Goal: Transaction & Acquisition: Purchase product/service

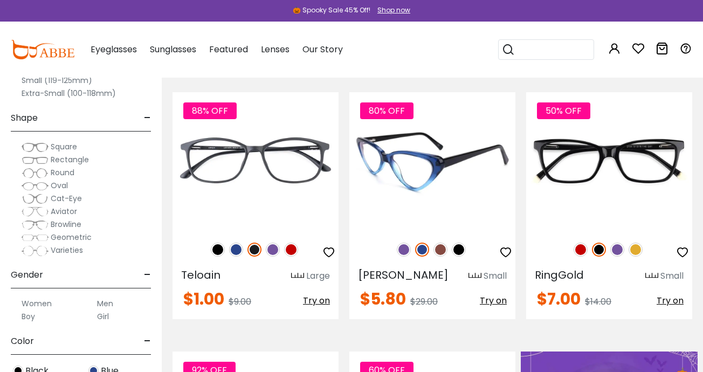
scroll to position [226, 0]
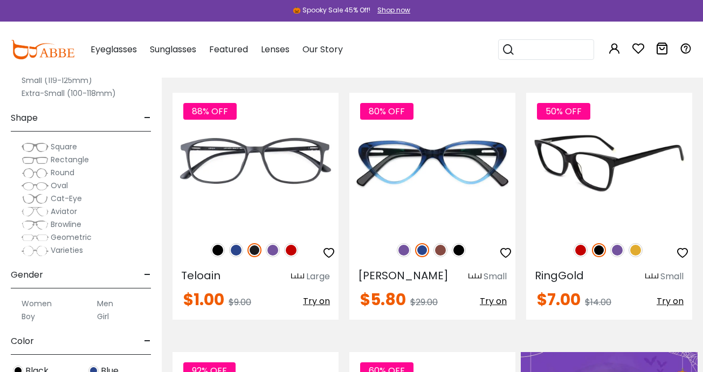
click at [639, 249] on img at bounding box center [635, 250] width 14 height 14
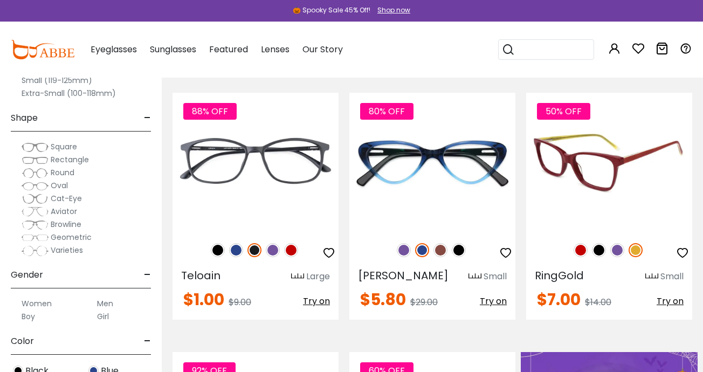
click at [619, 249] on img at bounding box center [617, 250] width 14 height 14
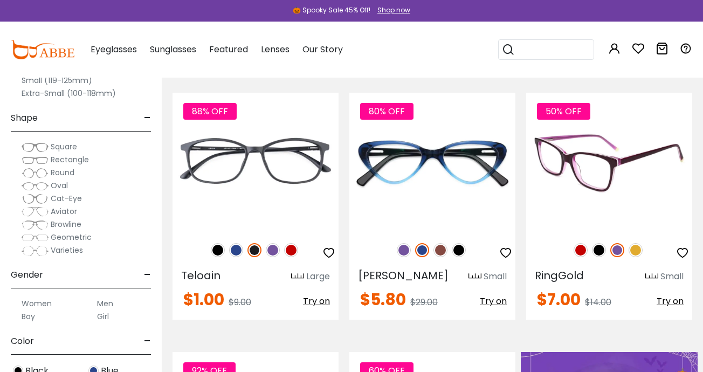
click at [600, 249] on img at bounding box center [599, 250] width 14 height 14
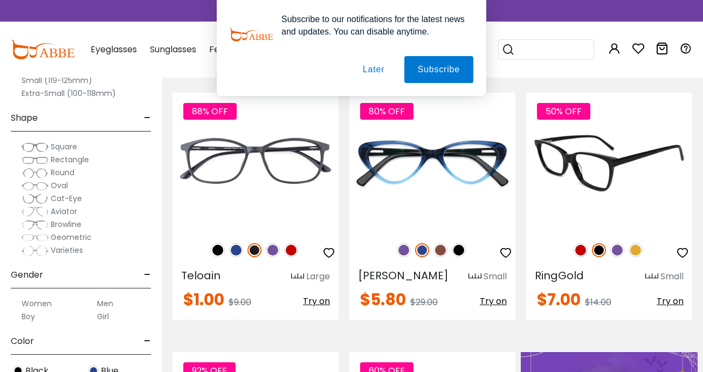
click at [577, 251] on img at bounding box center [580, 250] width 14 height 14
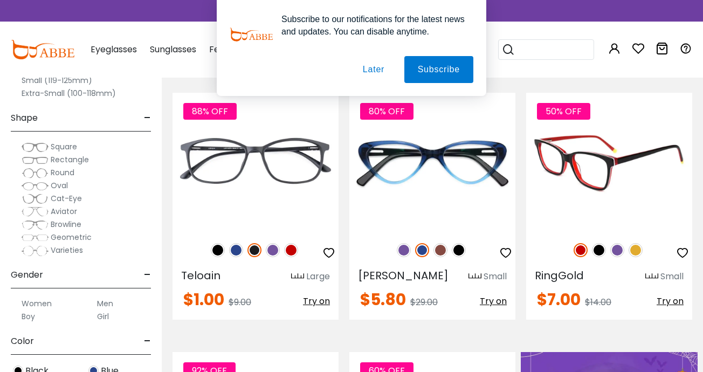
click at [598, 251] on img at bounding box center [599, 250] width 14 height 14
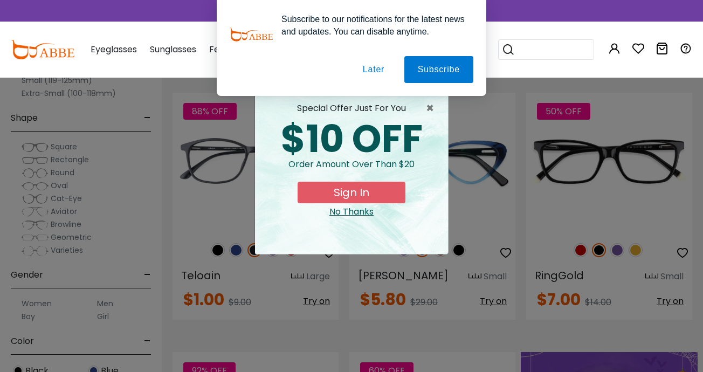
click at [372, 71] on button "Later" at bounding box center [373, 69] width 49 height 27
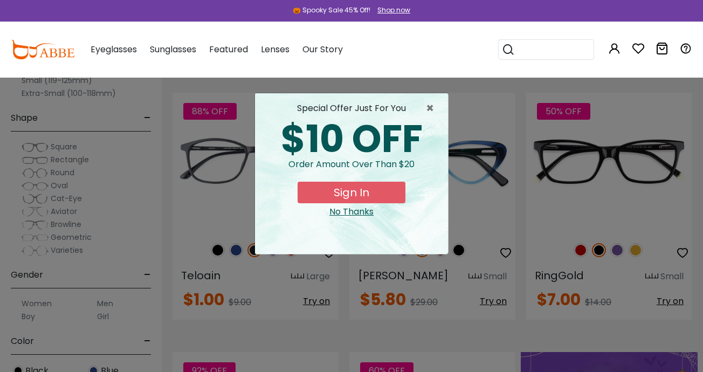
click at [354, 212] on div "No Thanks" at bounding box center [352, 211] width 176 height 13
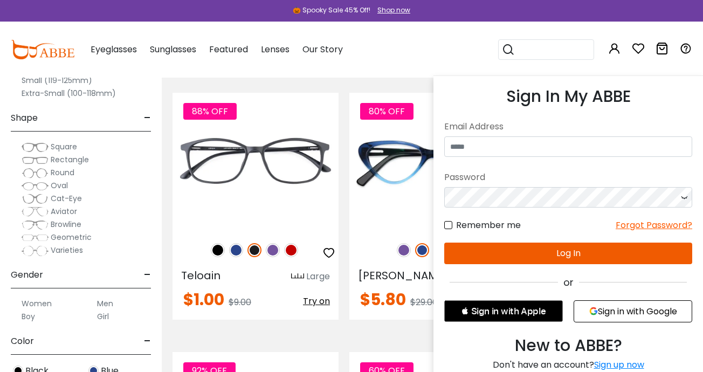
click at [619, 44] on icon at bounding box center [614, 48] width 13 height 13
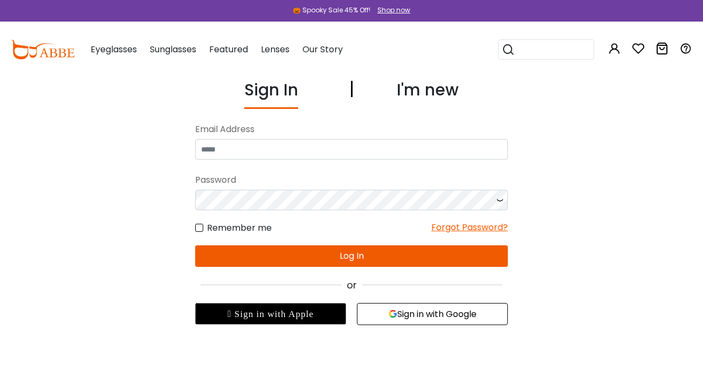
type input "**********"
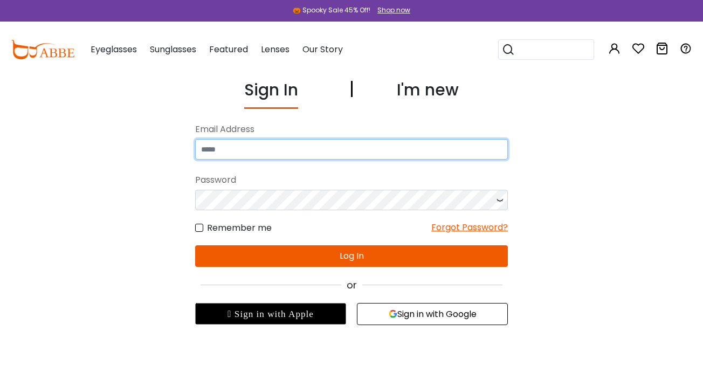
type input "**********"
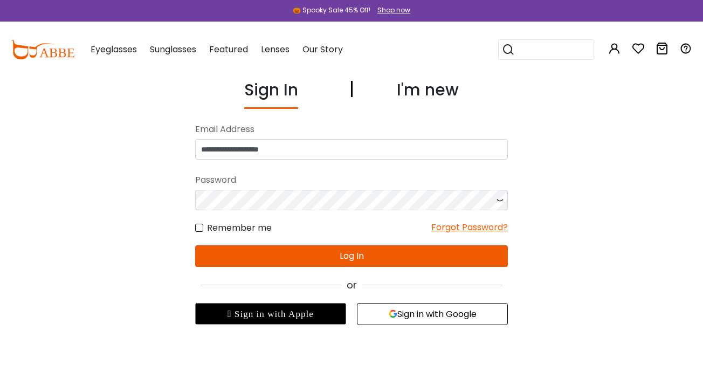
click at [335, 260] on button "Log In" at bounding box center [351, 256] width 313 height 22
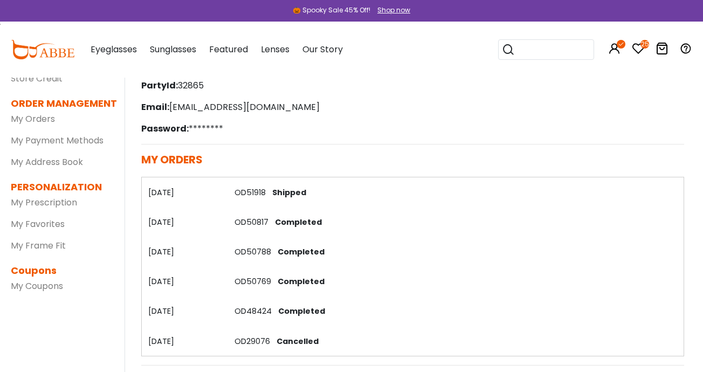
scroll to position [107, 0]
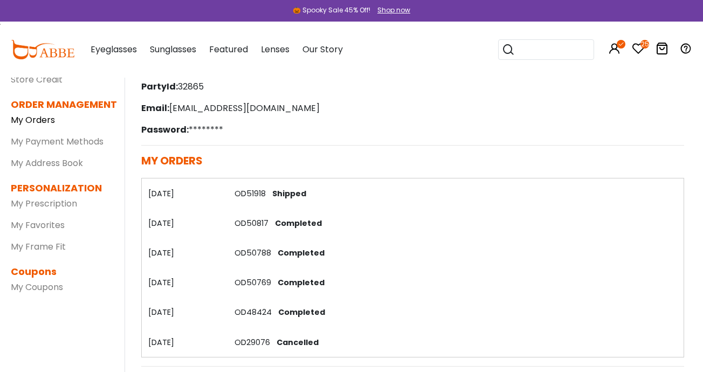
click at [43, 121] on link "My Orders" at bounding box center [33, 120] width 44 height 12
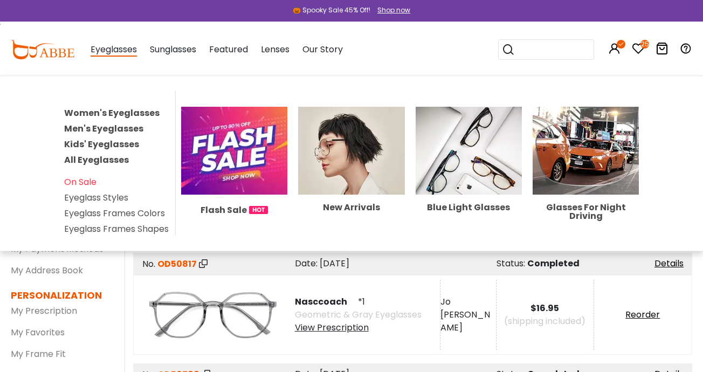
click at [185, 178] on img at bounding box center [234, 151] width 106 height 88
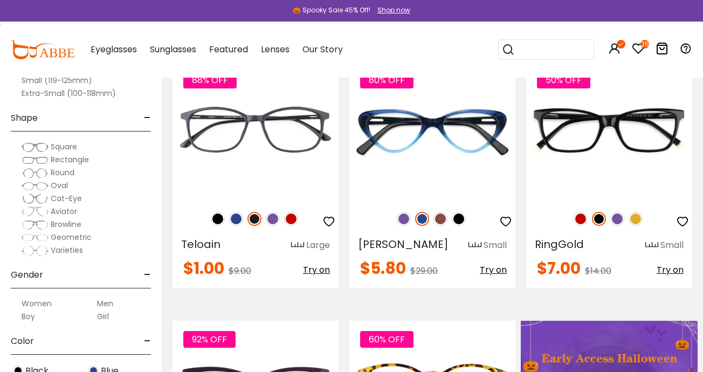
scroll to position [244, 0]
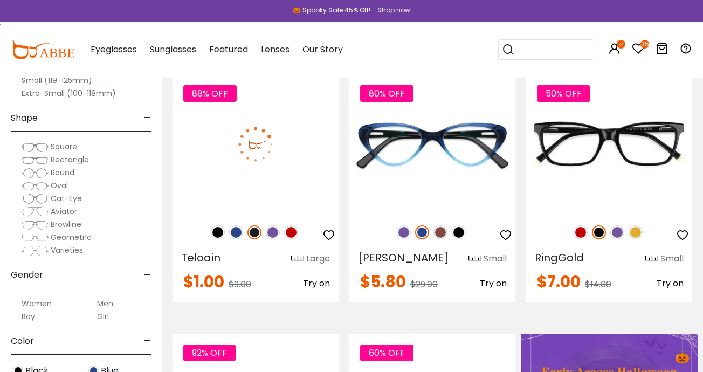
click at [234, 231] on img at bounding box center [236, 232] width 14 height 14
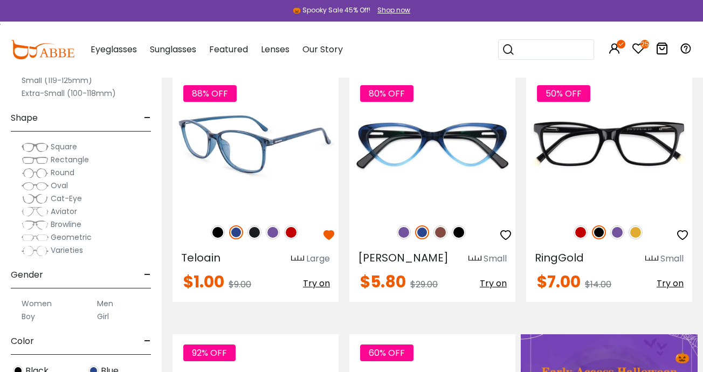
click at [257, 231] on img at bounding box center [254, 232] width 14 height 14
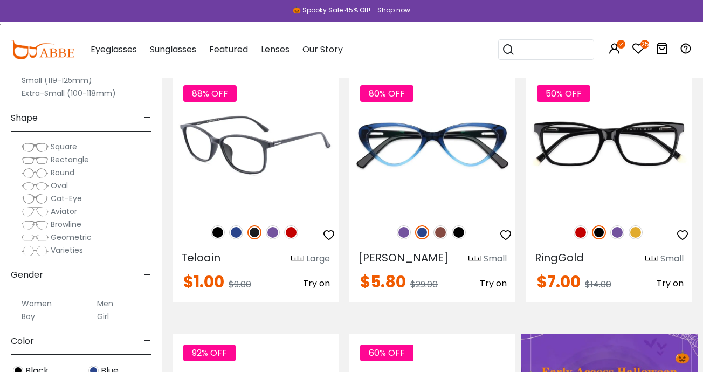
click at [275, 231] on img at bounding box center [273, 232] width 14 height 14
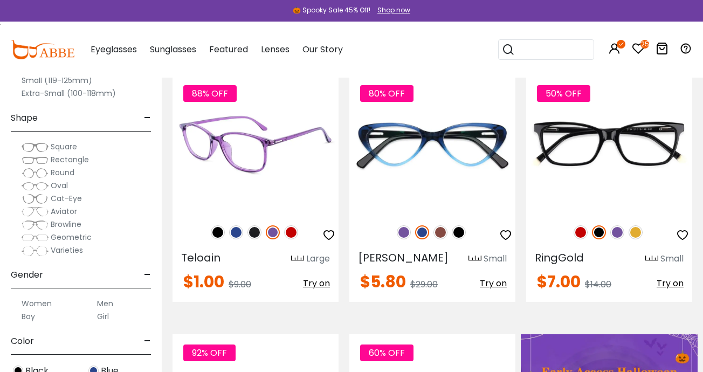
click at [286, 231] on img at bounding box center [291, 232] width 14 height 14
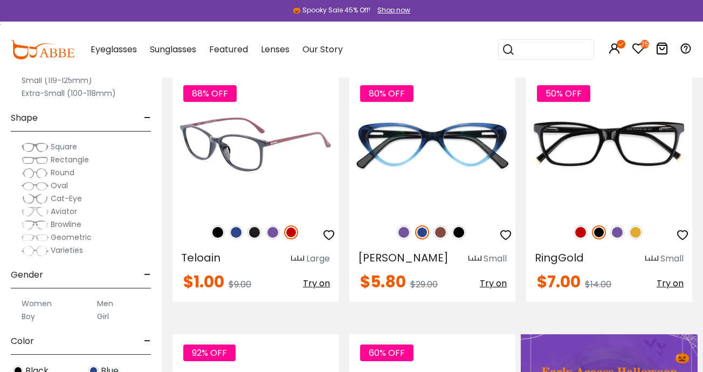
click at [237, 232] on img at bounding box center [236, 232] width 14 height 14
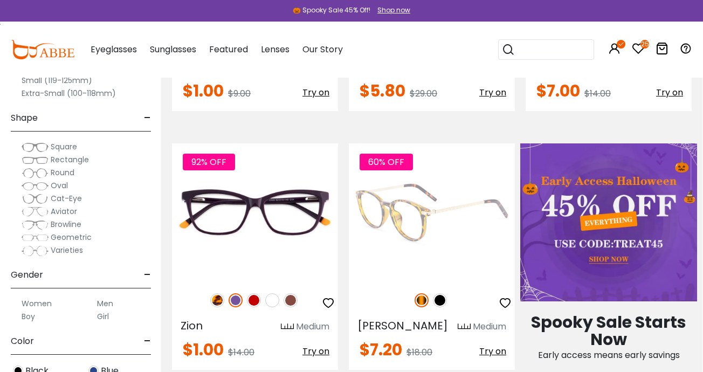
scroll to position [442, 1]
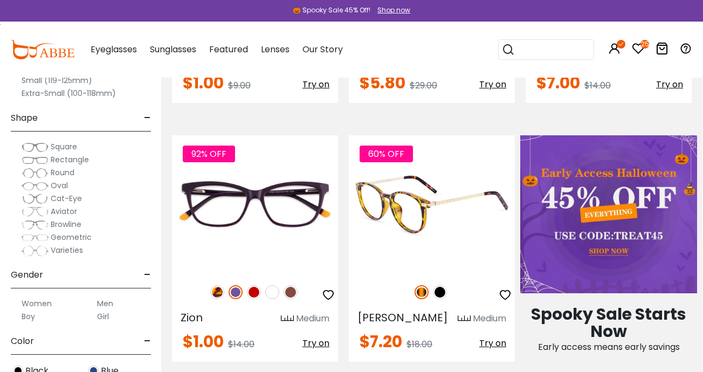
click at [445, 287] on img at bounding box center [440, 292] width 14 height 14
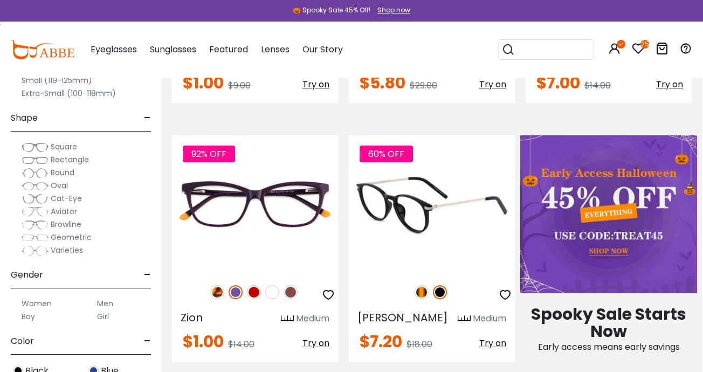
click at [421, 294] on img at bounding box center [421, 292] width 14 height 14
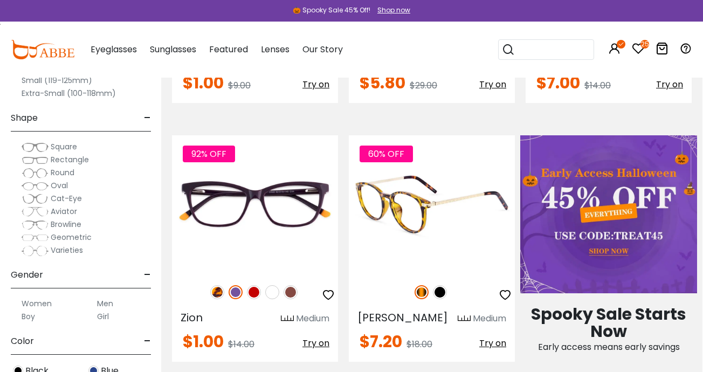
click at [420, 291] on img at bounding box center [421, 292] width 14 height 14
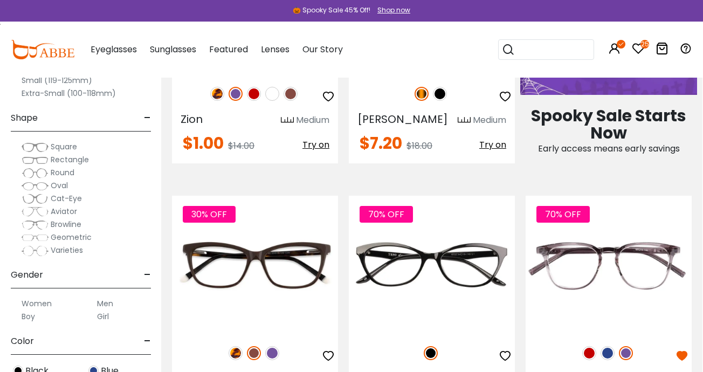
scroll to position [0, 0]
click at [31, 78] on label "Small (119-125mm)" at bounding box center [57, 80] width 71 height 13
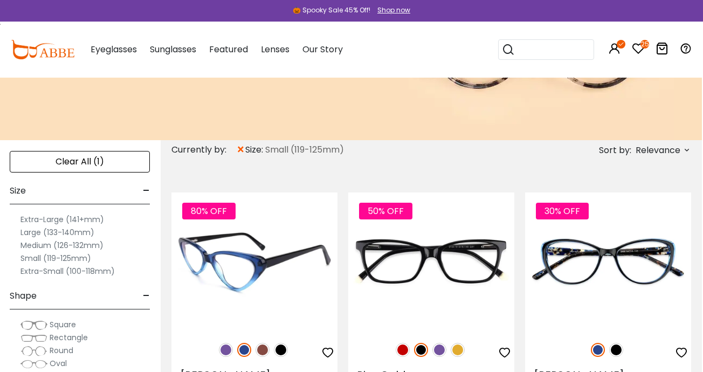
scroll to position [129, 1]
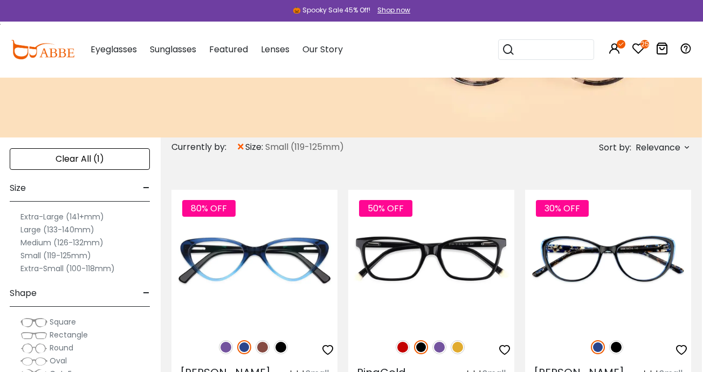
click at [38, 254] on label "Small (119-125mm)" at bounding box center [55, 255] width 71 height 13
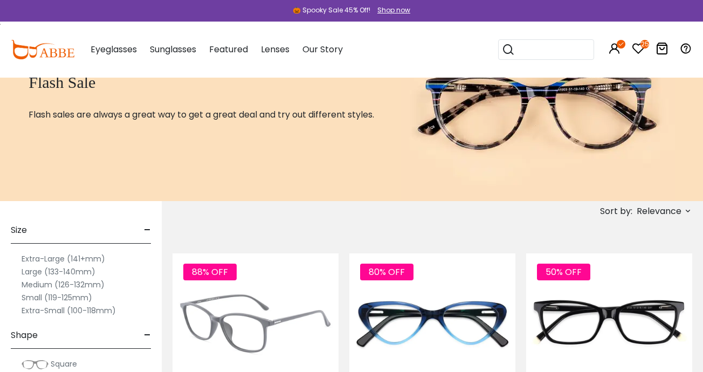
scroll to position [67, 0]
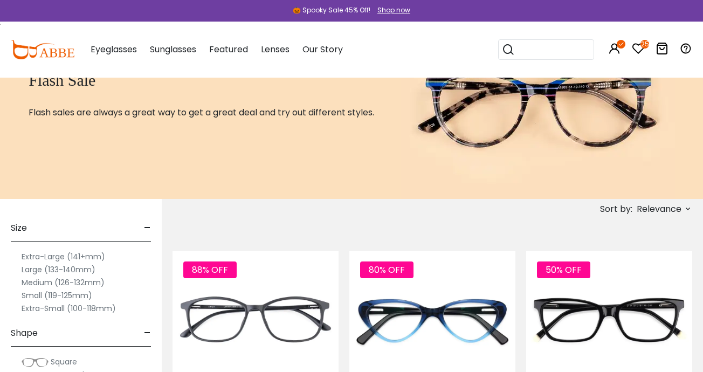
click at [25, 227] on span "Size" at bounding box center [19, 228] width 16 height 26
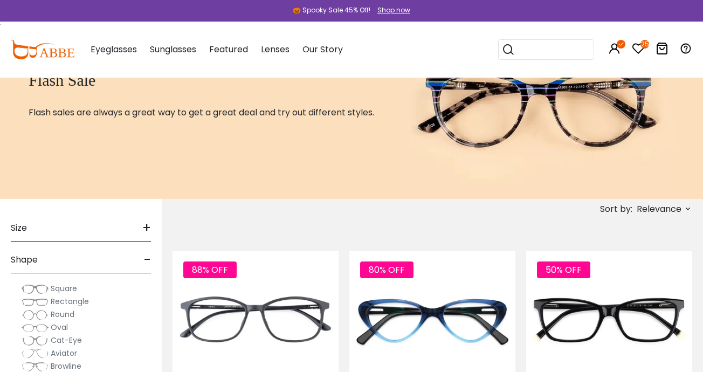
click at [25, 227] on span "Size" at bounding box center [19, 228] width 16 height 26
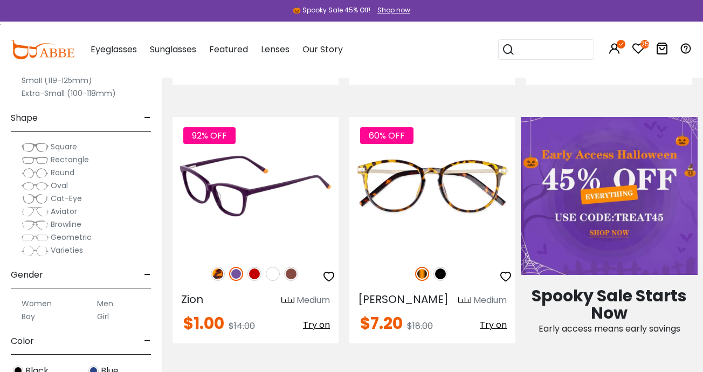
scroll to position [469, 0]
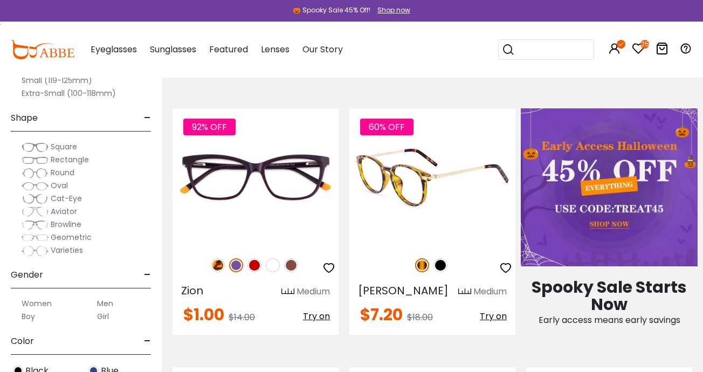
click at [439, 267] on img at bounding box center [440, 265] width 14 height 14
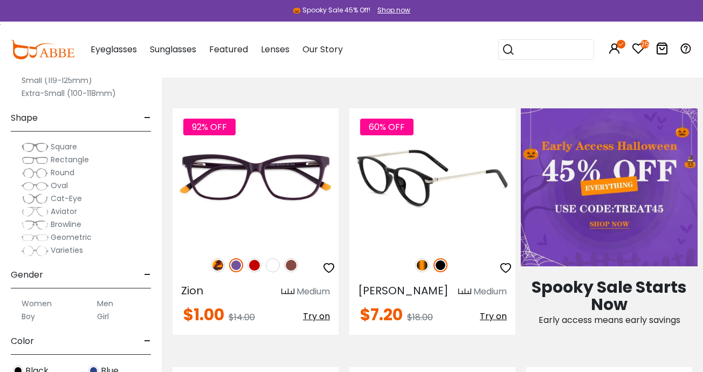
click at [421, 264] on img at bounding box center [422, 265] width 14 height 14
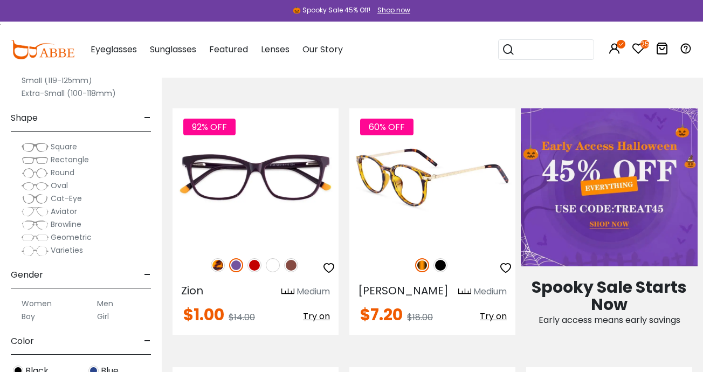
click at [496, 315] on span "Try on" at bounding box center [493, 316] width 27 height 12
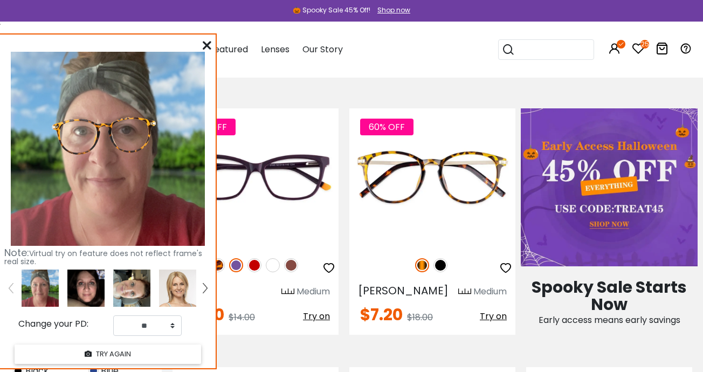
click at [88, 287] on img at bounding box center [85, 287] width 37 height 37
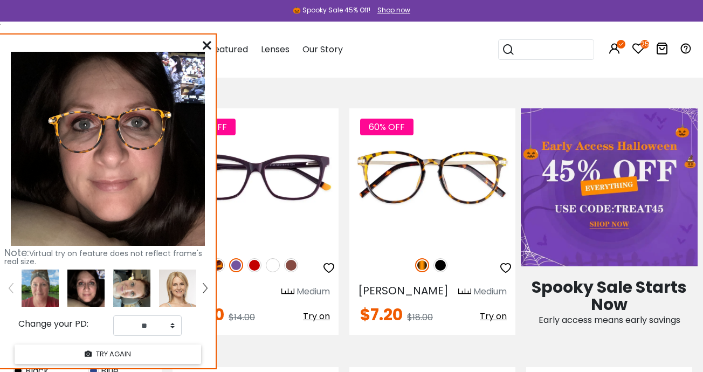
click at [204, 46] on icon at bounding box center [207, 45] width 9 height 9
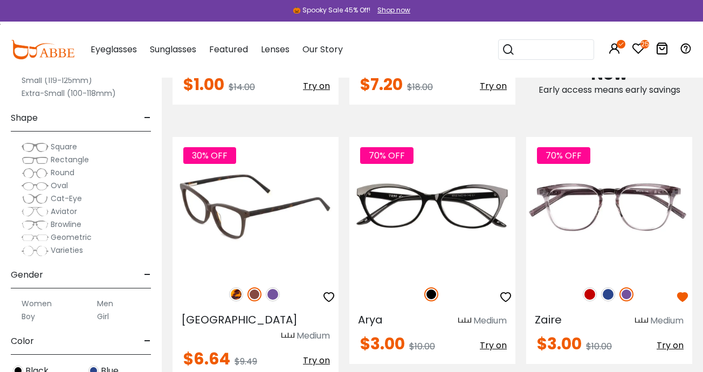
scroll to position [700, 1]
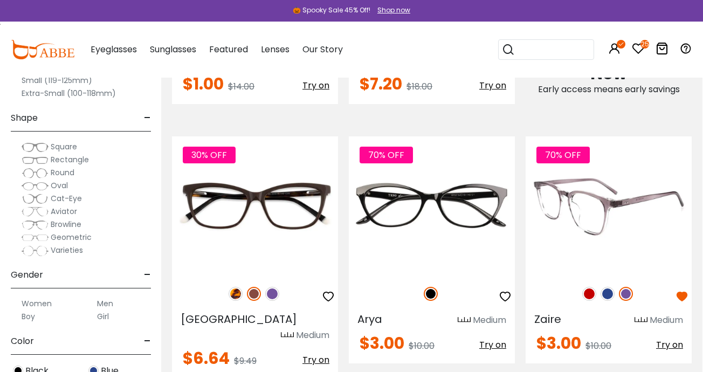
click at [607, 294] on img at bounding box center [607, 294] width 14 height 14
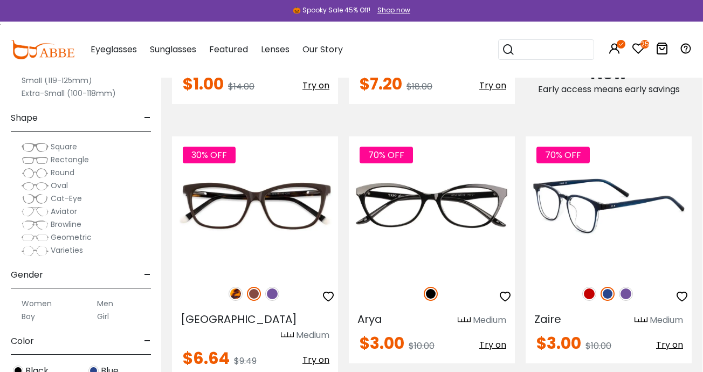
click at [588, 293] on img at bounding box center [589, 294] width 14 height 14
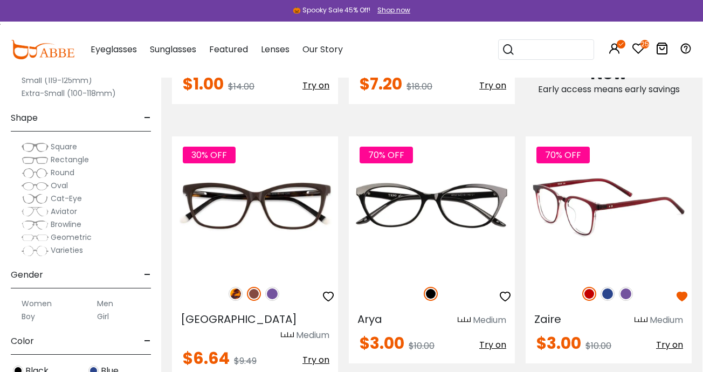
click at [629, 298] on img at bounding box center [626, 294] width 14 height 14
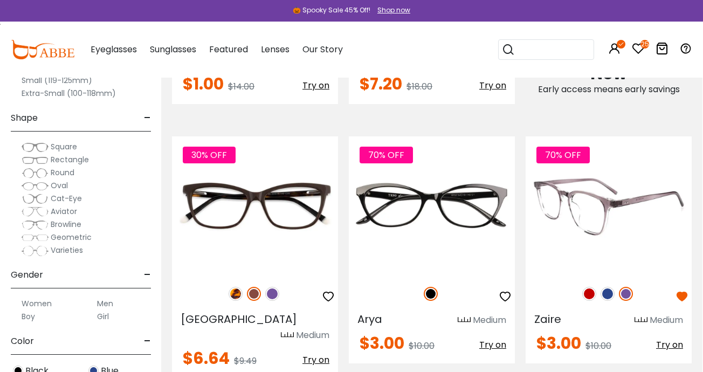
click at [628, 296] on img at bounding box center [626, 294] width 14 height 14
click at [672, 345] on span "Try on" at bounding box center [669, 344] width 27 height 12
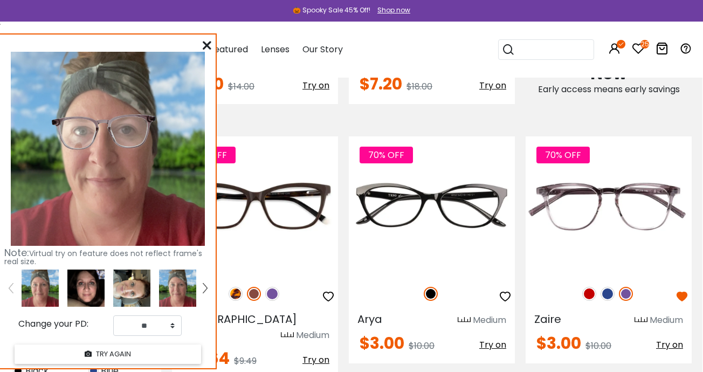
click at [83, 287] on img at bounding box center [85, 287] width 37 height 37
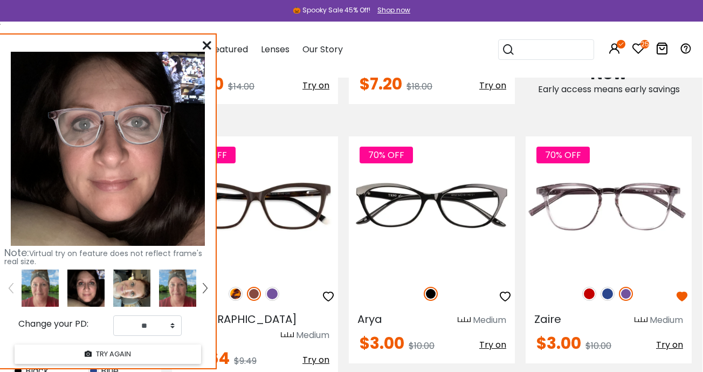
click at [136, 285] on img at bounding box center [131, 287] width 37 height 37
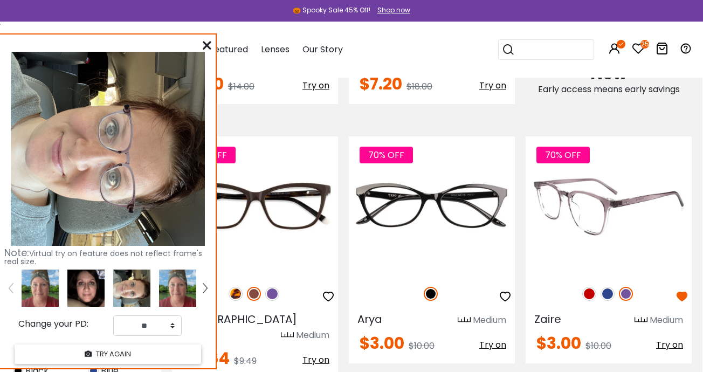
click at [604, 296] on img at bounding box center [607, 294] width 14 height 14
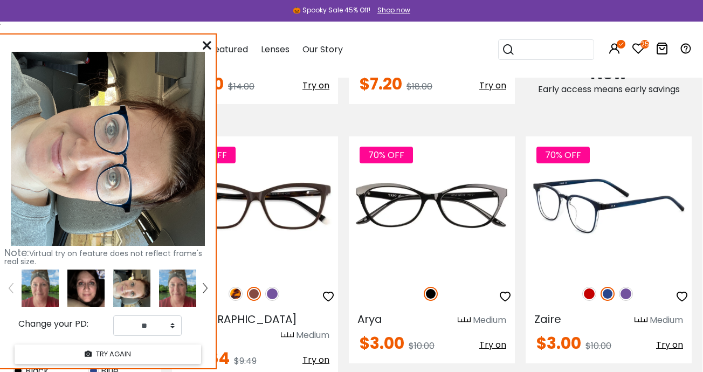
click at [588, 296] on img at bounding box center [589, 294] width 14 height 14
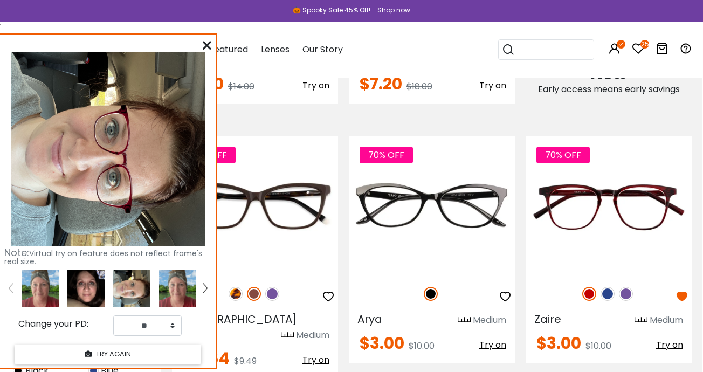
click at [207, 45] on icon at bounding box center [207, 45] width 9 height 9
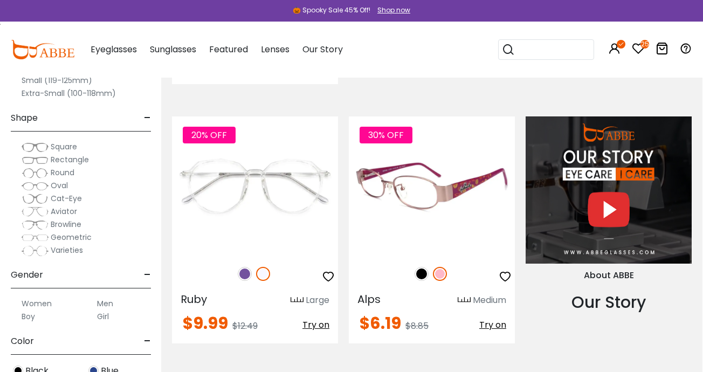
scroll to position [1000, 1]
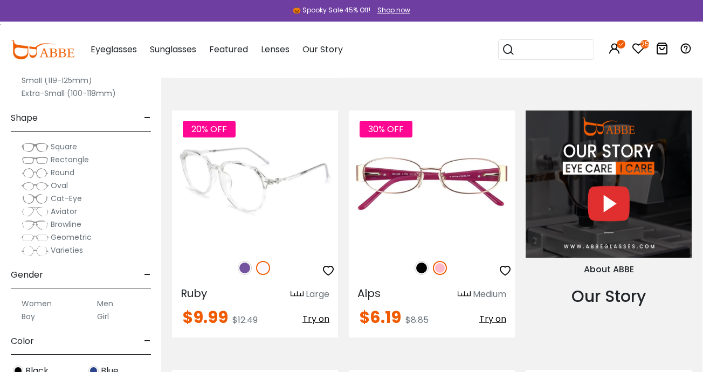
click at [243, 261] on img at bounding box center [245, 268] width 14 height 14
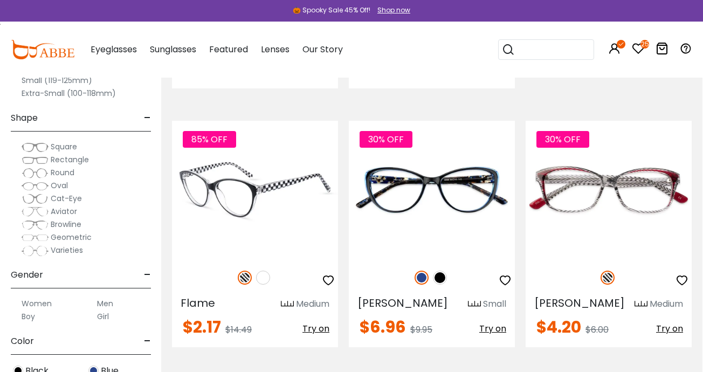
scroll to position [1254, 1]
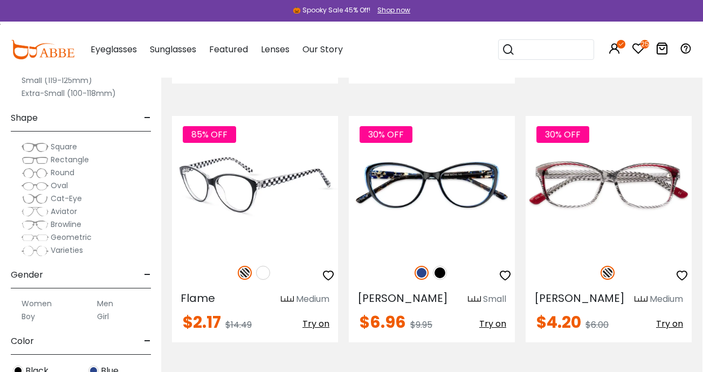
click at [266, 266] on img at bounding box center [263, 273] width 14 height 14
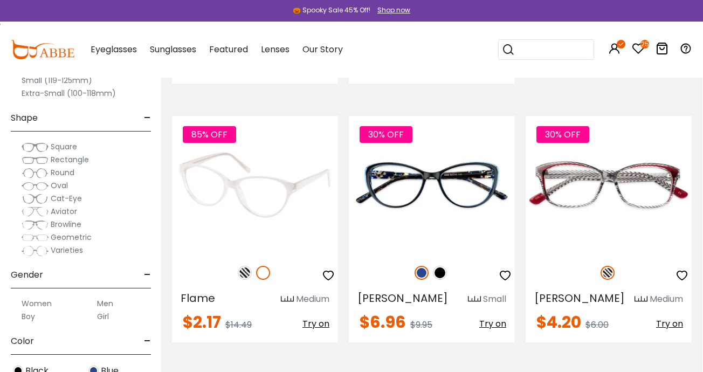
click at [239, 266] on img at bounding box center [245, 273] width 14 height 14
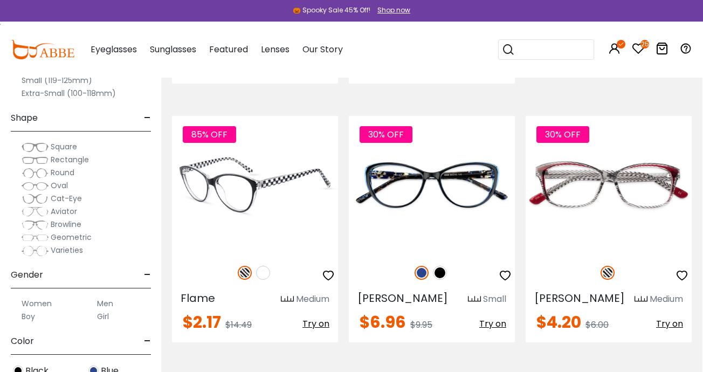
click at [318, 317] on span "Try on" at bounding box center [315, 323] width 27 height 12
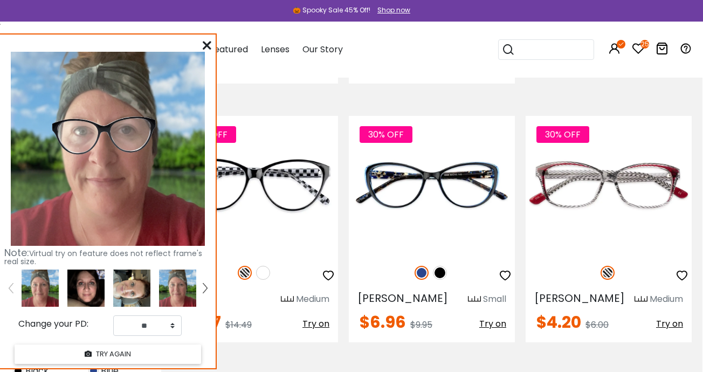
click at [92, 285] on img at bounding box center [85, 287] width 37 height 37
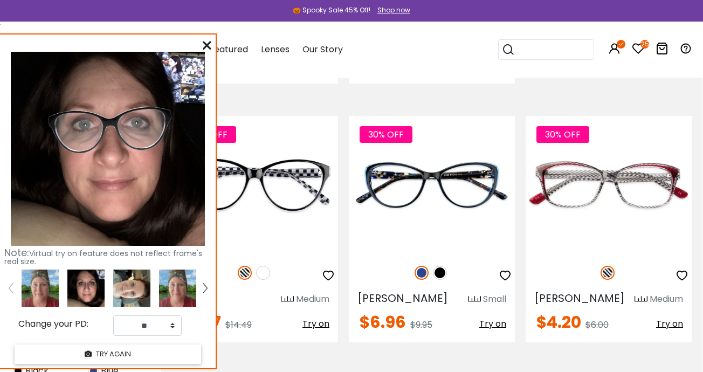
click at [116, 286] on img at bounding box center [131, 287] width 37 height 37
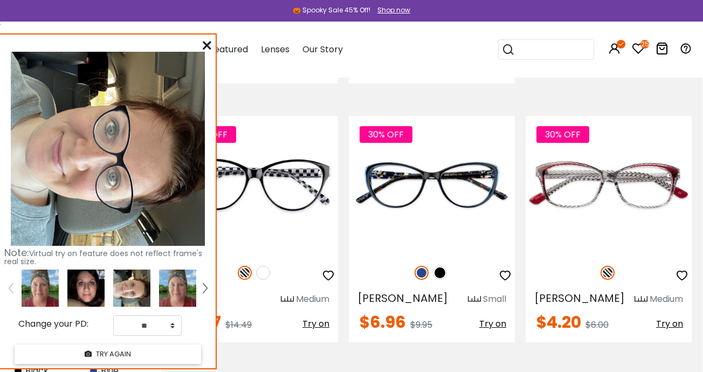
click at [72, 284] on img at bounding box center [85, 287] width 37 height 37
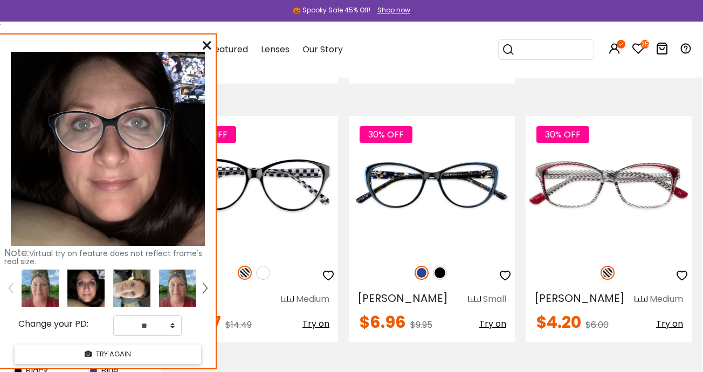
click at [47, 285] on img at bounding box center [40, 287] width 37 height 37
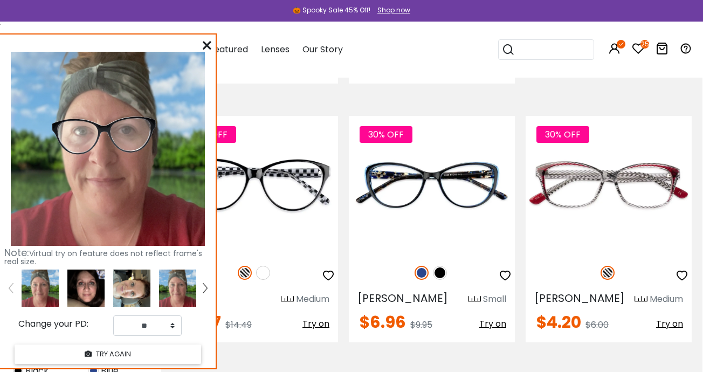
click at [85, 290] on img at bounding box center [85, 287] width 37 height 37
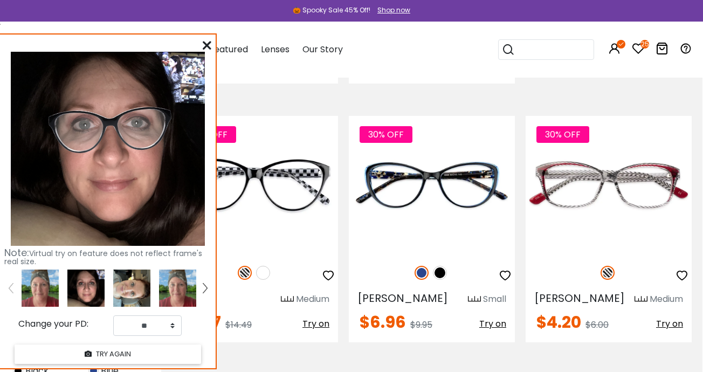
click at [45, 289] on img at bounding box center [40, 287] width 37 height 37
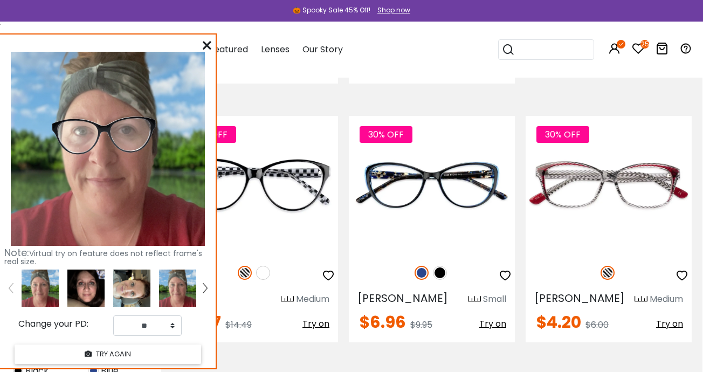
click at [74, 293] on img at bounding box center [85, 287] width 37 height 37
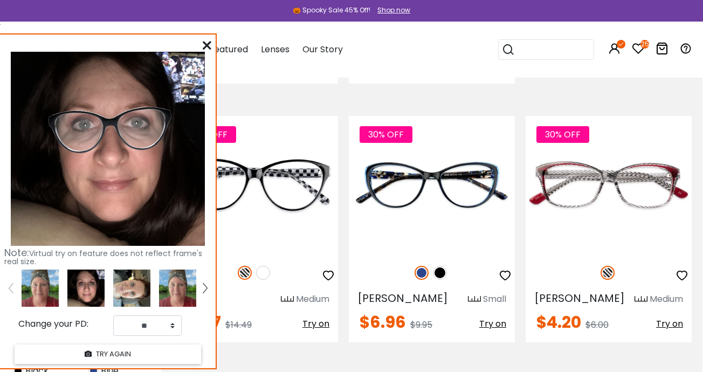
click at [106, 296] on div at bounding box center [86, 287] width 46 height 37
click at [118, 292] on img at bounding box center [131, 287] width 37 height 37
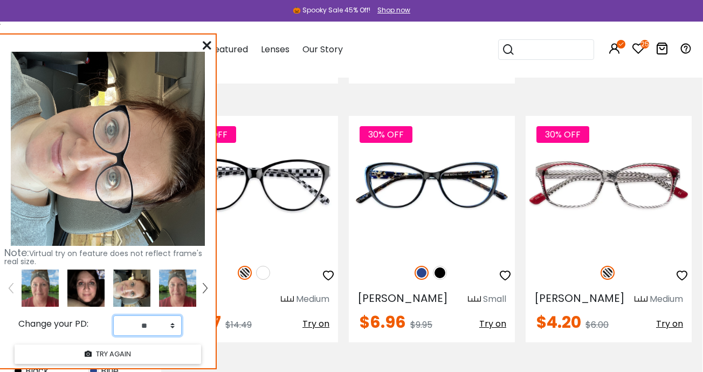
select select "**"
click at [207, 45] on icon at bounding box center [207, 45] width 9 height 9
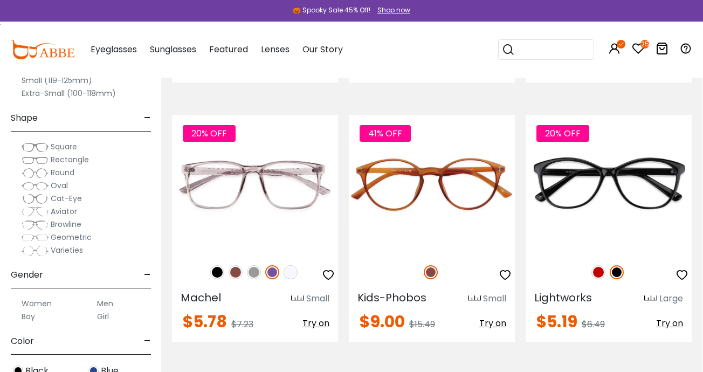
scroll to position [1516, 1]
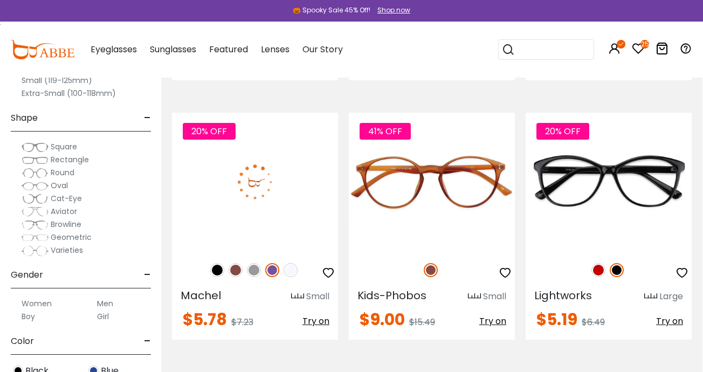
click at [256, 263] on img at bounding box center [254, 270] width 14 height 14
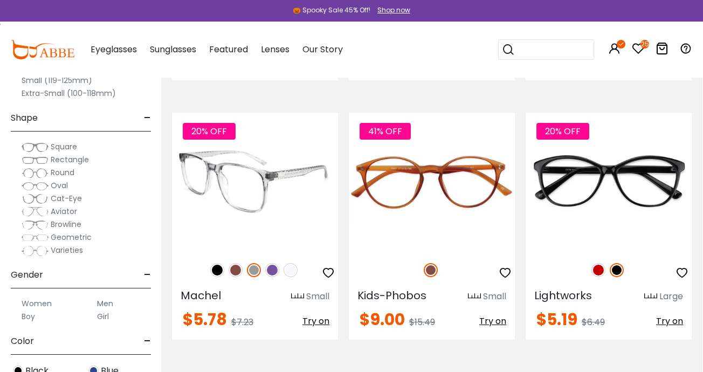
click at [292, 263] on img at bounding box center [290, 270] width 14 height 14
click at [214, 263] on img at bounding box center [217, 270] width 14 height 14
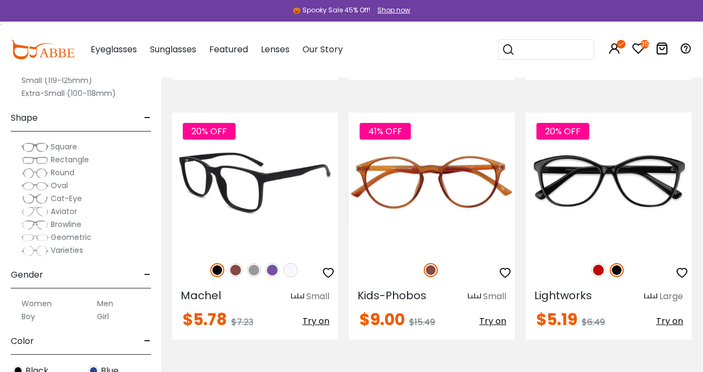
click at [232, 263] on img at bounding box center [235, 270] width 14 height 14
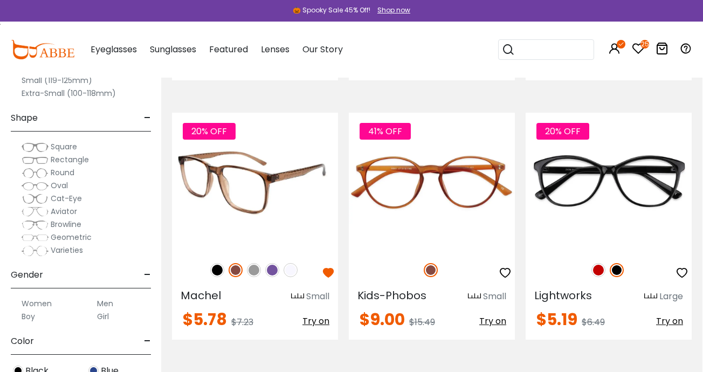
click at [254, 263] on img at bounding box center [254, 270] width 14 height 14
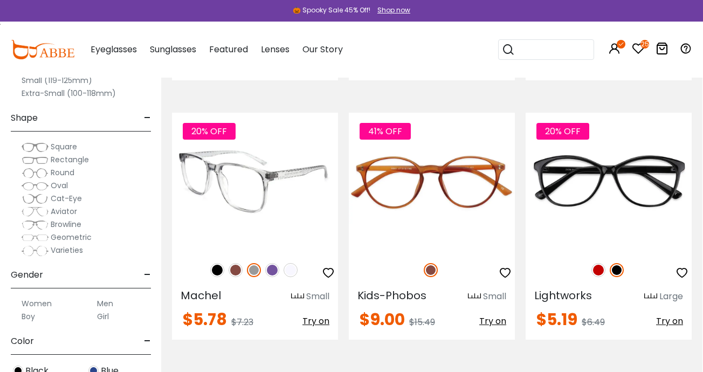
click at [240, 263] on img at bounding box center [235, 270] width 14 height 14
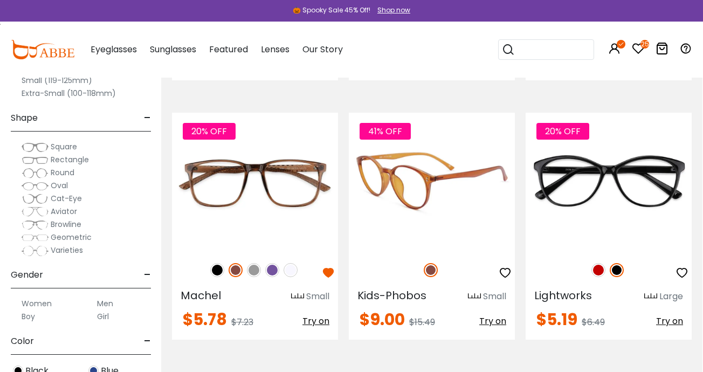
click at [494, 315] on span "Try on" at bounding box center [492, 321] width 27 height 12
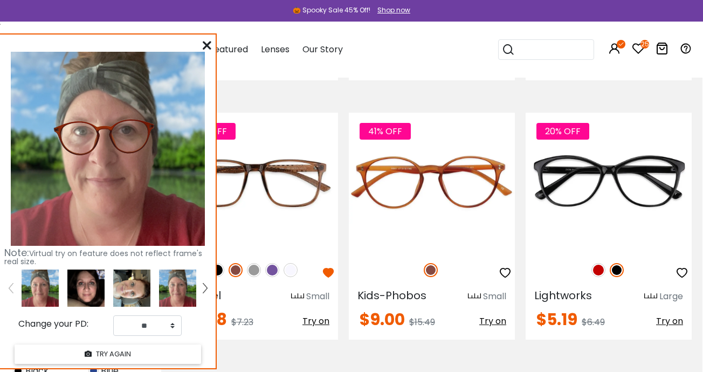
click at [85, 294] on img at bounding box center [85, 287] width 37 height 37
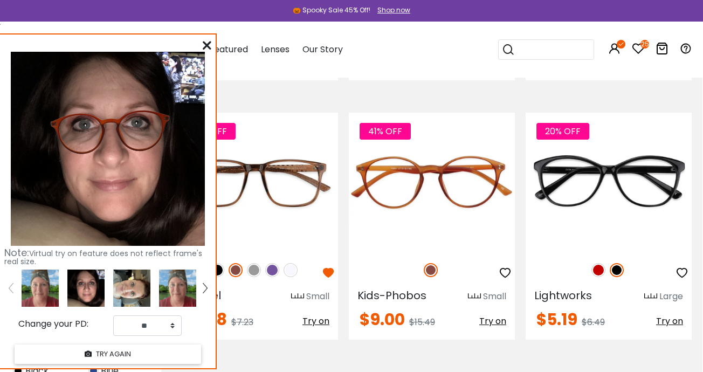
click at [128, 286] on img at bounding box center [131, 287] width 37 height 37
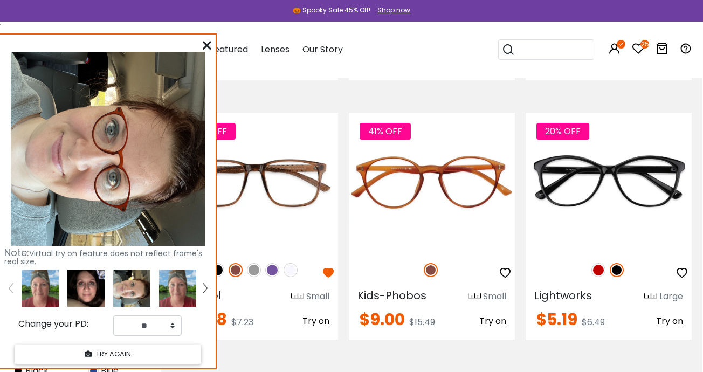
click at [153, 287] on div at bounding box center [132, 287] width 46 height 37
click at [136, 288] on img at bounding box center [131, 287] width 37 height 37
click at [92, 286] on img at bounding box center [85, 287] width 37 height 37
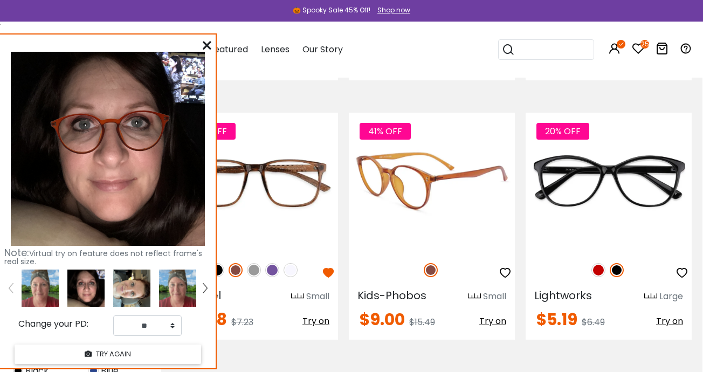
click at [505, 266] on icon "button" at bounding box center [504, 272] width 13 height 13
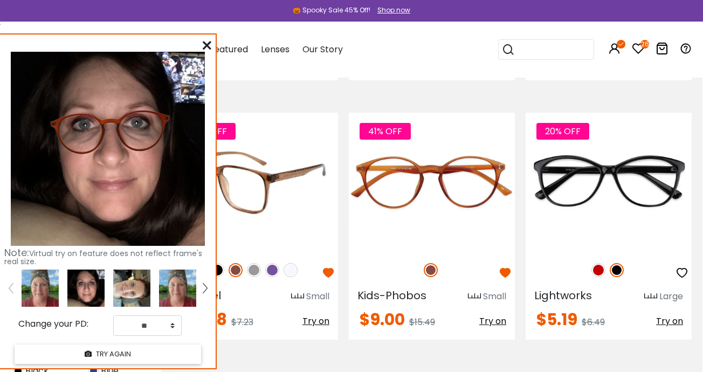
click at [238, 263] on img at bounding box center [235, 270] width 14 height 14
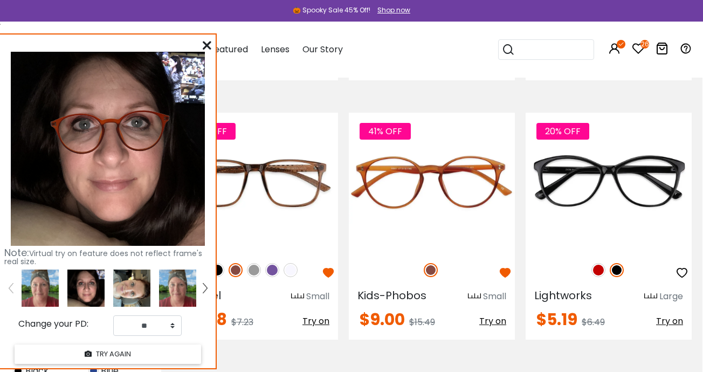
click at [207, 41] on icon at bounding box center [207, 45] width 9 height 9
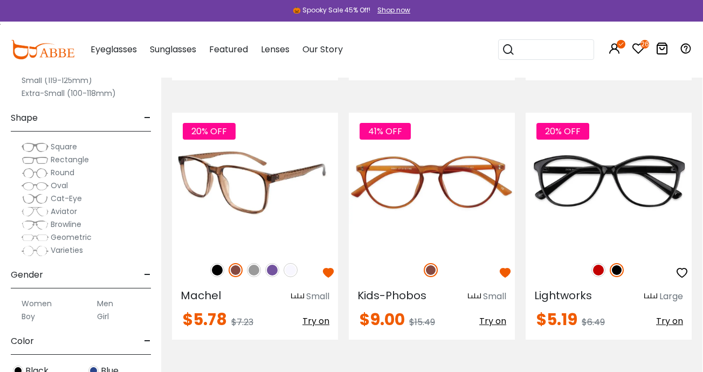
click at [321, 315] on span "Try on" at bounding box center [315, 321] width 27 height 12
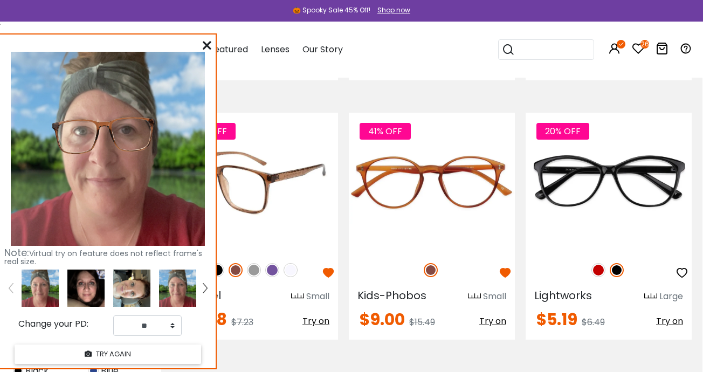
click at [247, 263] on img at bounding box center [254, 270] width 14 height 14
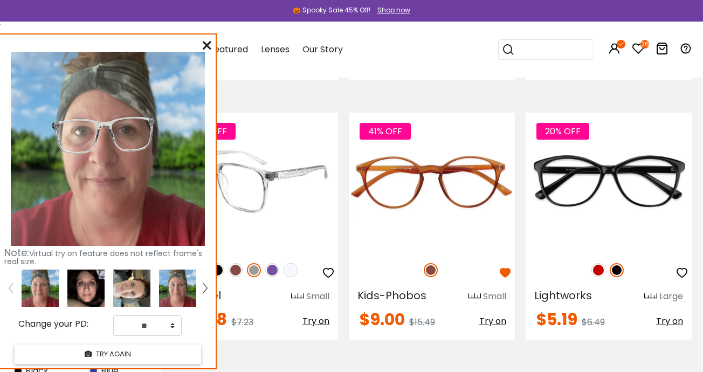
click at [274, 263] on img at bounding box center [272, 270] width 14 height 14
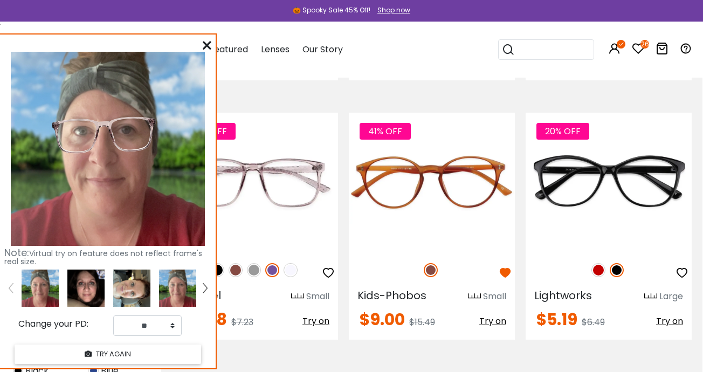
click at [88, 287] on img at bounding box center [85, 287] width 37 height 37
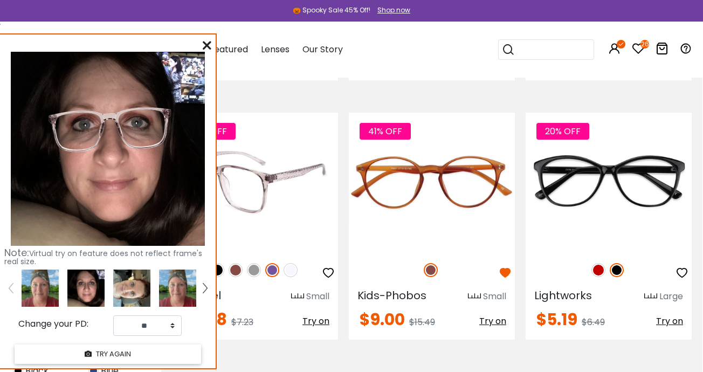
click at [234, 263] on img at bounding box center [235, 270] width 14 height 14
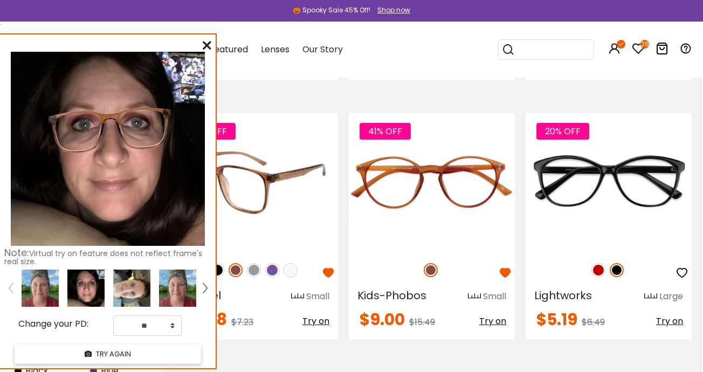
click at [299, 259] on div "20% OFF" at bounding box center [255, 270] width 166 height 23
click at [297, 263] on img at bounding box center [290, 270] width 14 height 14
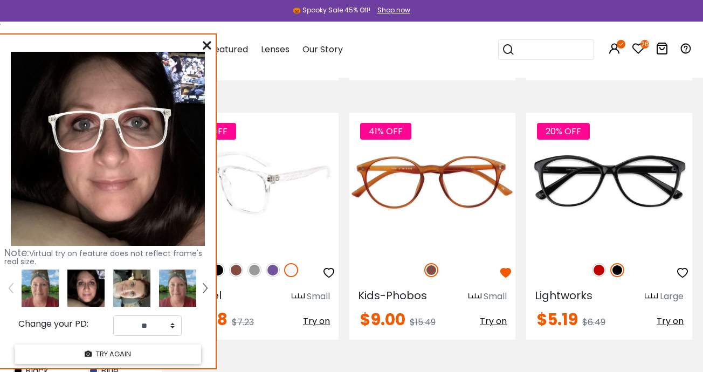
scroll to position [1514, 0]
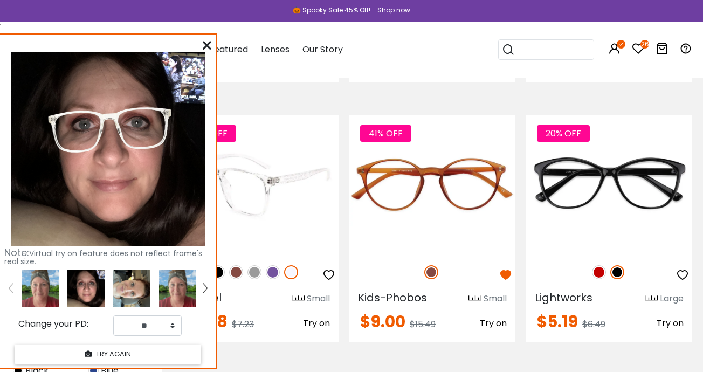
click at [220, 265] on img at bounding box center [218, 272] width 14 height 14
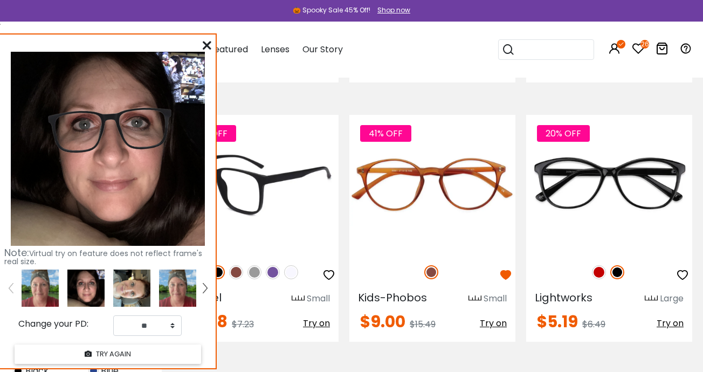
click at [236, 265] on img at bounding box center [236, 272] width 14 height 14
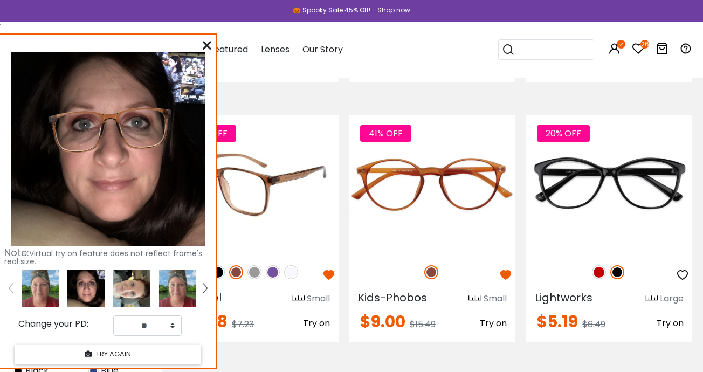
click at [255, 265] on img at bounding box center [254, 272] width 14 height 14
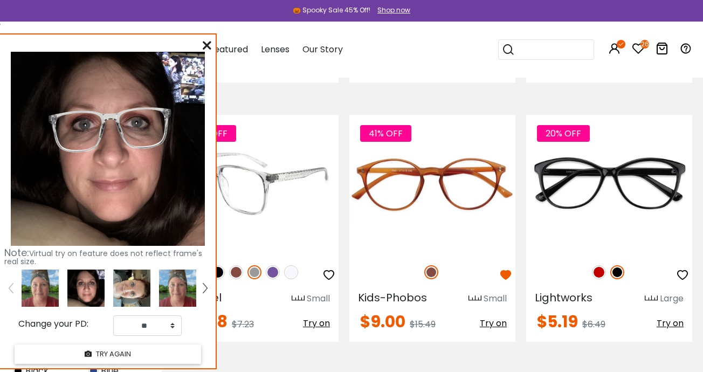
click at [222, 265] on img at bounding box center [218, 272] width 14 height 14
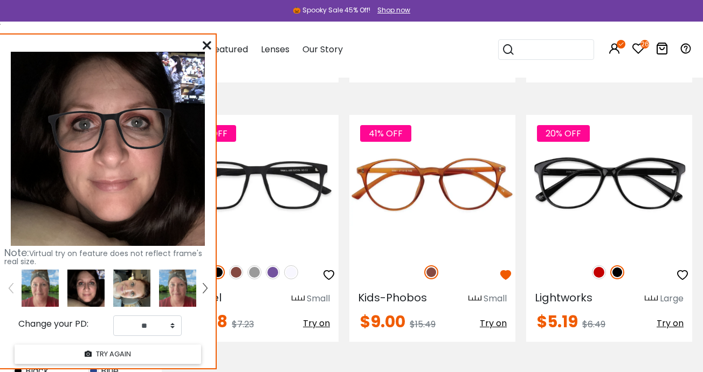
click at [207, 46] on icon at bounding box center [207, 45] width 9 height 9
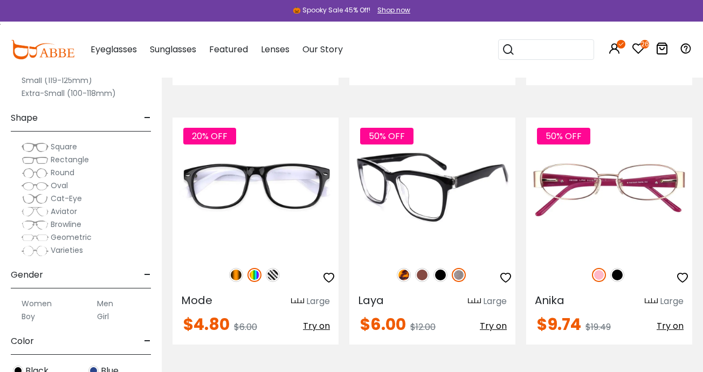
scroll to position [1771, 0]
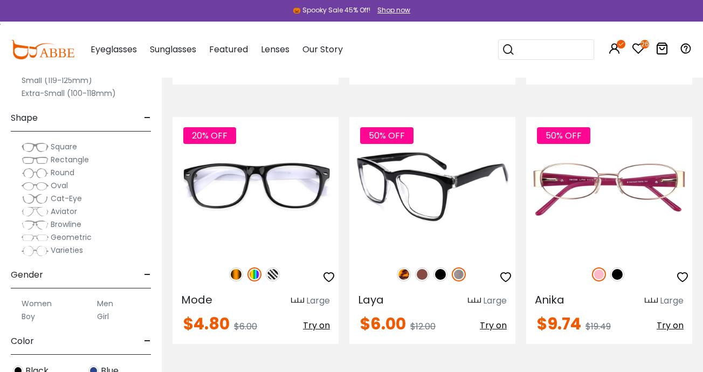
click at [407, 267] on img at bounding box center [404, 274] width 14 height 14
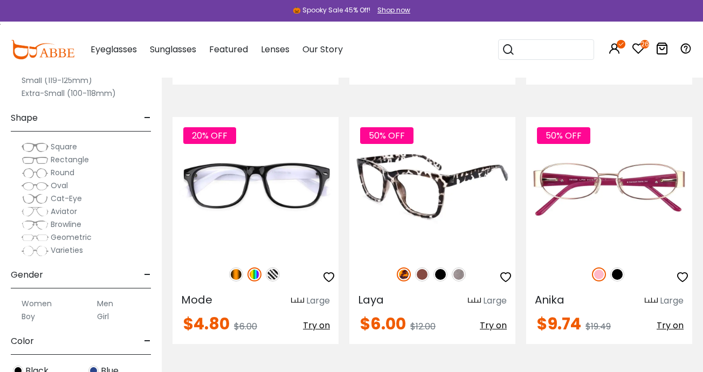
click at [422, 267] on img at bounding box center [422, 274] width 14 height 14
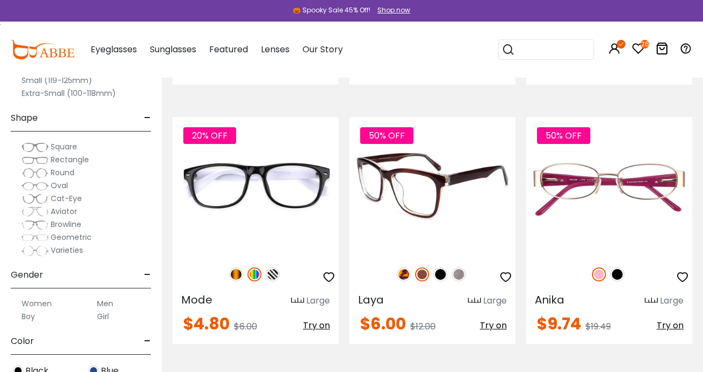
click at [442, 267] on img at bounding box center [440, 274] width 14 height 14
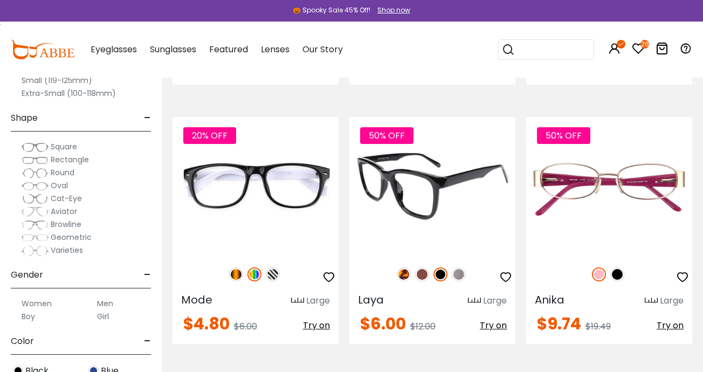
click at [459, 267] on img at bounding box center [459, 274] width 14 height 14
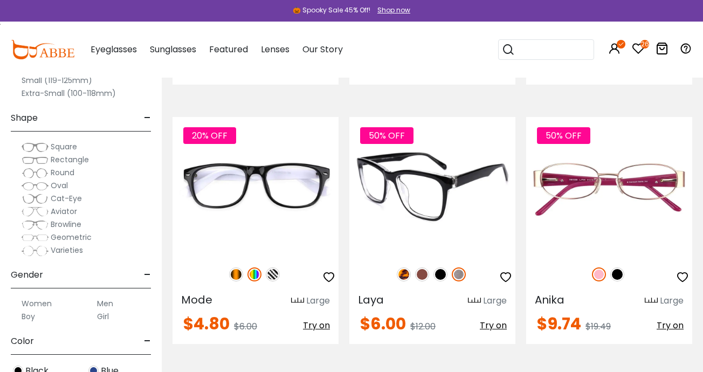
click at [406, 267] on img at bounding box center [404, 274] width 14 height 14
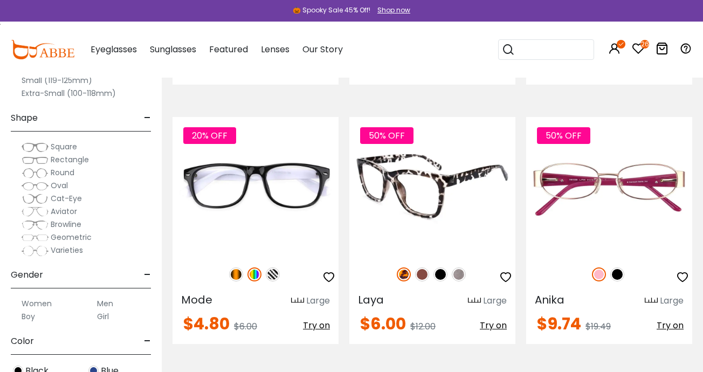
click at [493, 319] on span "Try on" at bounding box center [493, 325] width 27 height 12
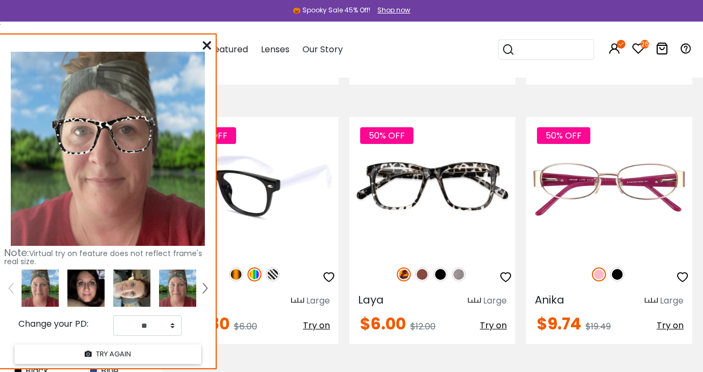
click at [272, 267] on img at bounding box center [273, 274] width 14 height 14
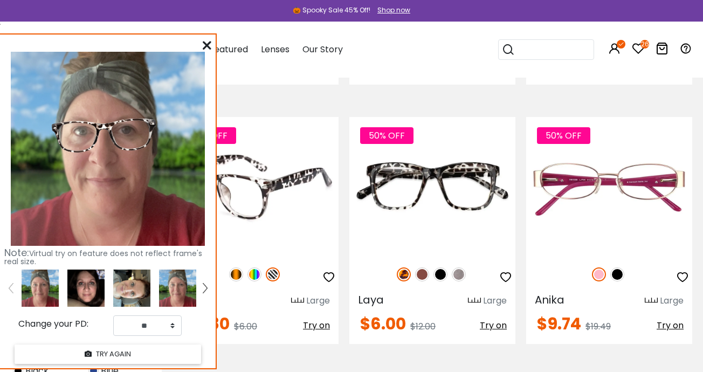
click at [252, 267] on img at bounding box center [254, 274] width 14 height 14
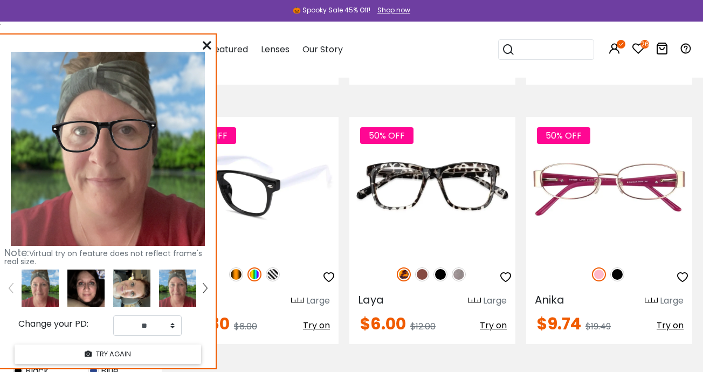
click at [238, 267] on img at bounding box center [236, 274] width 14 height 14
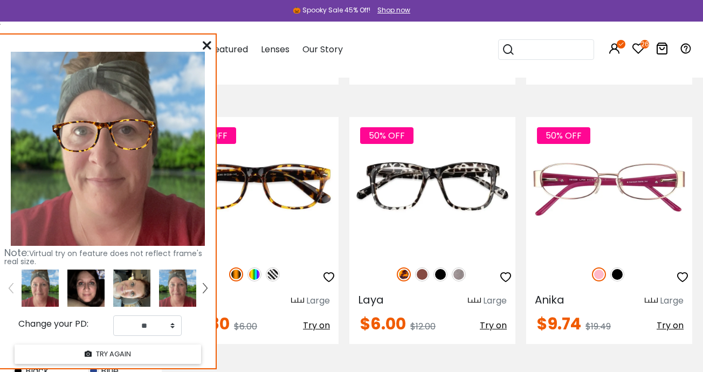
click at [205, 40] on div at bounding box center [207, 45] width 9 height 13
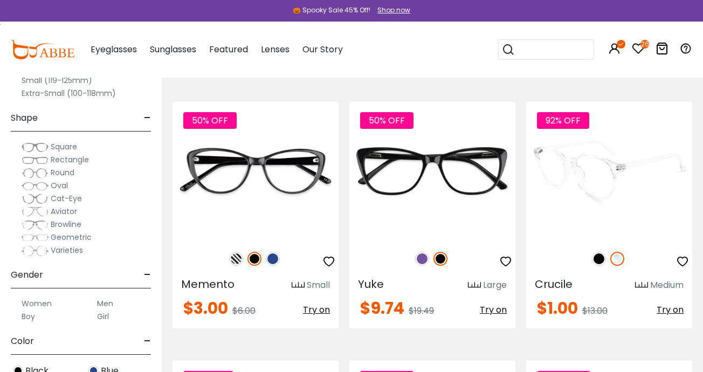
scroll to position [2045, 0]
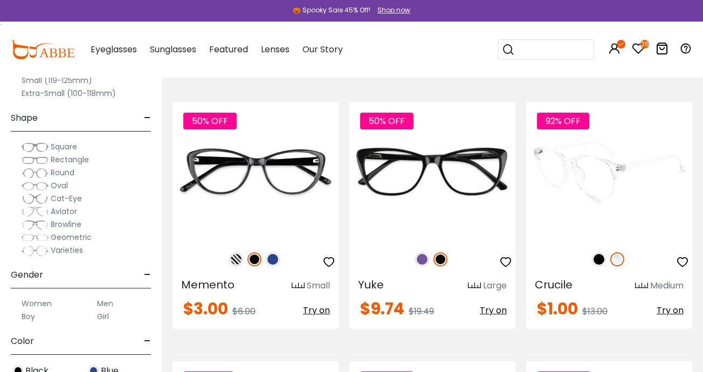
click at [600, 252] on img at bounding box center [599, 259] width 14 height 14
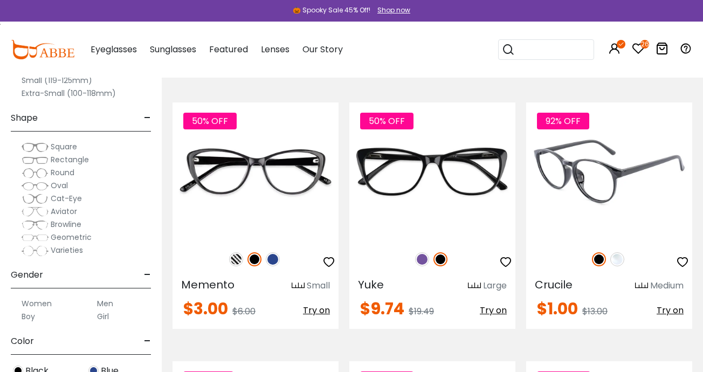
click at [673, 304] on span "Try on" at bounding box center [669, 310] width 27 height 12
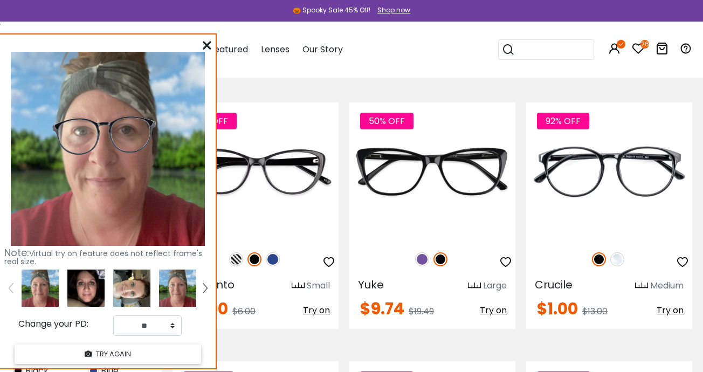
click at [84, 296] on img at bounding box center [85, 287] width 37 height 37
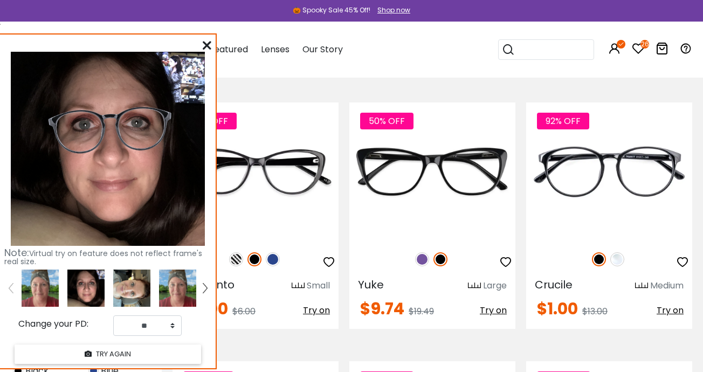
click at [124, 290] on img at bounding box center [131, 287] width 37 height 37
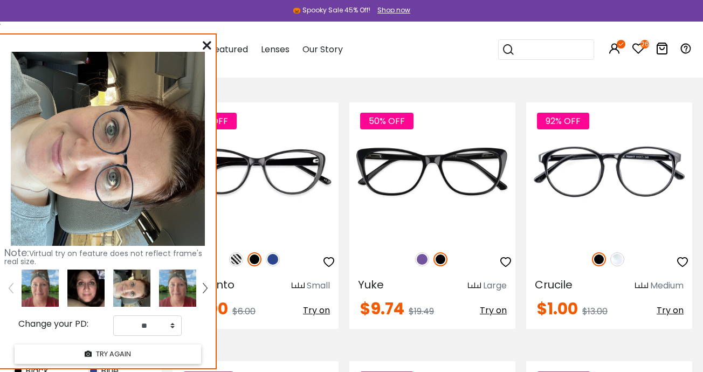
click at [203, 45] on icon at bounding box center [207, 45] width 9 height 9
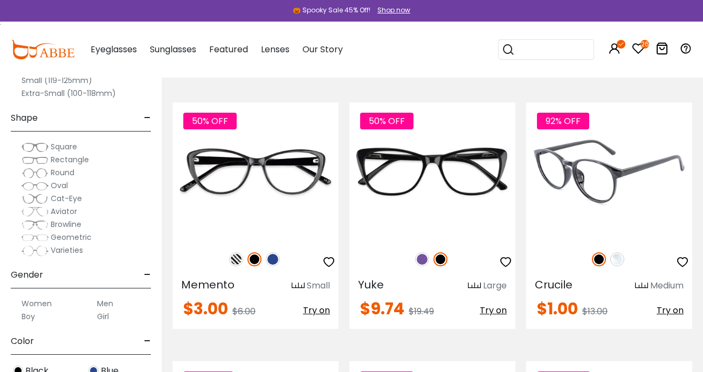
click at [683, 255] on icon "button" at bounding box center [682, 261] width 13 height 13
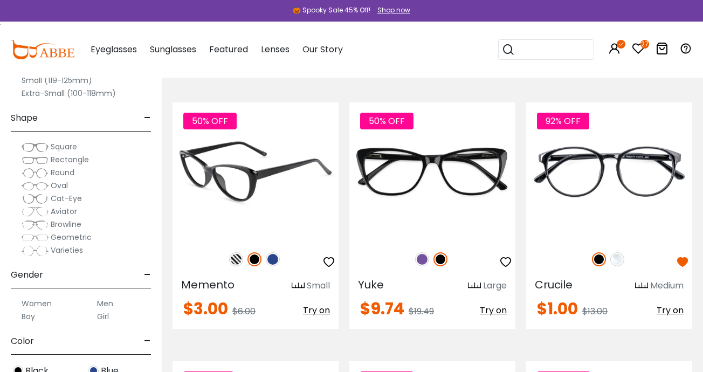
click at [237, 252] on img at bounding box center [236, 259] width 14 height 14
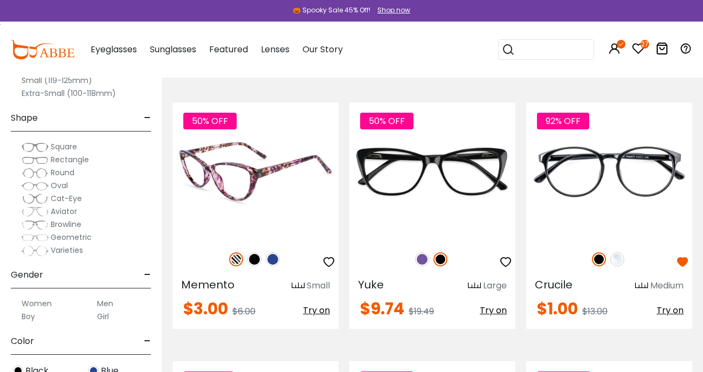
click at [272, 252] on img at bounding box center [273, 259] width 14 height 14
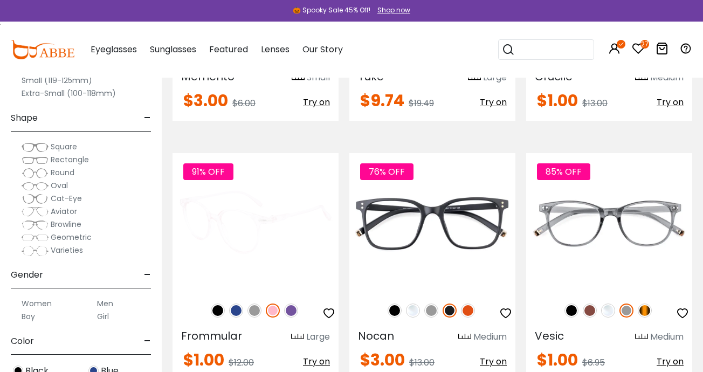
scroll to position [2254, 0]
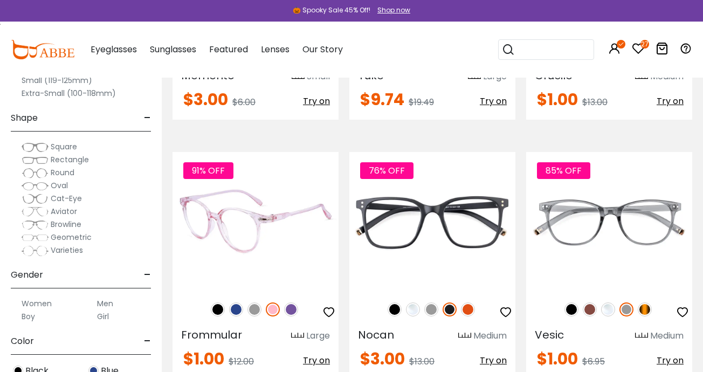
click at [294, 302] on img at bounding box center [291, 309] width 14 height 14
click at [213, 302] on img at bounding box center [218, 309] width 14 height 14
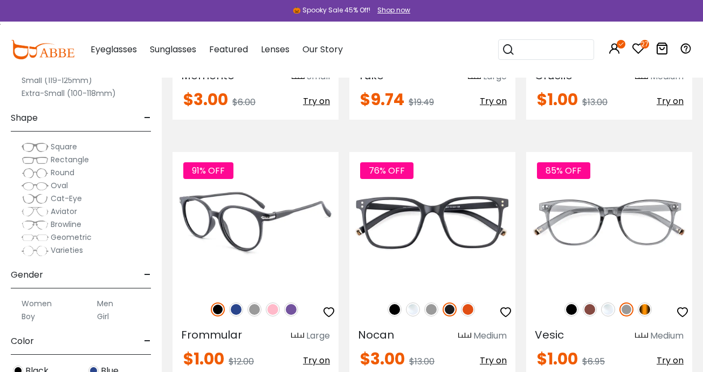
click at [317, 354] on span "Try on" at bounding box center [316, 360] width 27 height 12
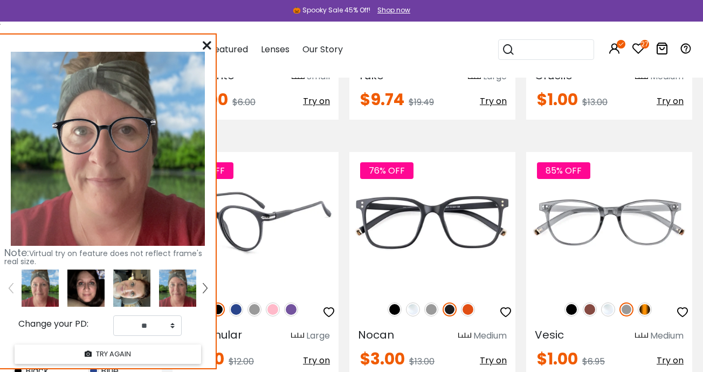
click at [234, 302] on img at bounding box center [236, 309] width 14 height 14
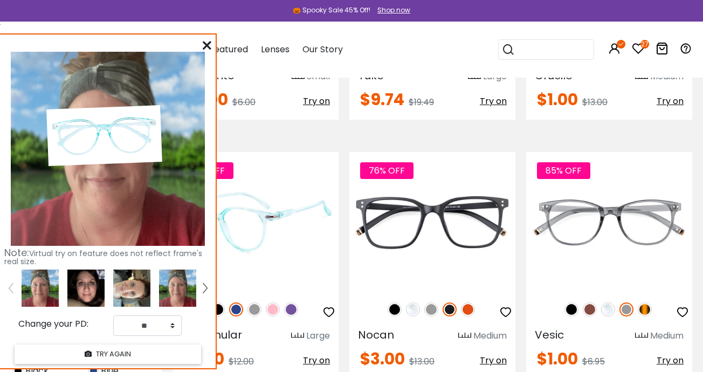
click at [257, 302] on img at bounding box center [254, 309] width 14 height 14
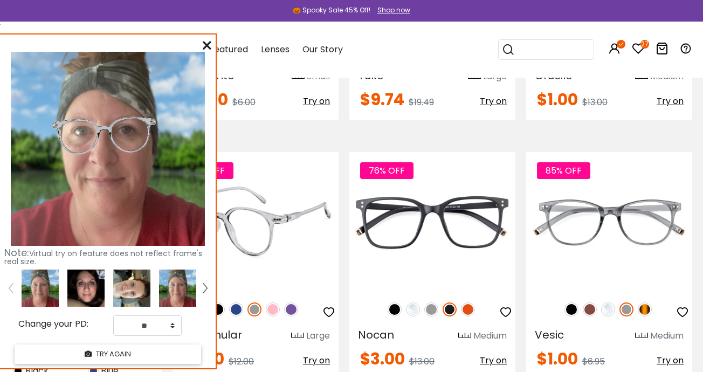
click at [266, 302] on img at bounding box center [273, 309] width 14 height 14
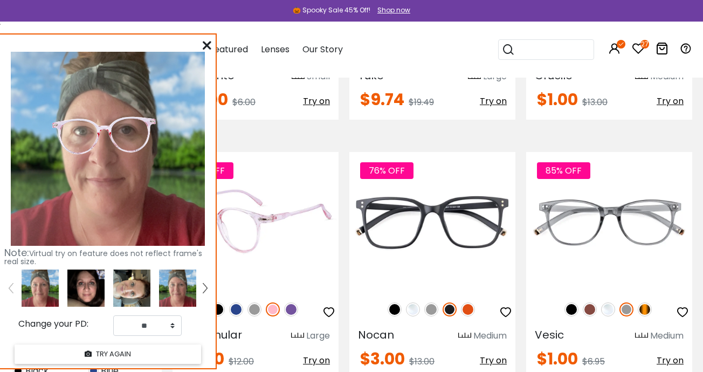
click at [275, 302] on img at bounding box center [273, 309] width 14 height 14
click at [290, 302] on img at bounding box center [291, 309] width 14 height 14
click at [273, 302] on img at bounding box center [273, 309] width 14 height 14
click at [220, 302] on img at bounding box center [218, 309] width 14 height 14
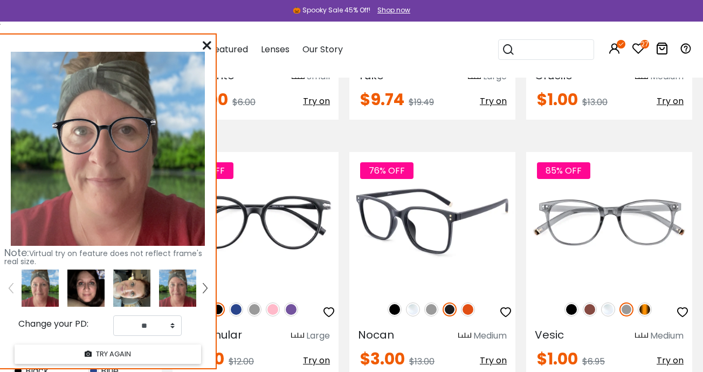
click at [431, 302] on img at bounding box center [431, 309] width 14 height 14
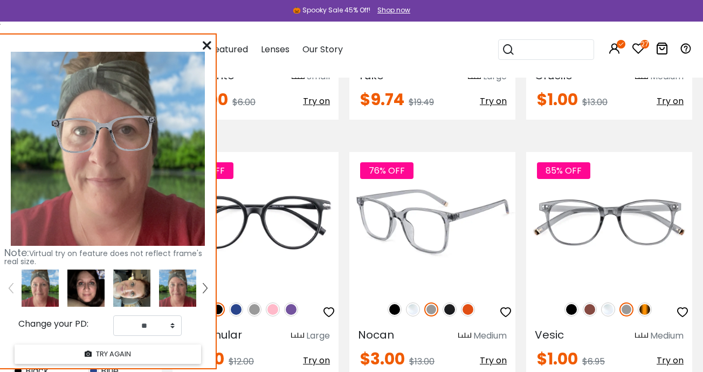
click at [449, 302] on img at bounding box center [449, 309] width 14 height 14
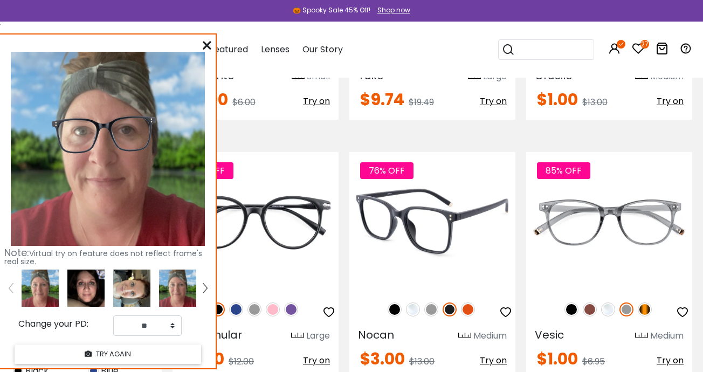
click at [397, 302] on img at bounding box center [394, 309] width 14 height 14
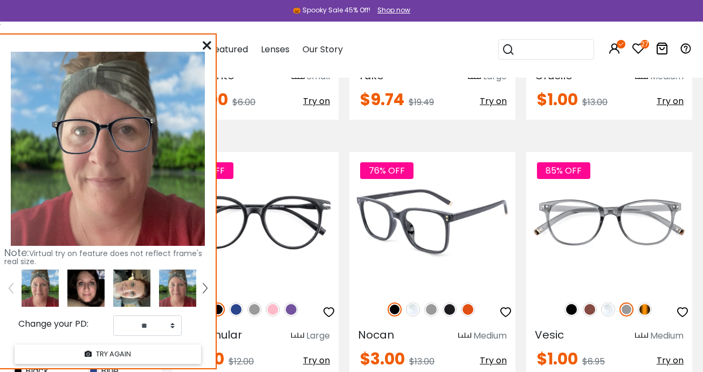
click at [449, 302] on img at bounding box center [449, 309] width 14 height 14
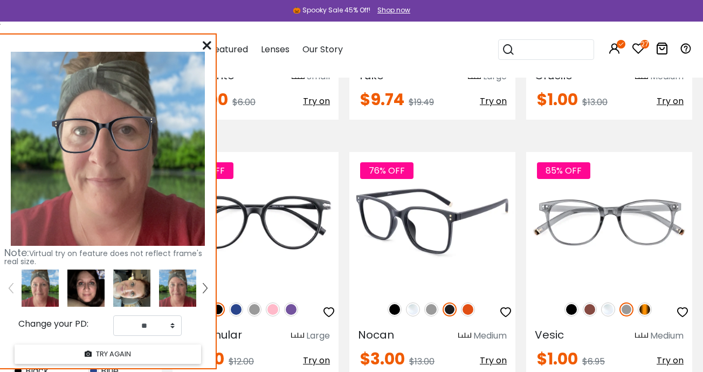
click at [466, 302] on img at bounding box center [468, 309] width 14 height 14
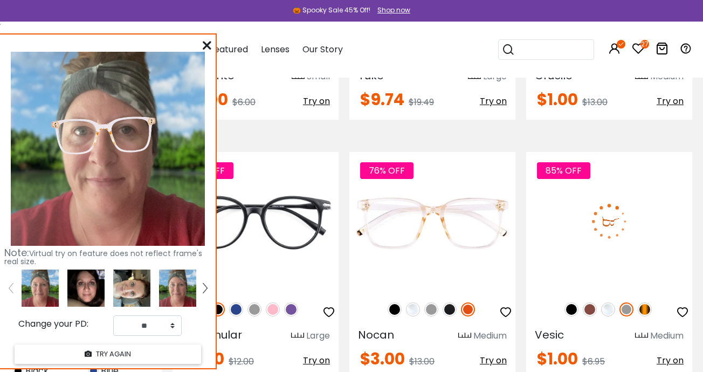
click at [572, 302] on img at bounding box center [571, 309] width 14 height 14
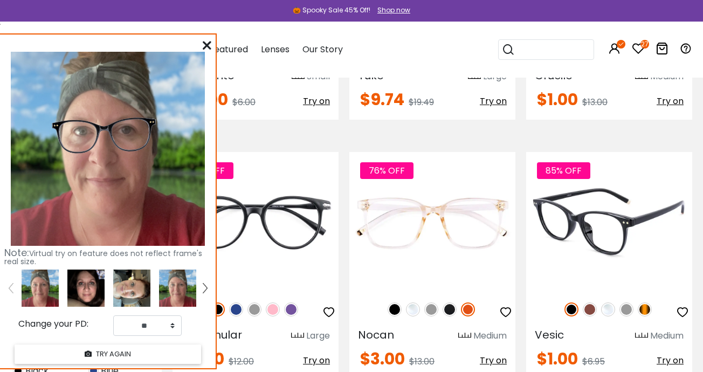
click at [589, 302] on img at bounding box center [590, 309] width 14 height 14
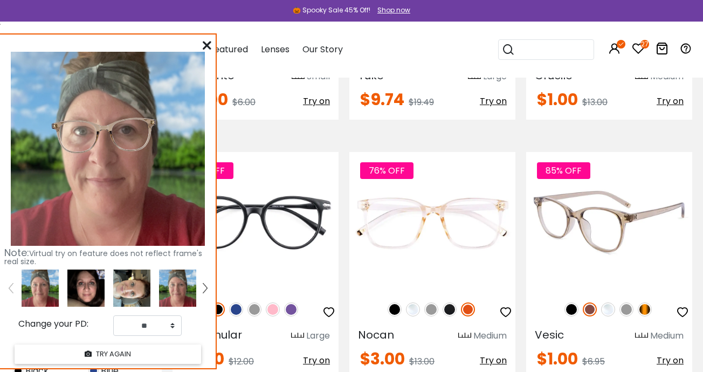
click at [611, 302] on img at bounding box center [608, 309] width 14 height 14
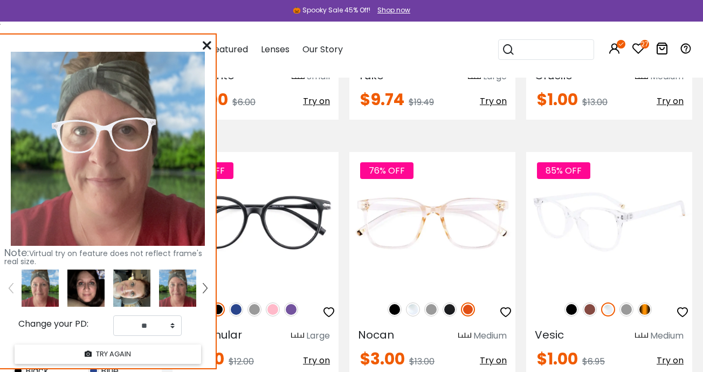
click at [629, 302] on img at bounding box center [626, 309] width 14 height 14
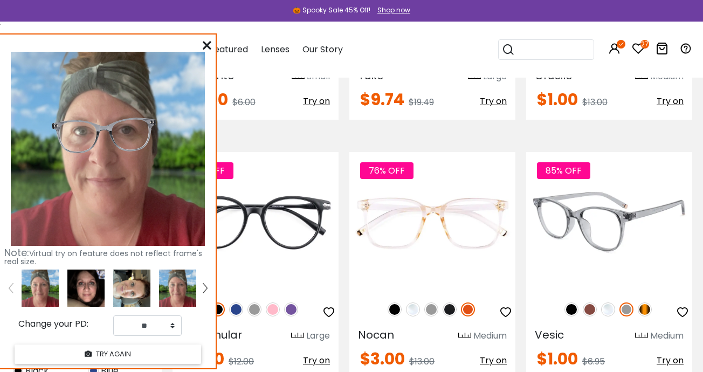
click at [642, 302] on img at bounding box center [645, 309] width 14 height 14
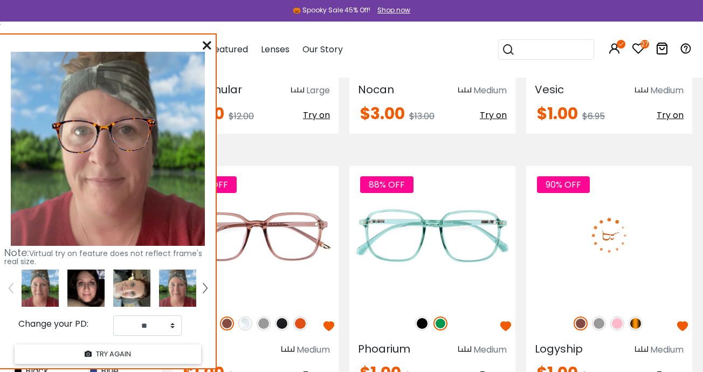
scroll to position [2501, 1]
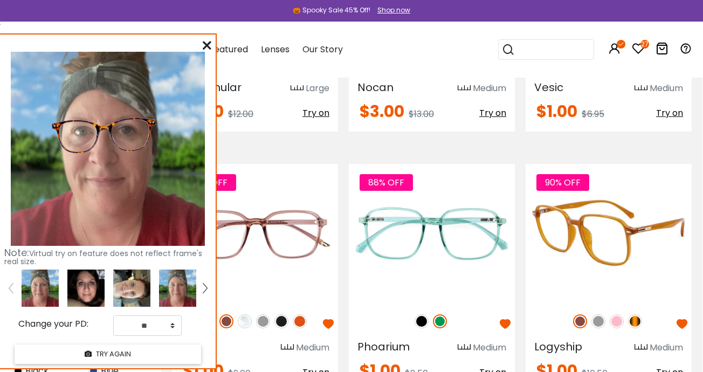
click at [635, 314] on img at bounding box center [635, 321] width 14 height 14
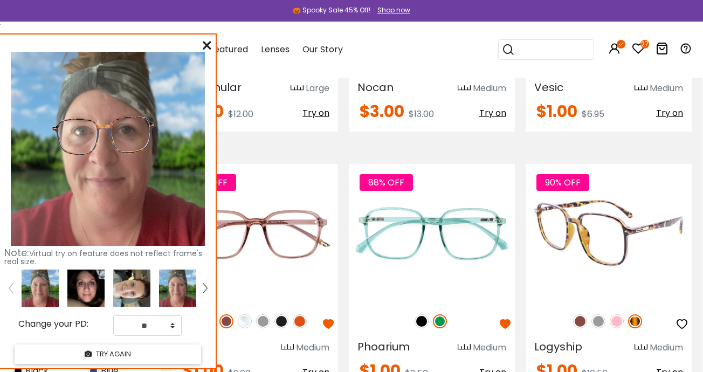
click at [615, 314] on img at bounding box center [617, 321] width 14 height 14
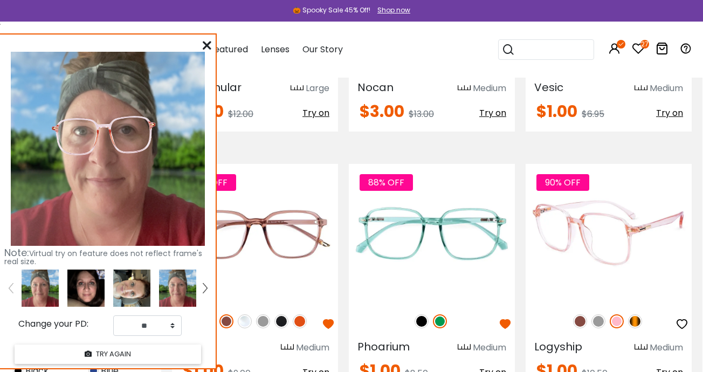
click at [598, 314] on img at bounding box center [598, 321] width 14 height 14
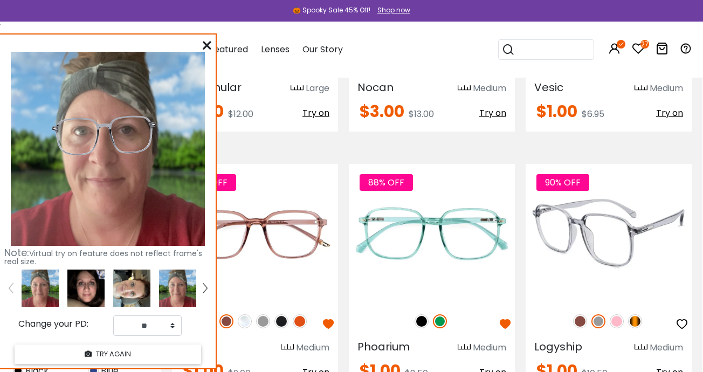
click at [579, 314] on img at bounding box center [580, 321] width 14 height 14
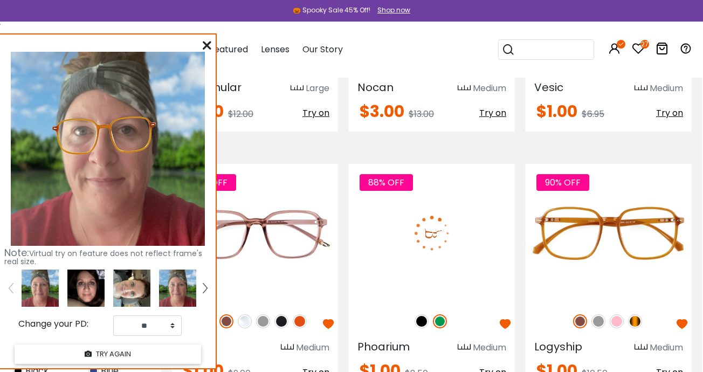
click at [423, 314] on img at bounding box center [421, 321] width 14 height 14
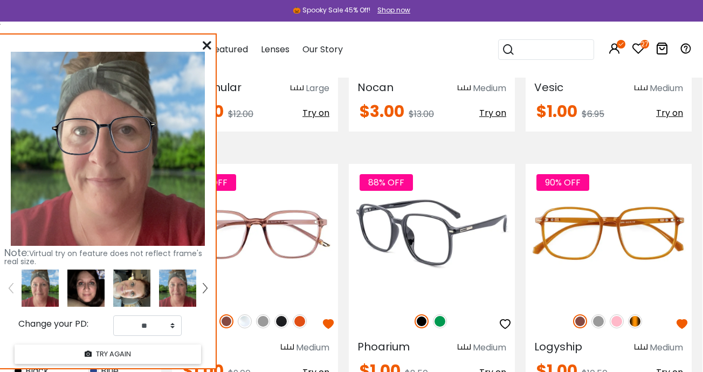
click at [438, 314] on img at bounding box center [440, 321] width 14 height 14
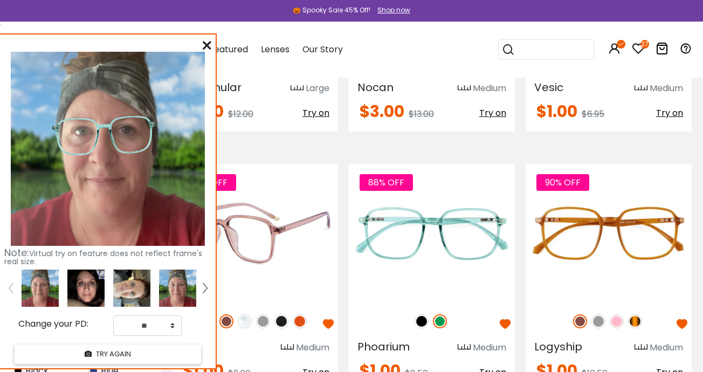
click at [297, 314] on img at bounding box center [300, 321] width 14 height 14
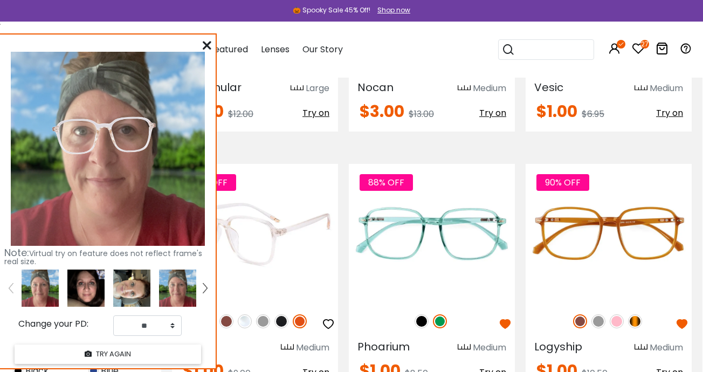
click at [285, 314] on img at bounding box center [281, 321] width 14 height 14
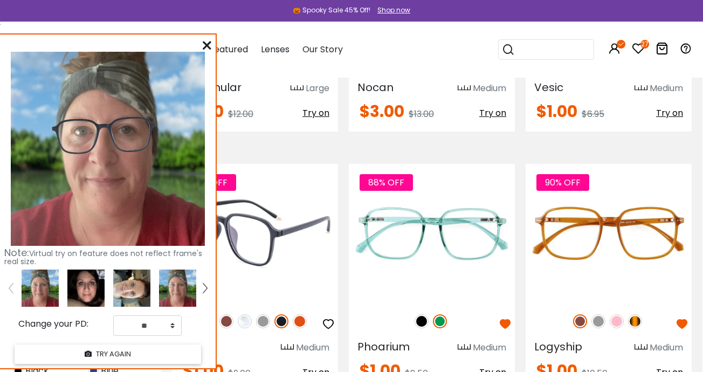
click at [265, 314] on img at bounding box center [263, 321] width 14 height 14
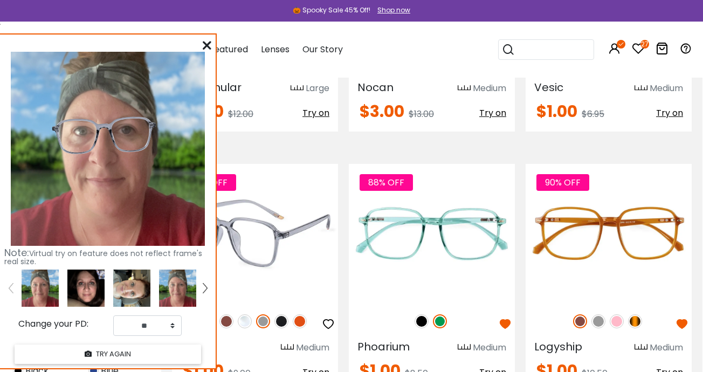
click at [250, 314] on img at bounding box center [245, 321] width 14 height 14
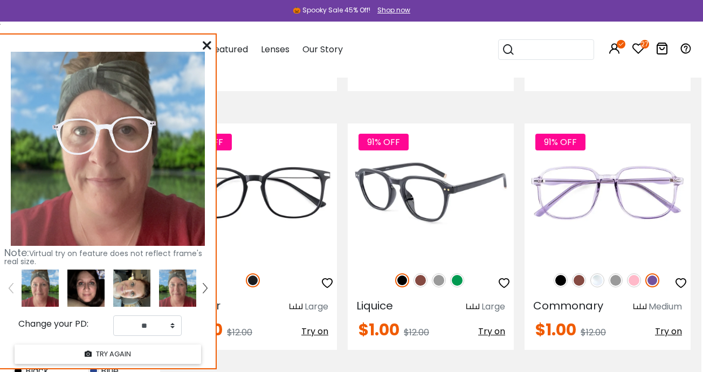
scroll to position [2801, 2]
click at [458, 273] on img at bounding box center [457, 280] width 14 height 14
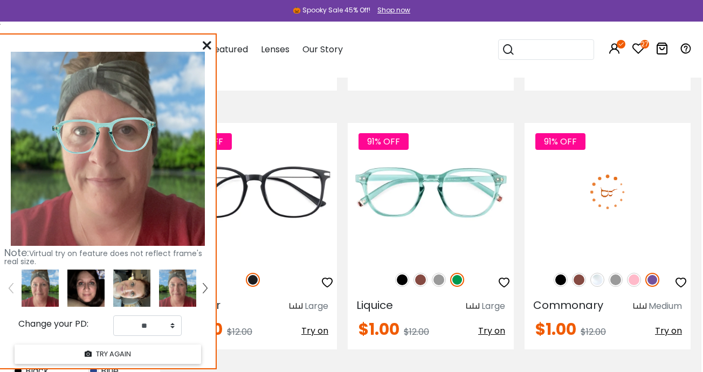
click at [578, 273] on img at bounding box center [579, 280] width 14 height 14
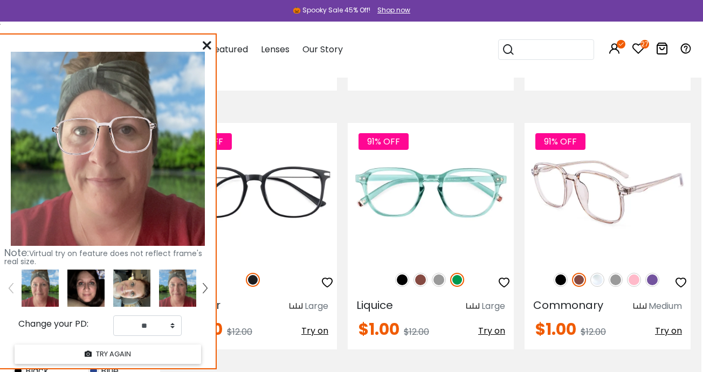
click at [652, 273] on img at bounding box center [652, 280] width 14 height 14
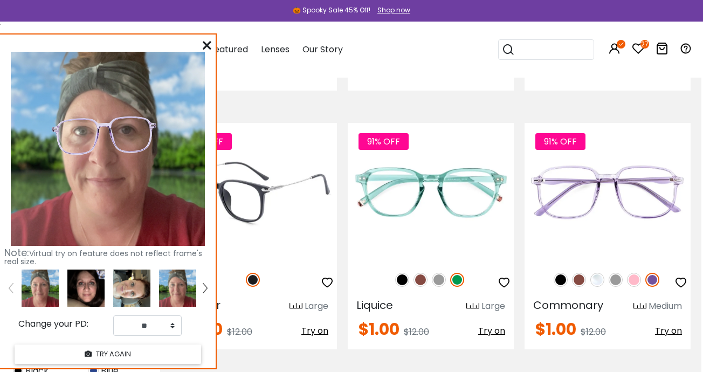
click at [254, 273] on img at bounding box center [253, 280] width 14 height 14
click at [309, 324] on span "Try on" at bounding box center [314, 330] width 27 height 12
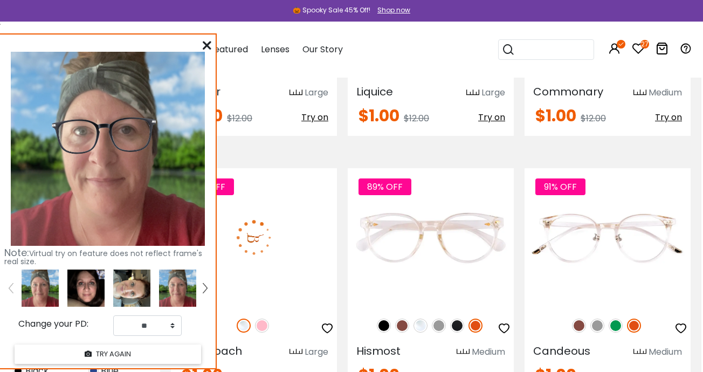
scroll to position [3017, 2]
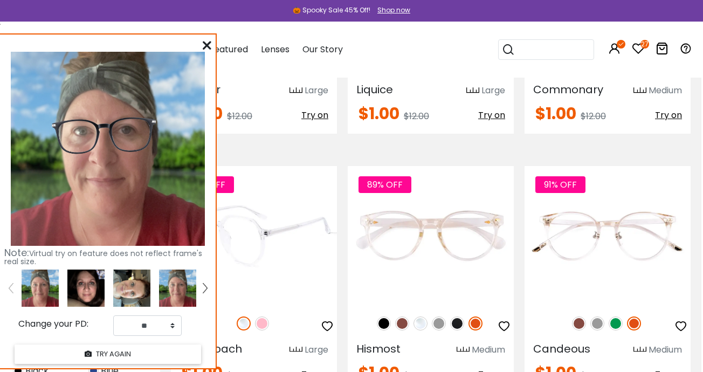
click at [261, 316] on img at bounding box center [262, 323] width 14 height 14
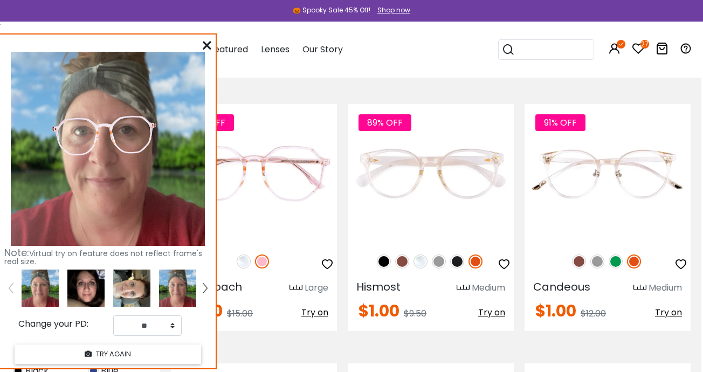
scroll to position [3078, 2]
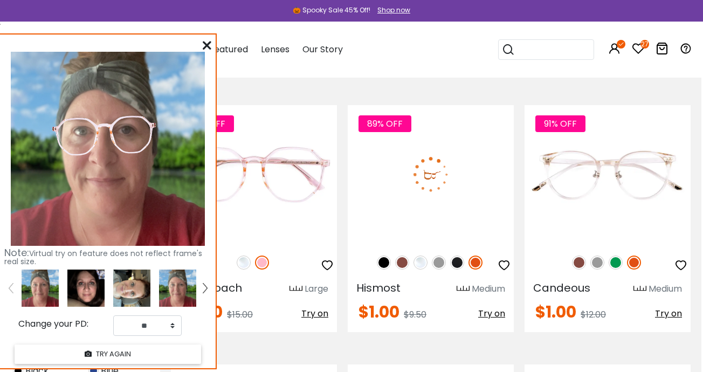
click at [383, 255] on img at bounding box center [384, 262] width 14 height 14
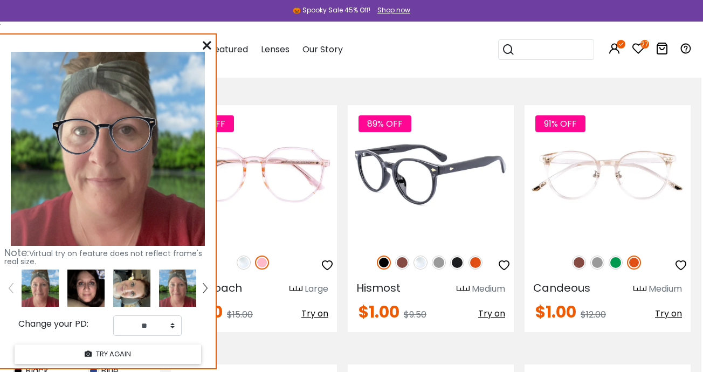
click at [400, 255] on img at bounding box center [402, 262] width 14 height 14
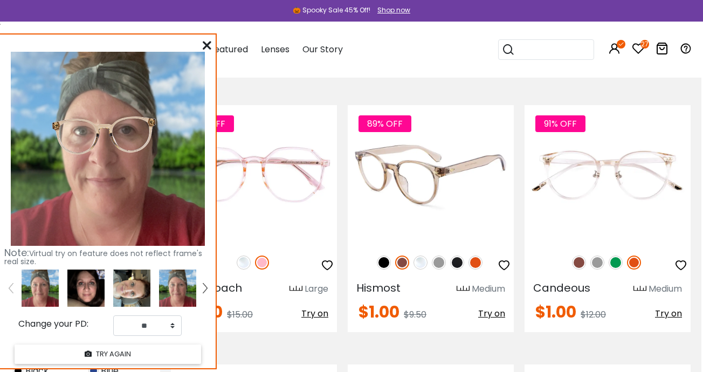
click at [421, 255] on img at bounding box center [420, 262] width 14 height 14
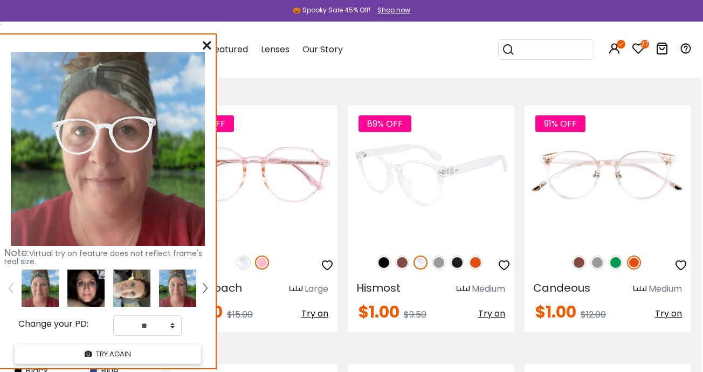
click at [434, 255] on img at bounding box center [439, 262] width 14 height 14
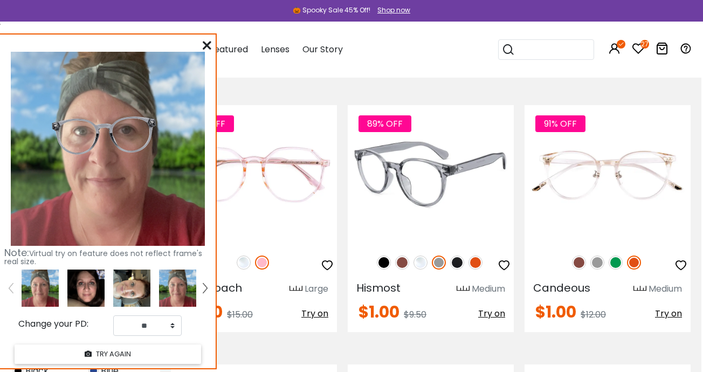
click at [458, 255] on img at bounding box center [457, 262] width 14 height 14
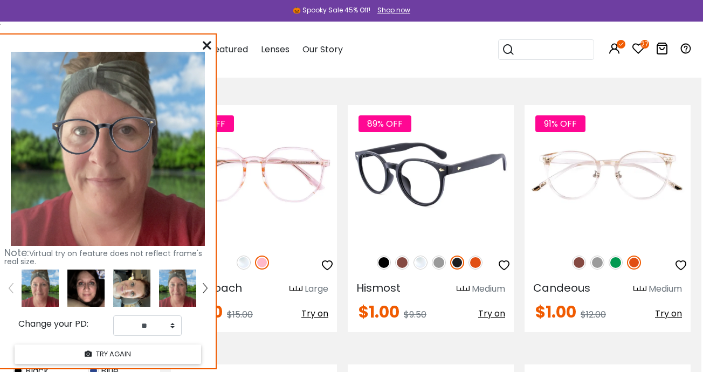
click at [475, 255] on img at bounding box center [475, 262] width 14 height 14
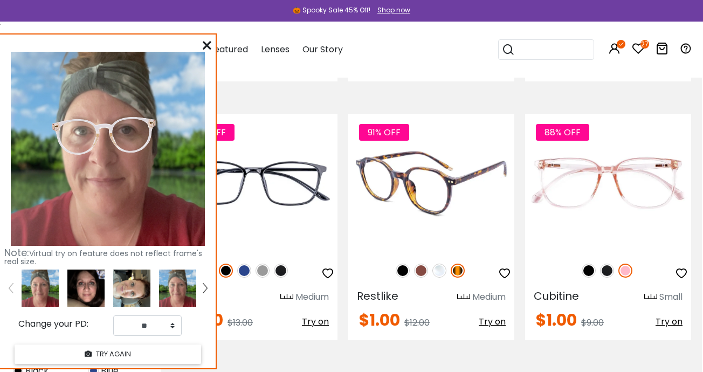
scroll to position [3593, 1]
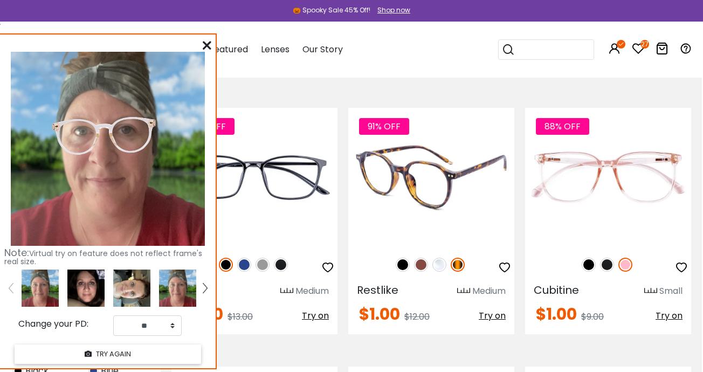
click at [437, 258] on img at bounding box center [439, 265] width 14 height 14
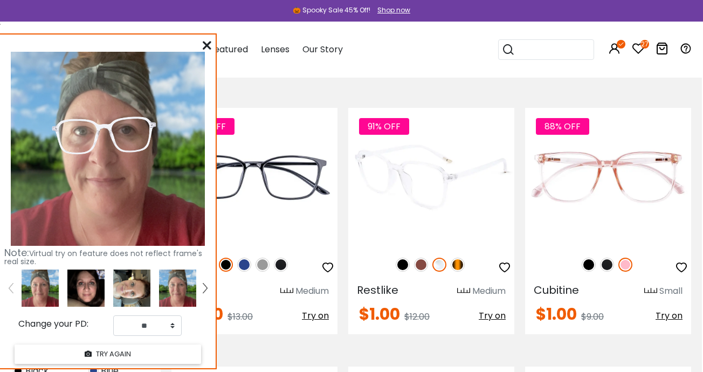
click at [456, 258] on img at bounding box center [458, 265] width 14 height 14
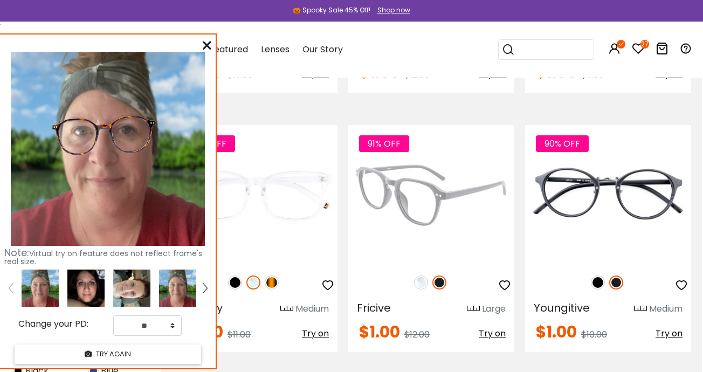
scroll to position [3835, 2]
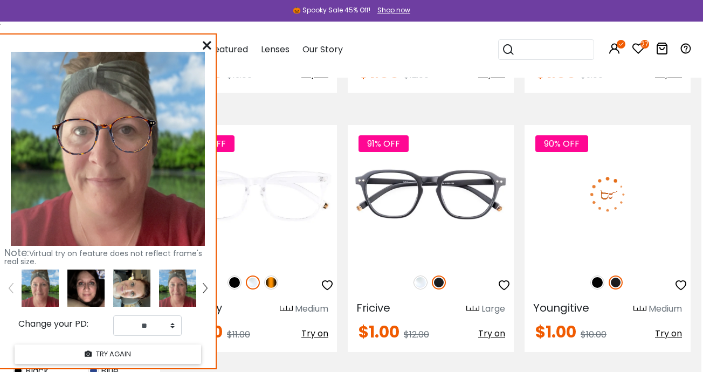
click at [602, 275] on img at bounding box center [597, 282] width 14 height 14
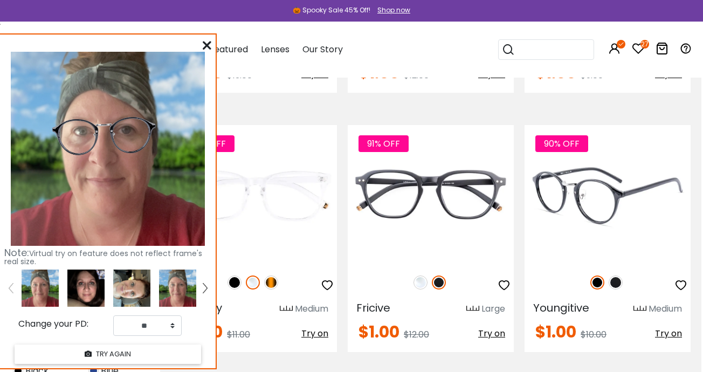
click at [616, 275] on img at bounding box center [615, 282] width 14 height 14
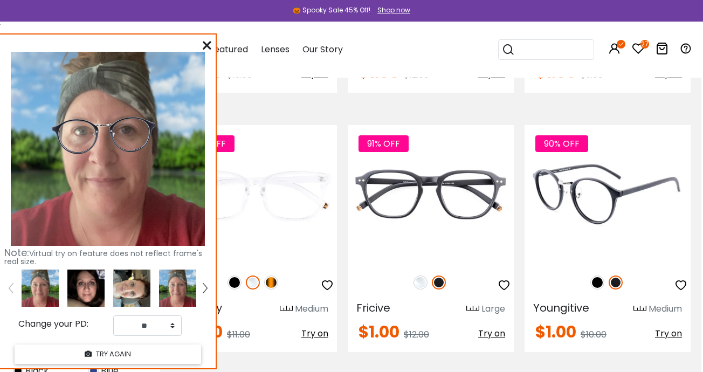
click at [601, 275] on img at bounding box center [597, 282] width 14 height 14
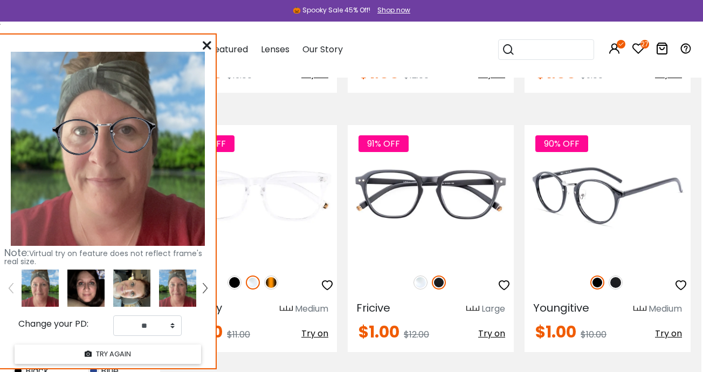
click at [680, 279] on icon "button" at bounding box center [680, 285] width 13 height 13
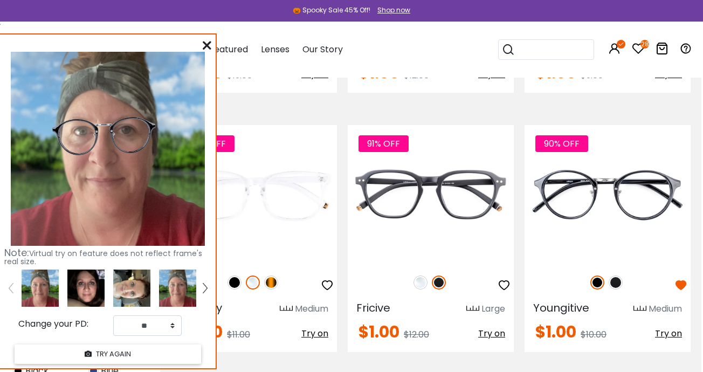
click at [82, 284] on img at bounding box center [85, 287] width 37 height 37
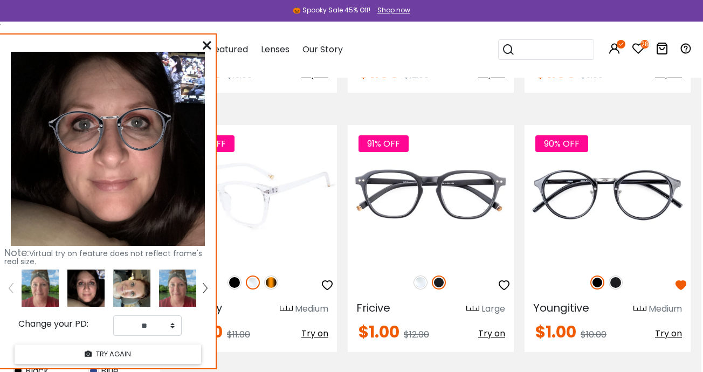
click at [268, 275] on img at bounding box center [271, 282] width 14 height 14
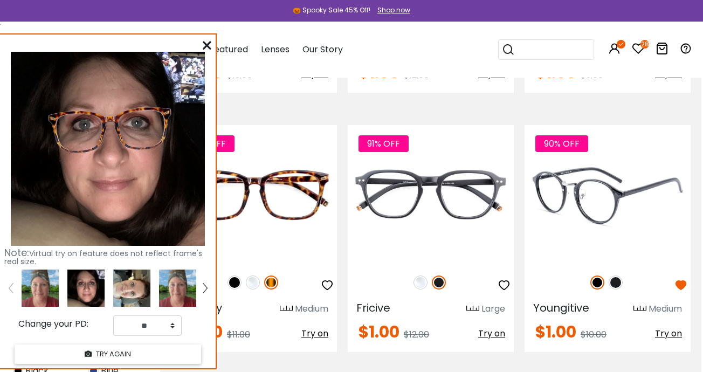
click at [618, 275] on img at bounding box center [615, 282] width 14 height 14
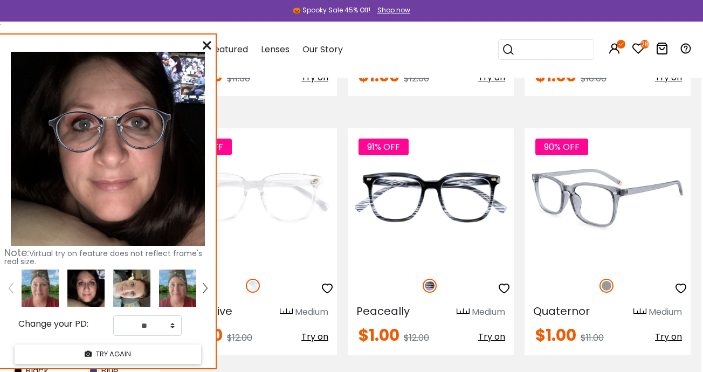
scroll to position [4092, 2]
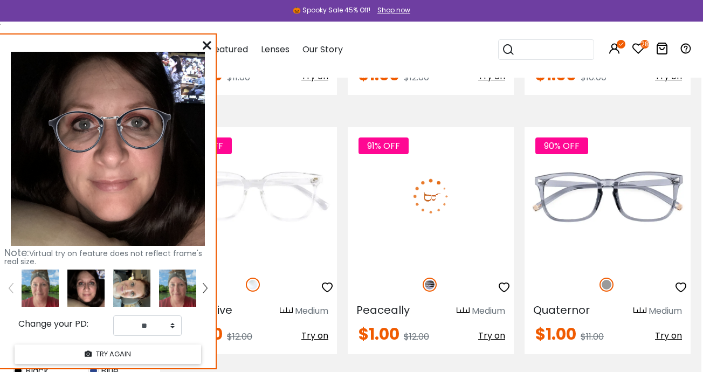
click at [494, 329] on span "Try on" at bounding box center [491, 335] width 27 height 12
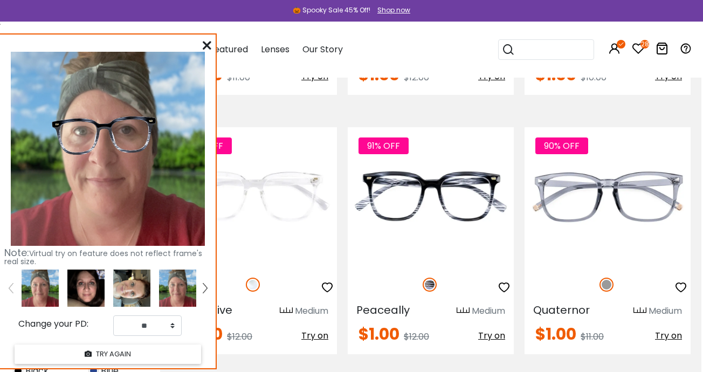
click at [88, 289] on img at bounding box center [85, 287] width 37 height 37
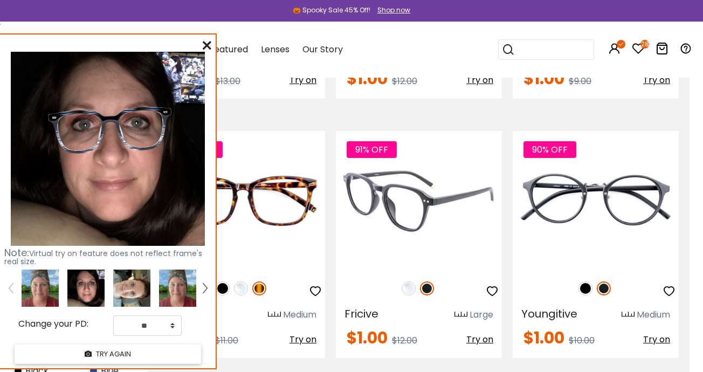
scroll to position [3831, 13]
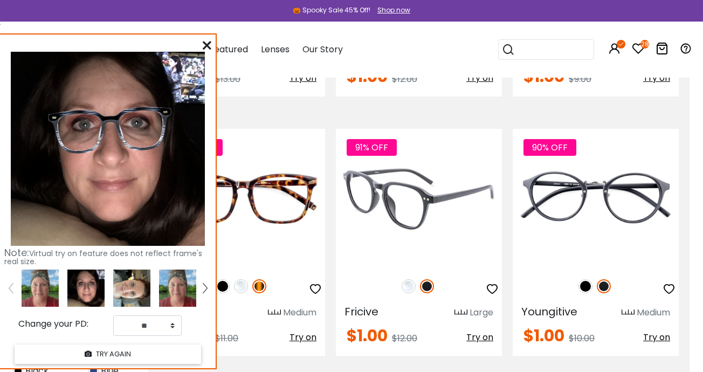
click at [429, 279] on img at bounding box center [427, 286] width 14 height 14
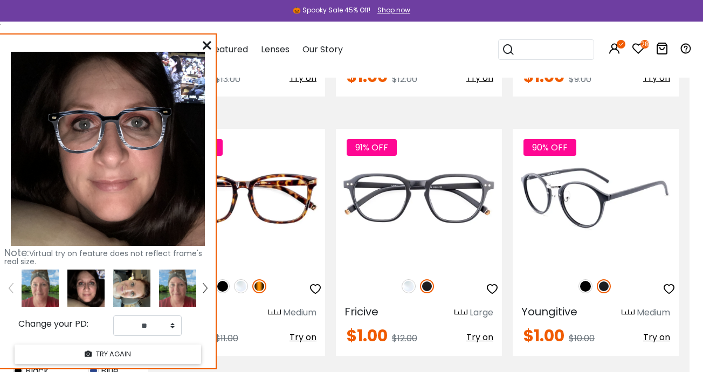
click at [606, 279] on img at bounding box center [604, 286] width 14 height 14
click at [656, 331] on span "Try on" at bounding box center [656, 337] width 27 height 12
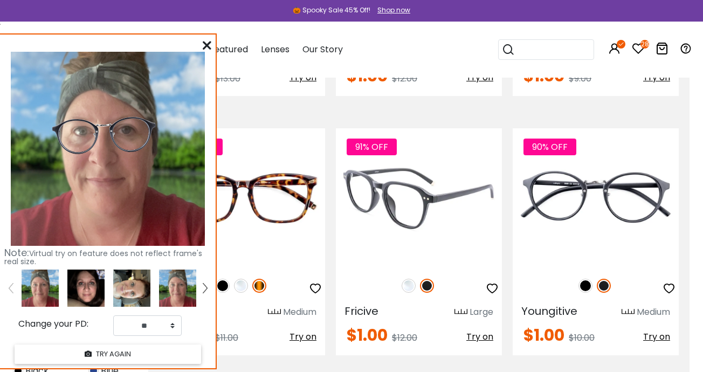
scroll to position [3833, 13]
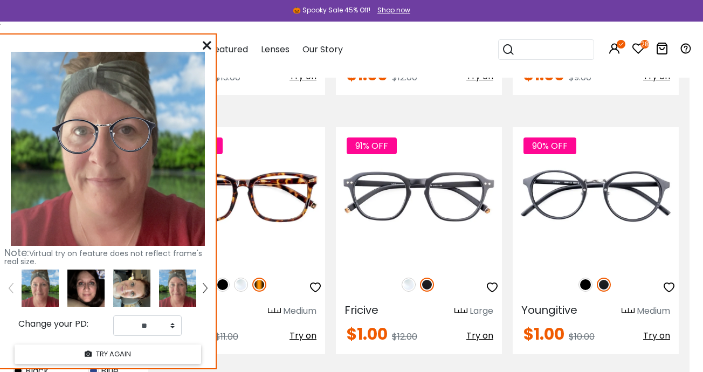
click at [83, 295] on img at bounding box center [85, 287] width 37 height 37
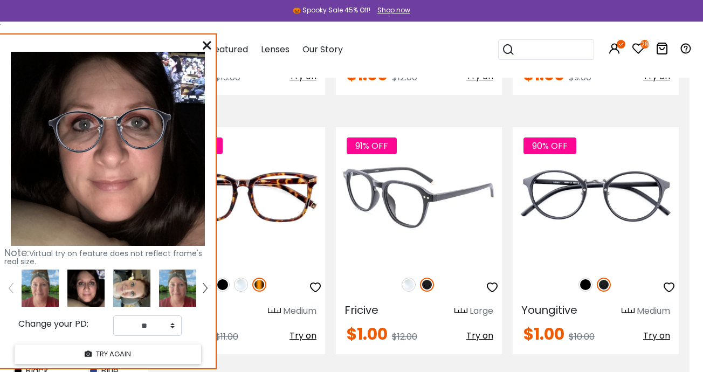
click at [407, 278] on img at bounding box center [408, 285] width 14 height 14
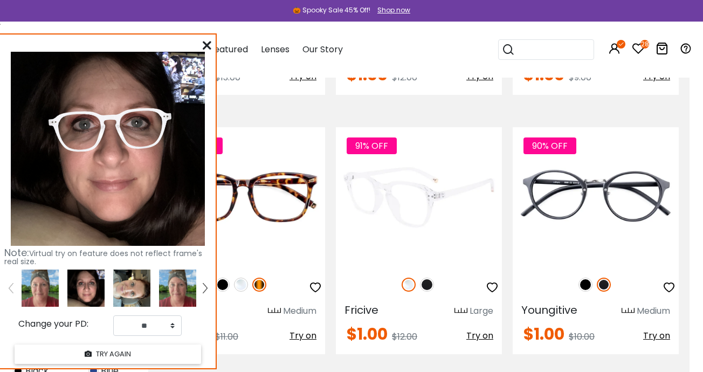
click at [426, 278] on img at bounding box center [427, 285] width 14 height 14
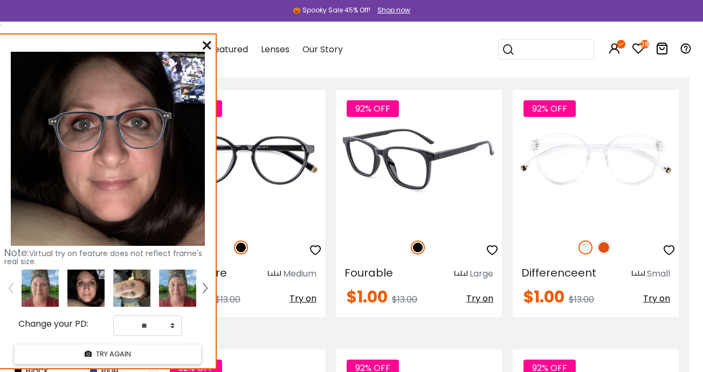
scroll to position [4641, 13]
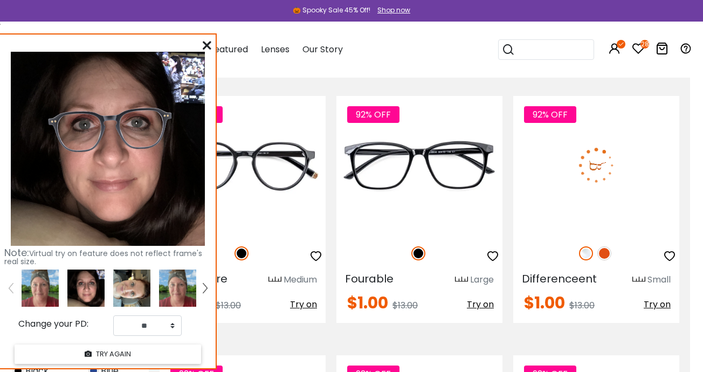
click at [606, 246] on img at bounding box center [604, 253] width 14 height 14
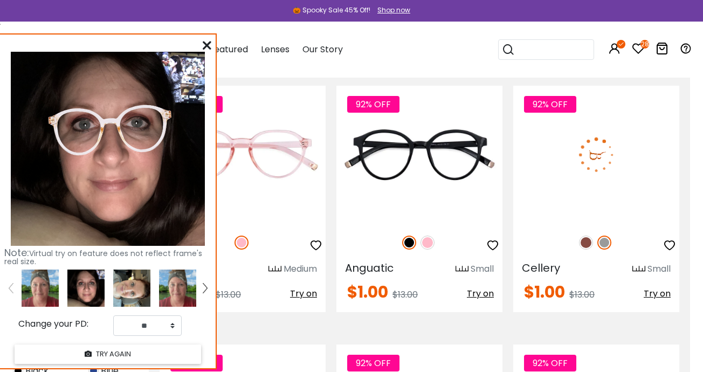
scroll to position [4915, 13]
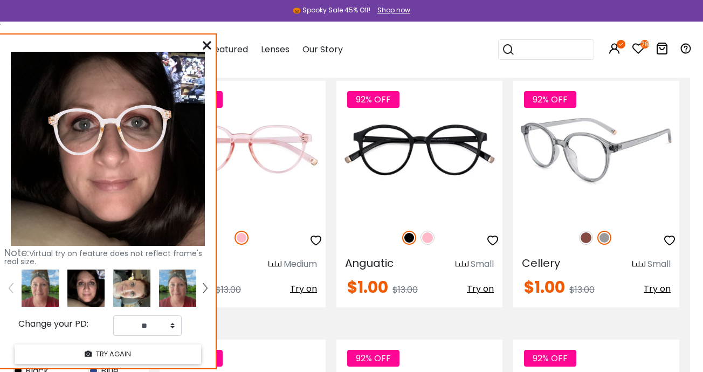
click at [587, 231] on img at bounding box center [586, 238] width 14 height 14
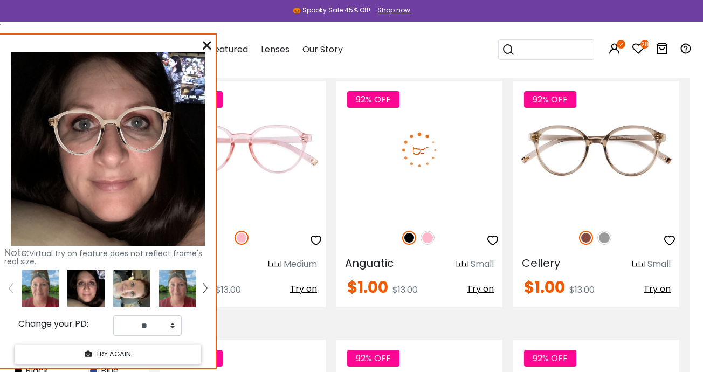
click at [426, 231] on img at bounding box center [427, 238] width 14 height 14
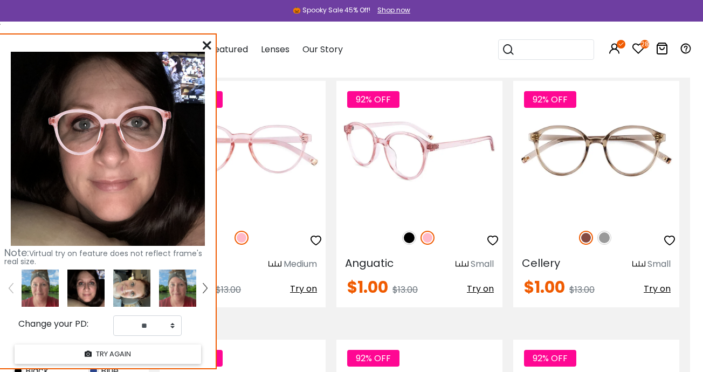
click at [407, 231] on img at bounding box center [409, 238] width 14 height 14
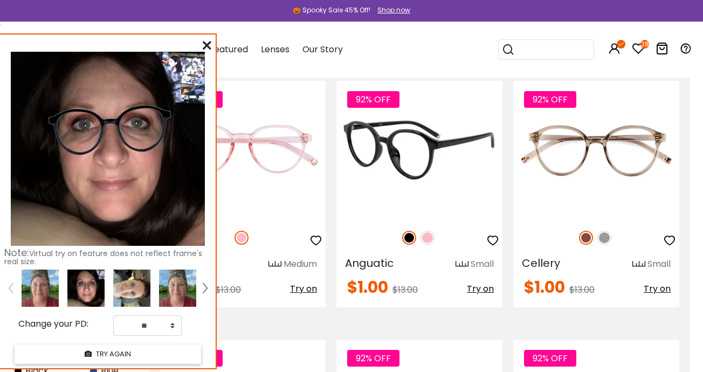
click at [486, 282] on span "Try on" at bounding box center [480, 288] width 27 height 12
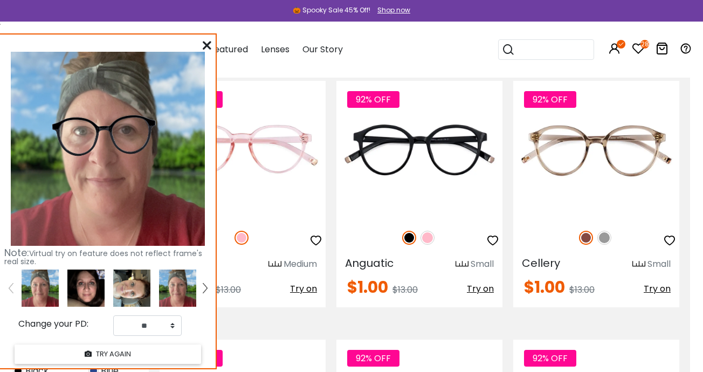
click at [134, 286] on img at bounding box center [131, 287] width 37 height 37
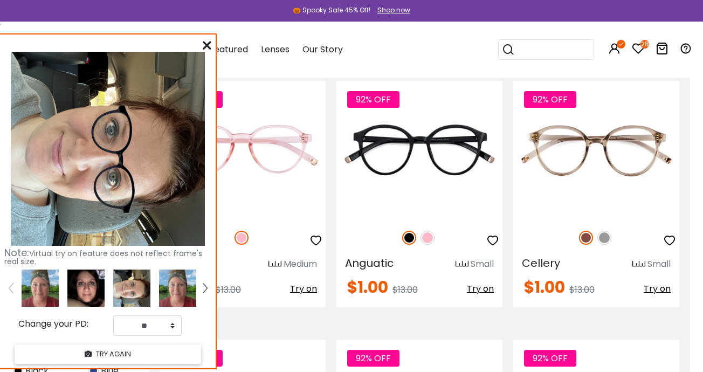
click at [78, 281] on img at bounding box center [85, 287] width 37 height 37
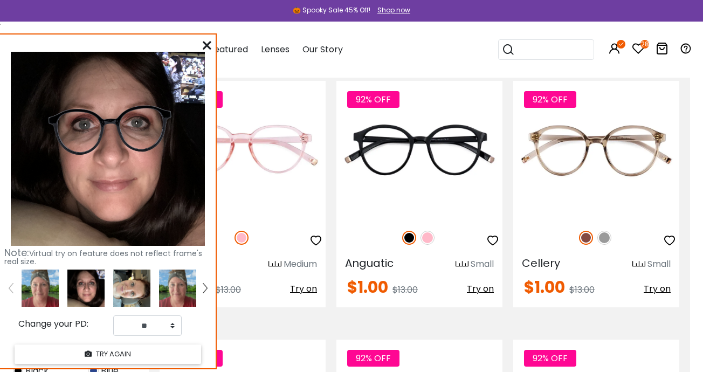
click at [57, 278] on img at bounding box center [40, 287] width 37 height 37
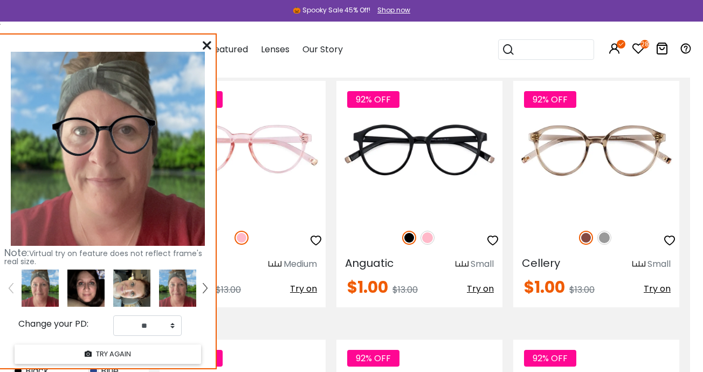
click at [89, 283] on img at bounding box center [85, 287] width 37 height 37
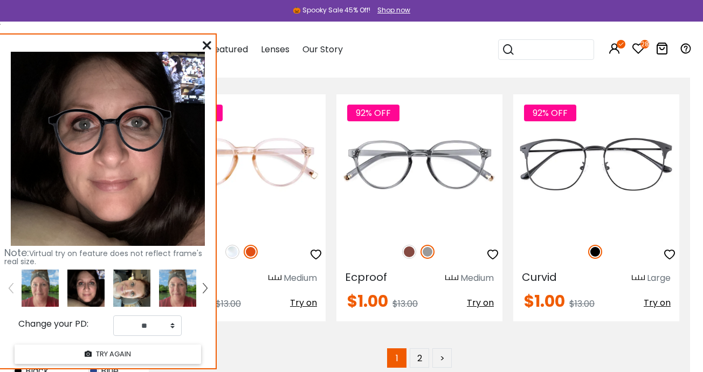
scroll to position [5162, 13]
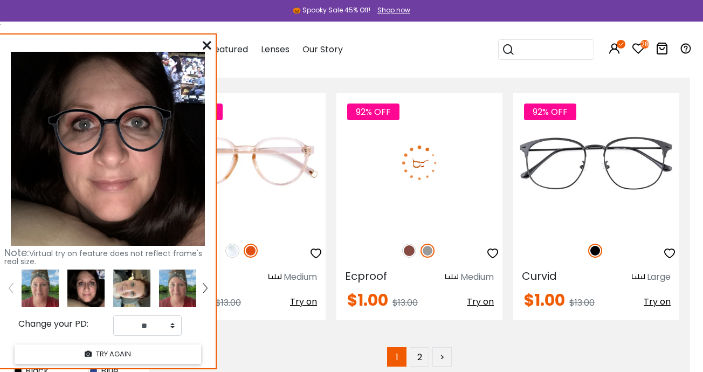
click at [408, 244] on img at bounding box center [409, 251] width 14 height 14
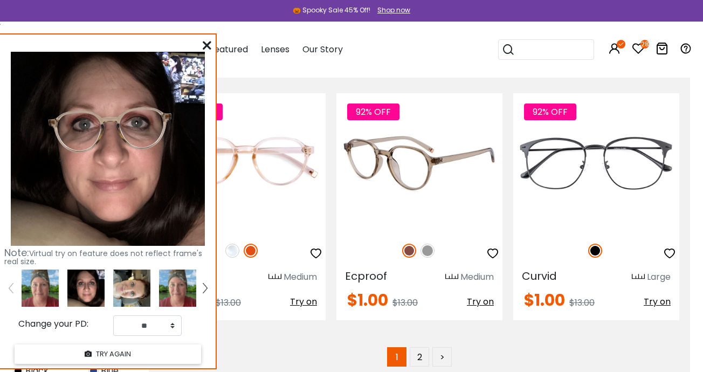
click at [429, 244] on img at bounding box center [427, 251] width 14 height 14
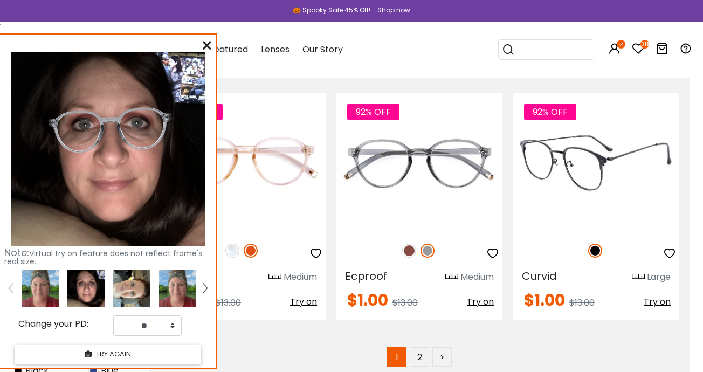
click at [597, 244] on img at bounding box center [595, 251] width 14 height 14
click at [659, 295] on span "Try on" at bounding box center [656, 301] width 27 height 12
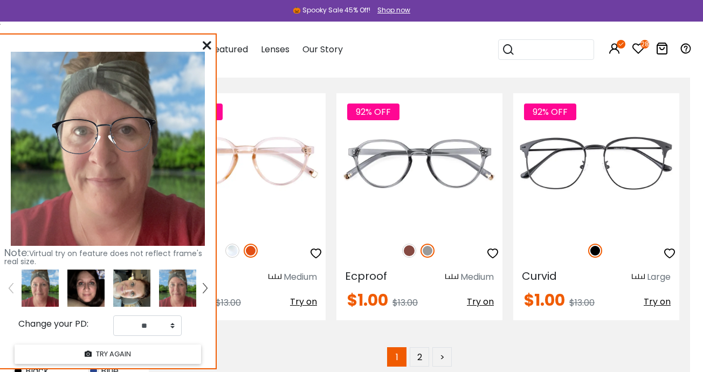
click at [92, 287] on img at bounding box center [85, 287] width 37 height 37
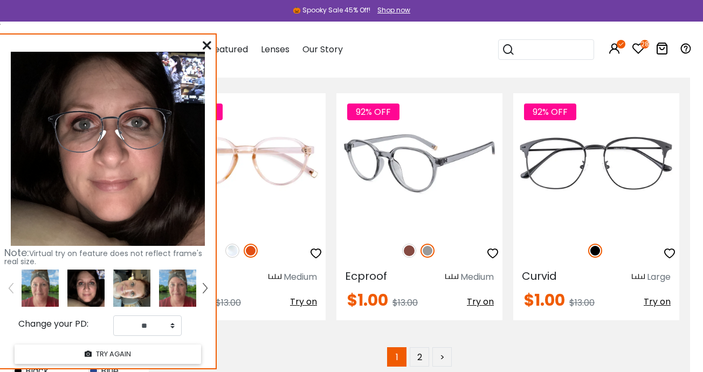
click at [411, 244] on img at bounding box center [409, 251] width 14 height 14
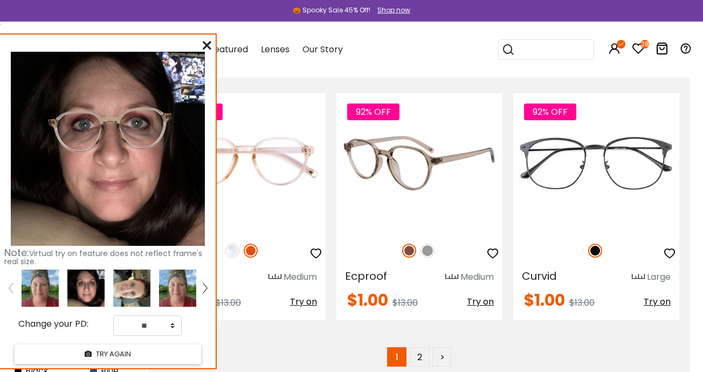
click at [430, 244] on img at bounding box center [427, 251] width 14 height 14
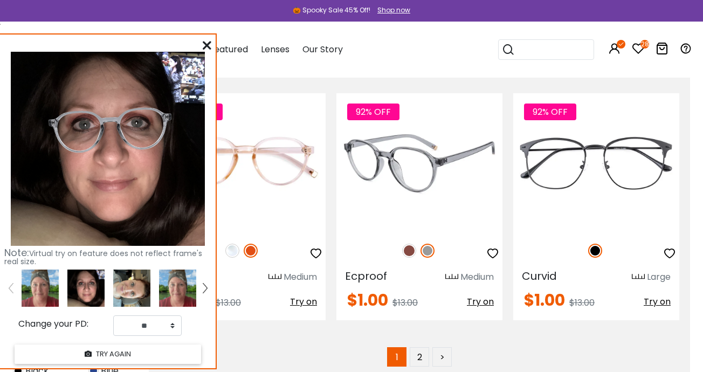
click at [404, 244] on img at bounding box center [409, 251] width 14 height 14
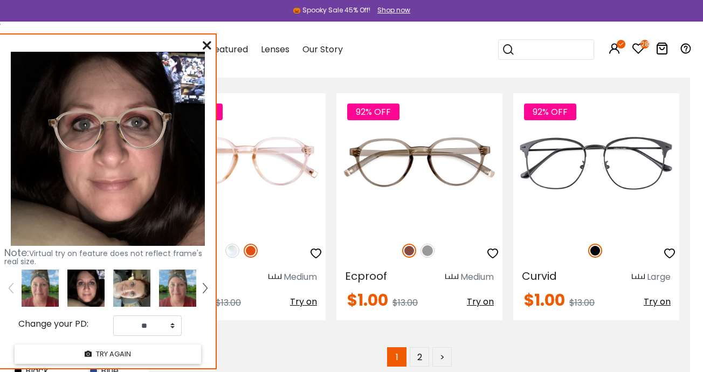
click at [38, 297] on img at bounding box center [40, 287] width 37 height 37
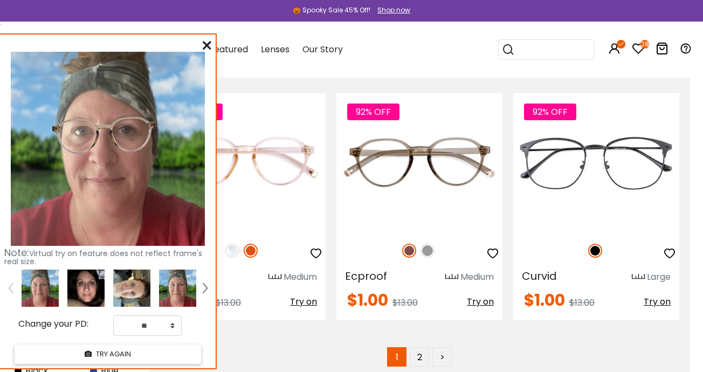
click at [137, 286] on img at bounding box center [131, 287] width 37 height 37
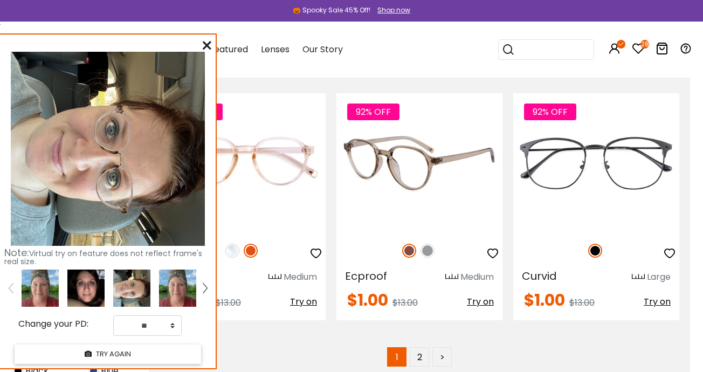
click at [430, 244] on img at bounding box center [427, 251] width 14 height 14
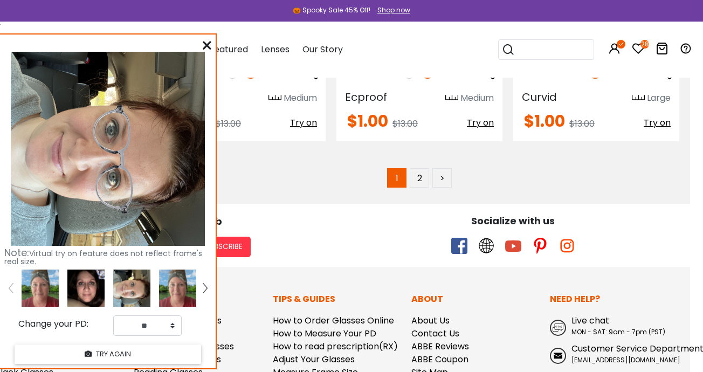
scroll to position [5327, 13]
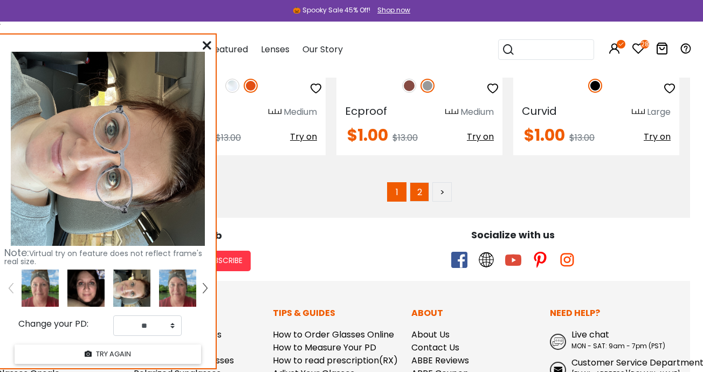
click at [419, 182] on link "2" at bounding box center [419, 191] width 19 height 19
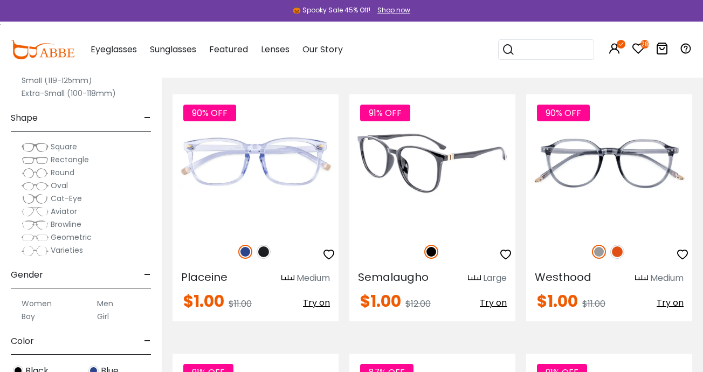
scroll to position [226, 0]
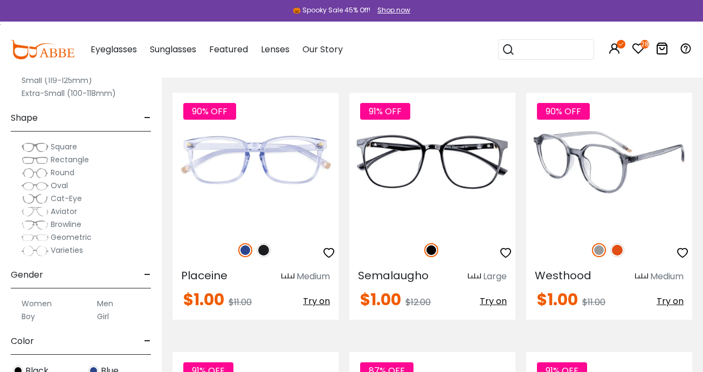
click at [614, 251] on img at bounding box center [617, 250] width 14 height 14
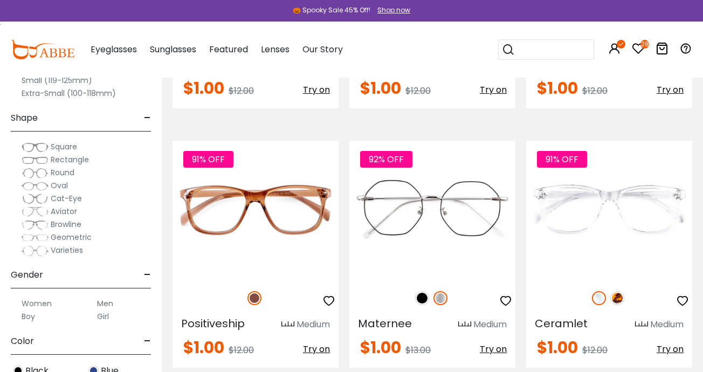
scroll to position [955, 0]
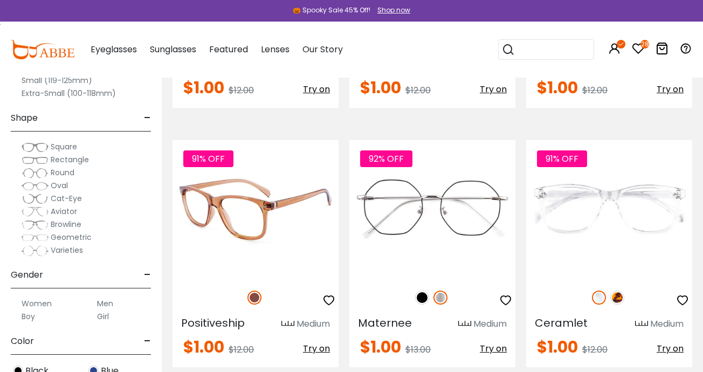
click at [320, 346] on span "Try on" at bounding box center [316, 348] width 27 height 12
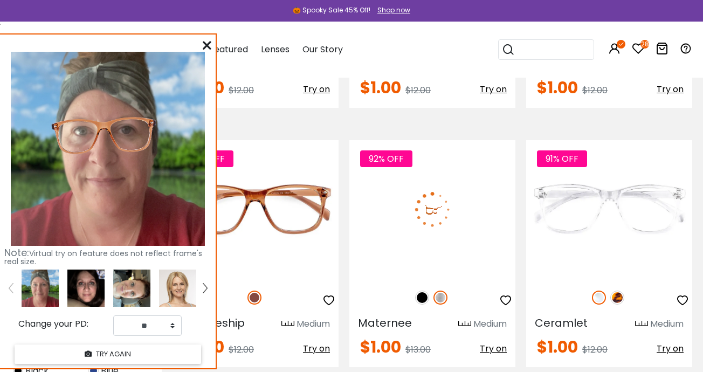
click at [444, 296] on img at bounding box center [440, 297] width 14 height 14
click at [448, 223] on img at bounding box center [432, 209] width 166 height 138
click at [486, 345] on span "Try on" at bounding box center [493, 348] width 27 height 12
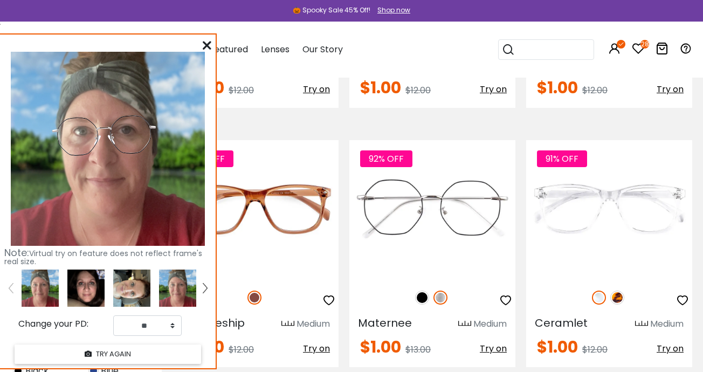
click at [89, 292] on img at bounding box center [85, 287] width 37 height 37
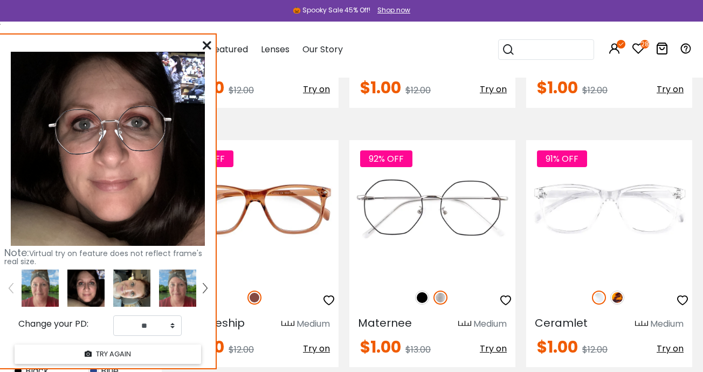
click at [131, 289] on img at bounding box center [131, 287] width 37 height 37
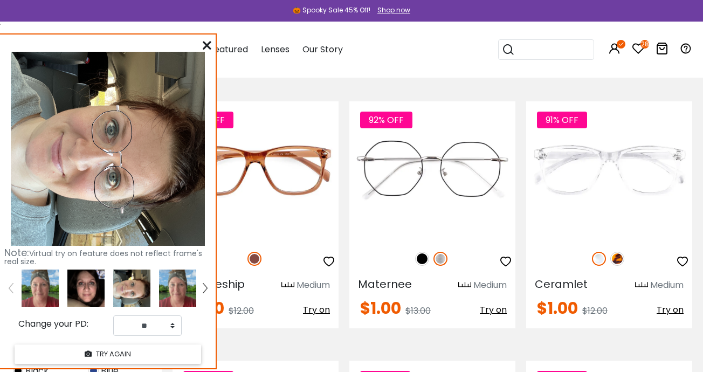
scroll to position [996, 0]
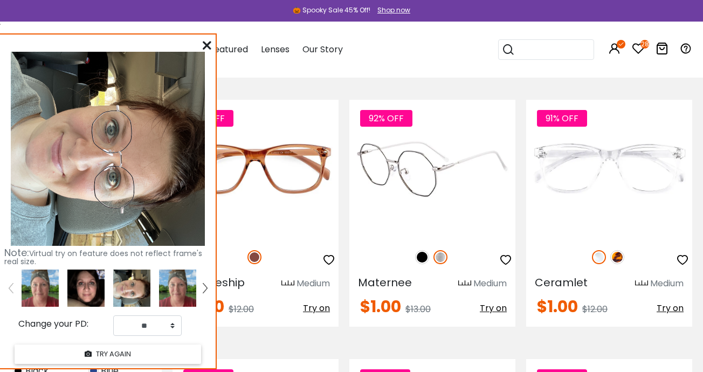
click at [441, 257] on img at bounding box center [440, 257] width 14 height 14
click at [418, 258] on img at bounding box center [422, 257] width 14 height 14
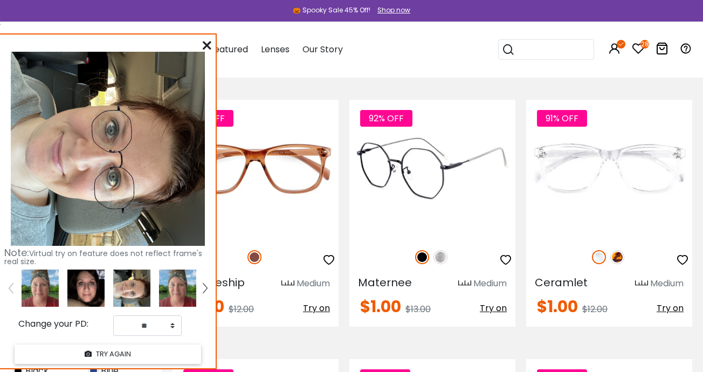
click at [435, 175] on img at bounding box center [432, 169] width 166 height 138
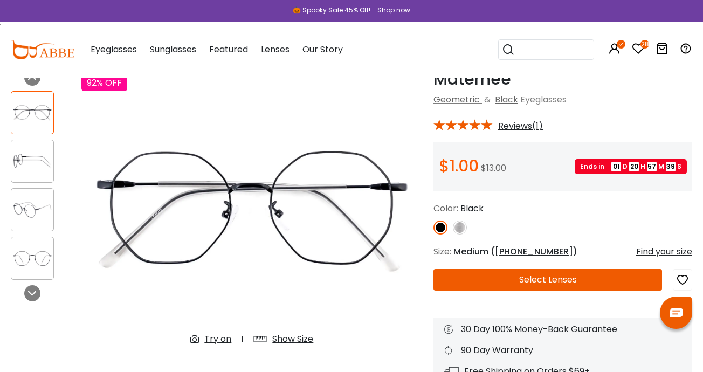
scroll to position [55, 0]
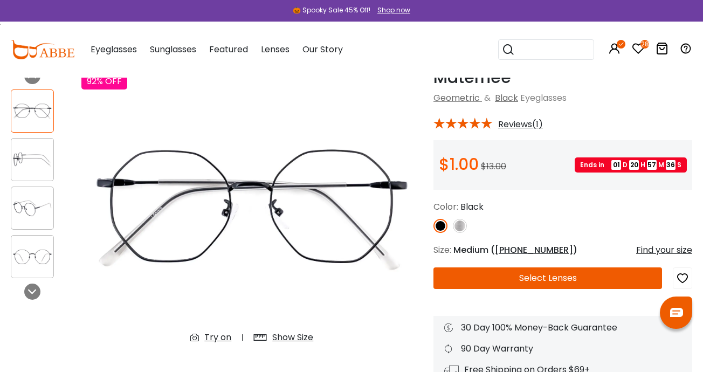
click at [538, 271] on button "Select Lenses" at bounding box center [547, 278] width 228 height 22
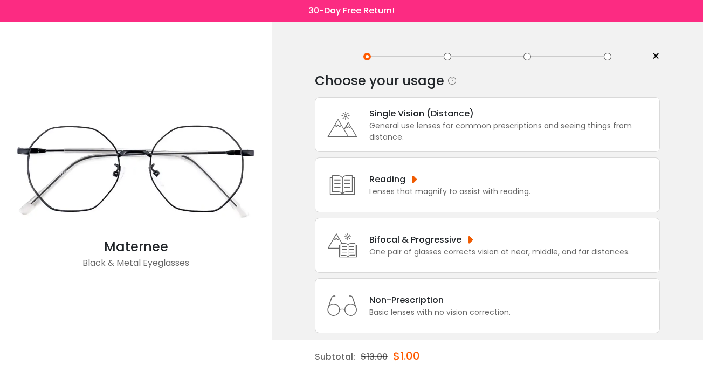
click at [394, 135] on div "General use lenses for common prescriptions and seeing things from distance." at bounding box center [511, 131] width 285 height 23
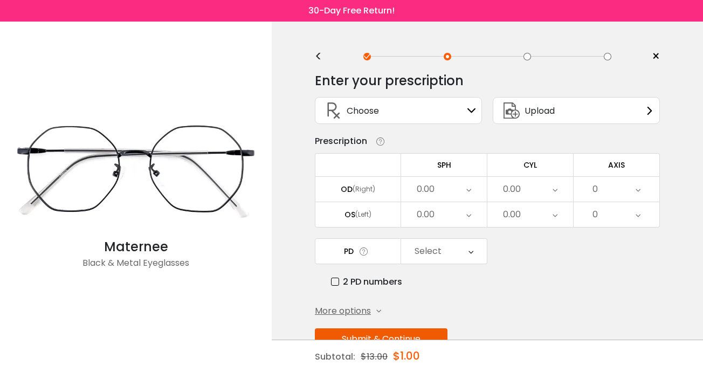
click at [413, 110] on div "Choose Sign In" at bounding box center [398, 111] width 155 height 26
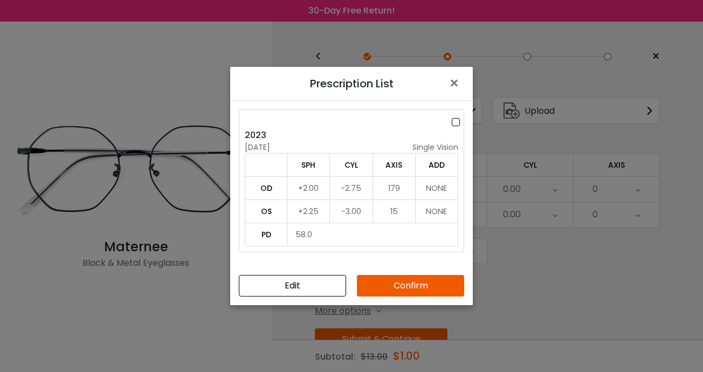
click at [398, 291] on button "Confirm" at bounding box center [410, 286] width 107 height 22
click at [398, 282] on button "Confirm" at bounding box center [410, 286] width 107 height 22
click at [398, 283] on button "Confirm" at bounding box center [410, 286] width 107 height 22
click at [424, 282] on button "Confirm" at bounding box center [410, 286] width 107 height 22
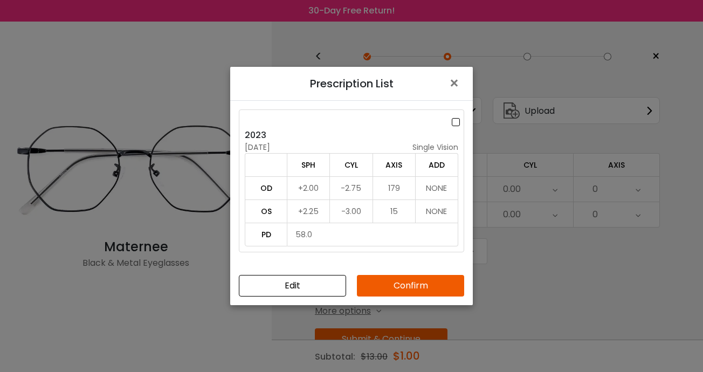
click at [424, 282] on button "Confirm" at bounding box center [410, 286] width 107 height 22
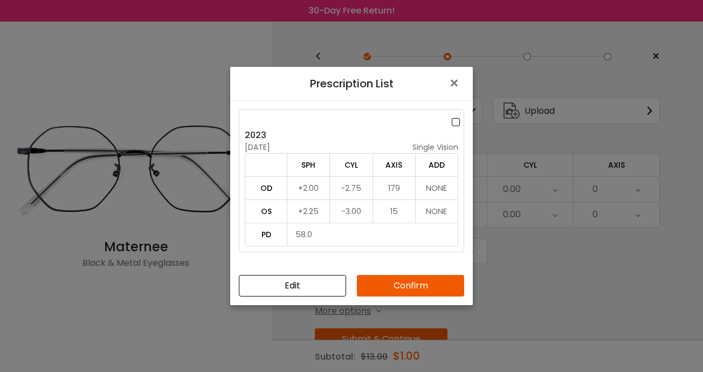
click at [424, 282] on button "Confirm" at bounding box center [410, 286] width 107 height 22
click at [455, 126] on label at bounding box center [458, 121] width 12 height 13
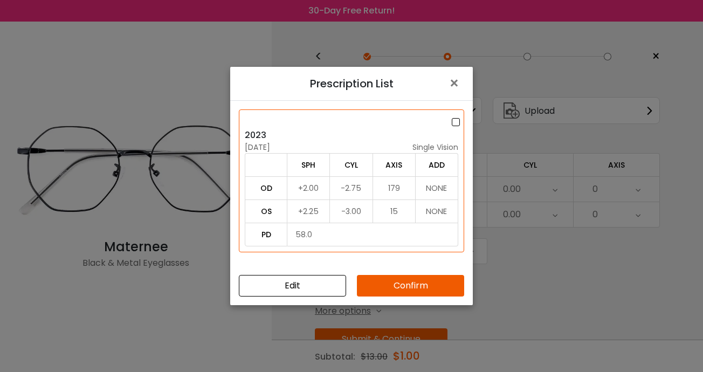
click at [409, 289] on button "Confirm" at bounding box center [410, 286] width 107 height 22
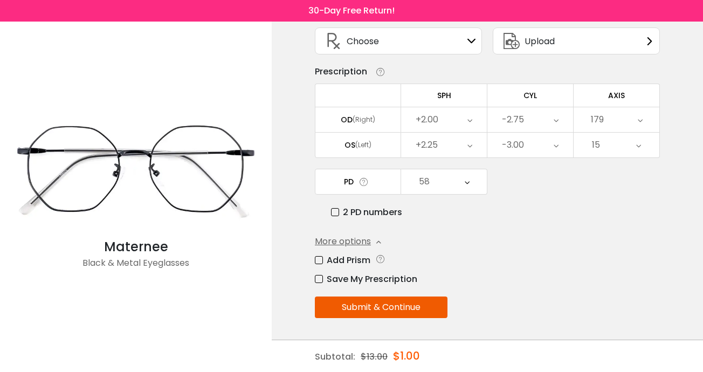
scroll to position [72, 0]
click at [389, 308] on button "Submit & Continue" at bounding box center [381, 307] width 133 height 22
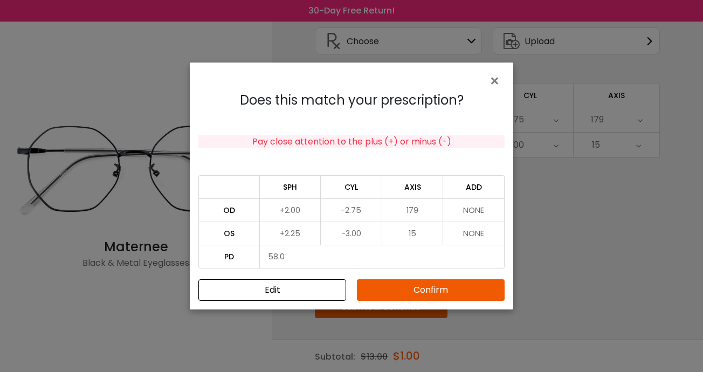
click at [405, 281] on button "Confirm" at bounding box center [431, 290] width 148 height 22
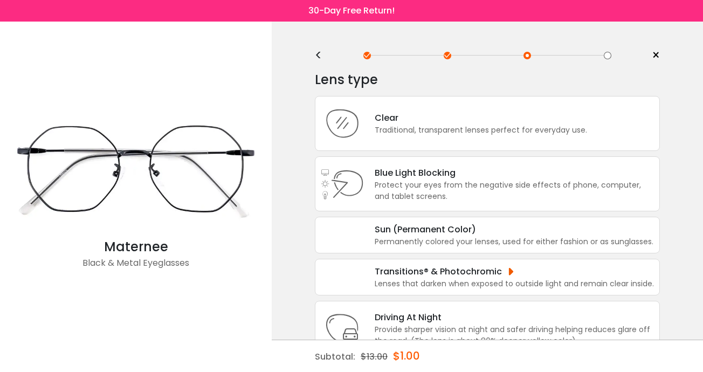
scroll to position [0, 0]
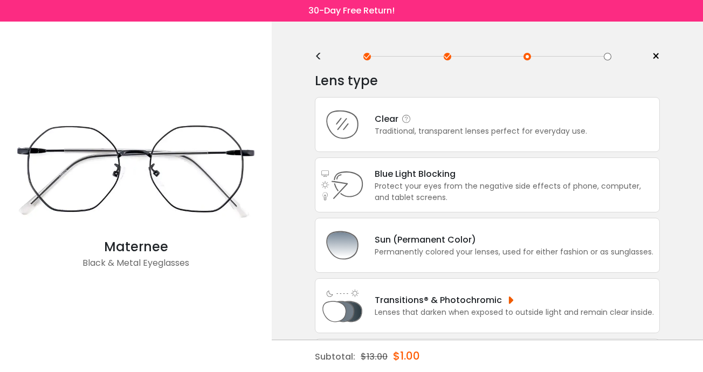
click at [408, 134] on div "Traditional, transparent lenses perfect for everyday use." at bounding box center [481, 131] width 212 height 11
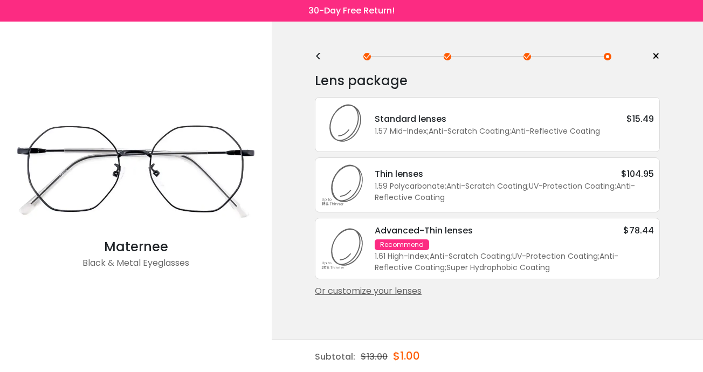
click at [317, 54] on div "<" at bounding box center [323, 56] width 16 height 9
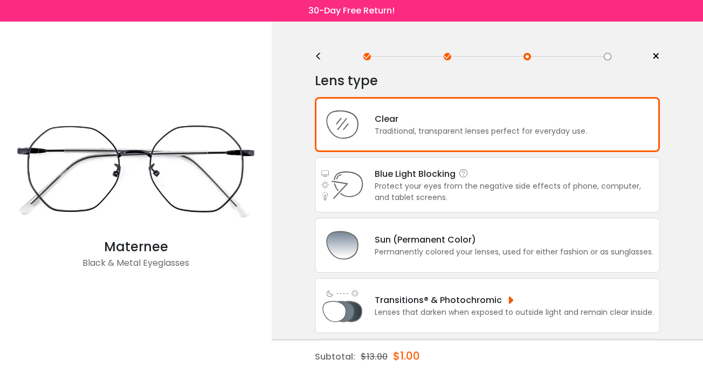
click at [390, 181] on div "Blue Light Blocking Blue Light Blocking Blue Light blocking lenses offer the be…" at bounding box center [514, 173] width 279 height 13
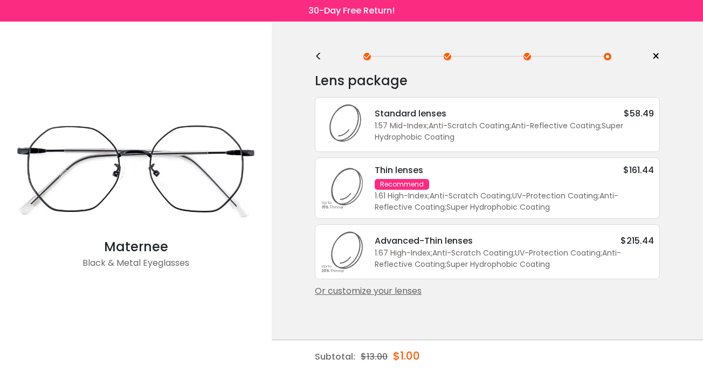
click at [318, 54] on div "<" at bounding box center [323, 56] width 16 height 9
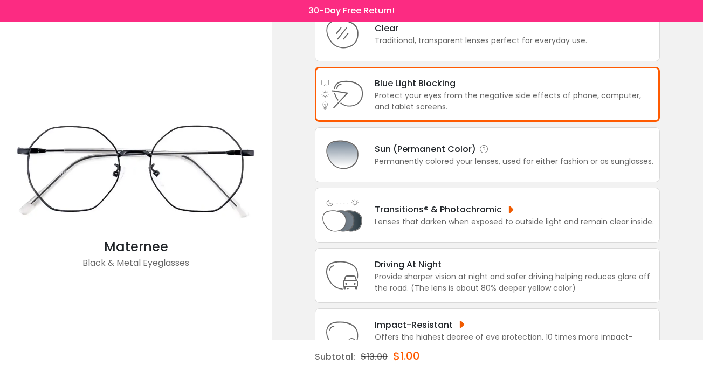
scroll to position [93, 0]
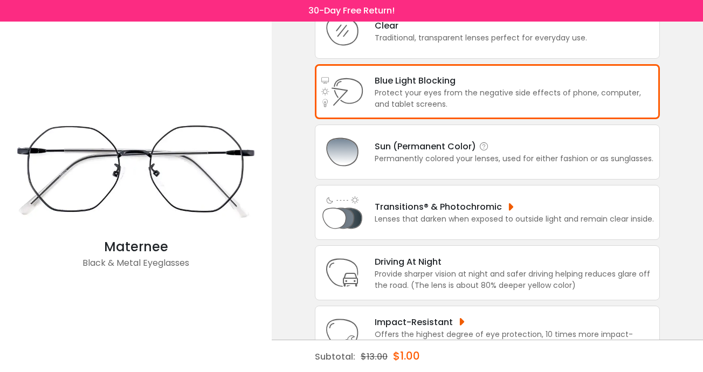
click at [403, 178] on div "Sun (Permanent Color) Permanently colored your lenses, used for either fashion …" at bounding box center [487, 151] width 345 height 55
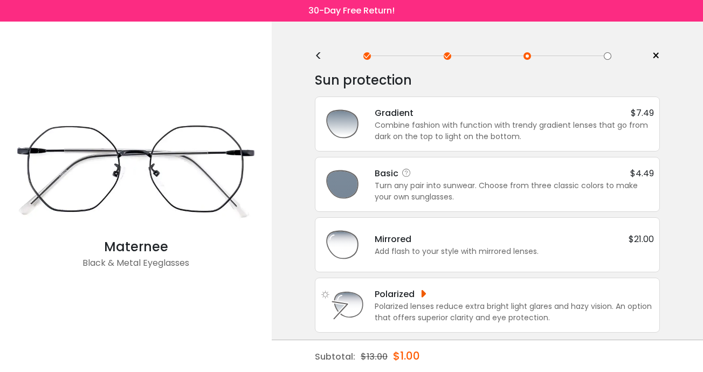
scroll to position [0, 0]
click at [397, 185] on div "Turn any pair into sunwear. Choose from three classic colors to make your own s…" at bounding box center [514, 192] width 279 height 23
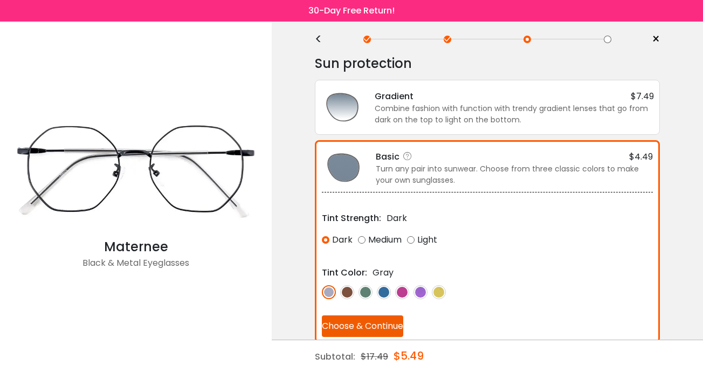
scroll to position [19, 0]
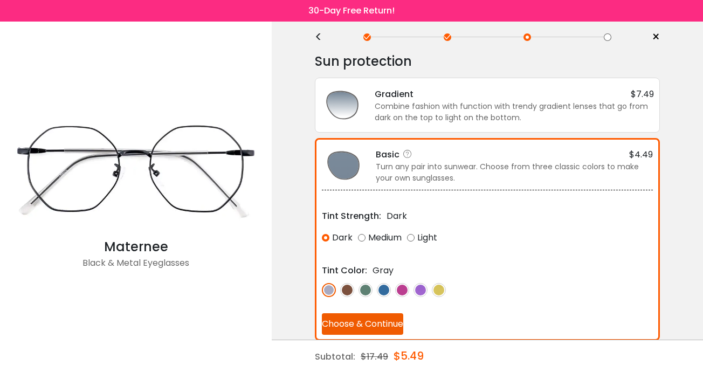
click at [369, 287] on img at bounding box center [365, 290] width 14 height 14
click at [349, 289] on img at bounding box center [347, 290] width 14 height 14
click at [325, 286] on img at bounding box center [329, 290] width 14 height 14
click at [362, 321] on button "Choose & Continue" at bounding box center [362, 324] width 81 height 22
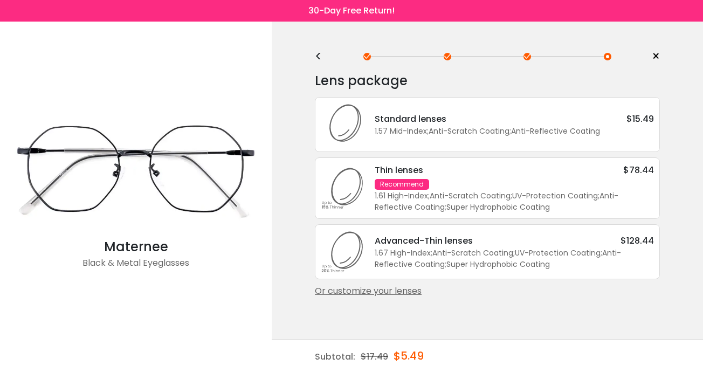
scroll to position [0, 0]
click at [319, 57] on div "<" at bounding box center [323, 56] width 16 height 9
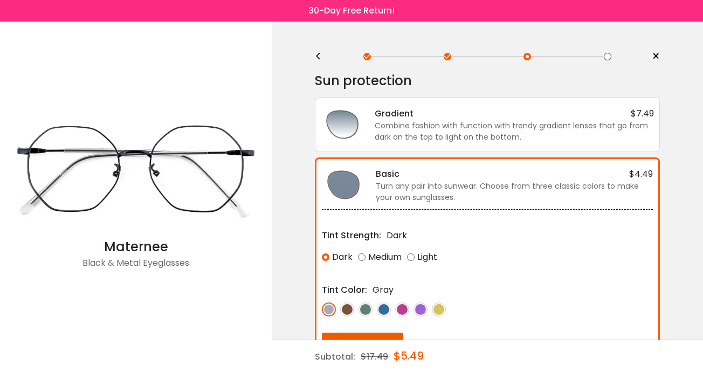
click at [320, 52] on div "<" at bounding box center [323, 56] width 16 height 9
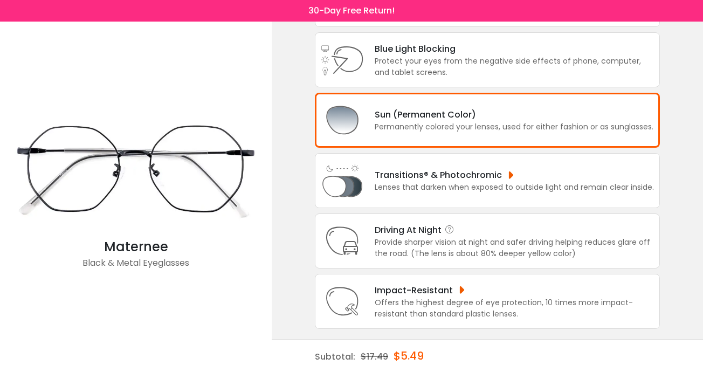
scroll to position [140, 0]
click at [392, 224] on div "Driving At Night" at bounding box center [514, 229] width 279 height 13
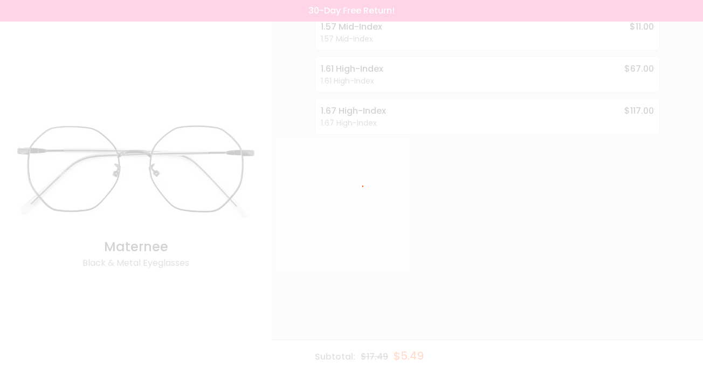
scroll to position [0, 0]
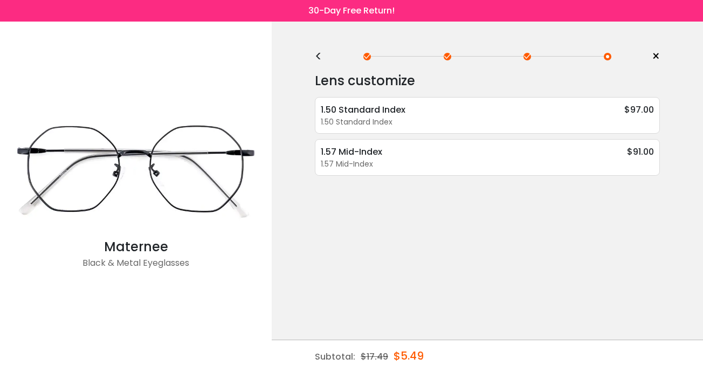
click at [321, 57] on div "<" at bounding box center [323, 56] width 16 height 9
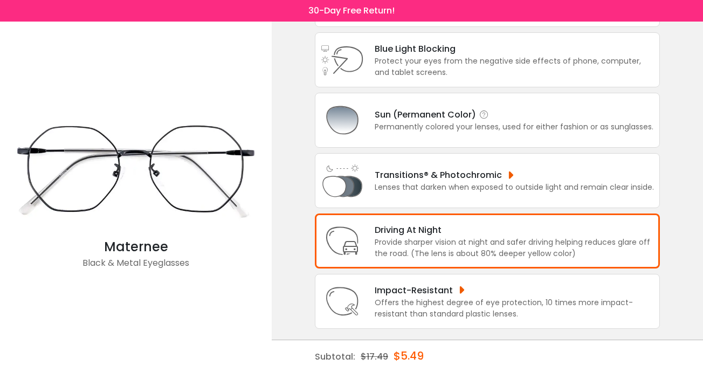
scroll to position [134, 0]
click at [415, 184] on div "Lenses that darken when exposed to outside light and remain clear inside." at bounding box center [514, 187] width 279 height 11
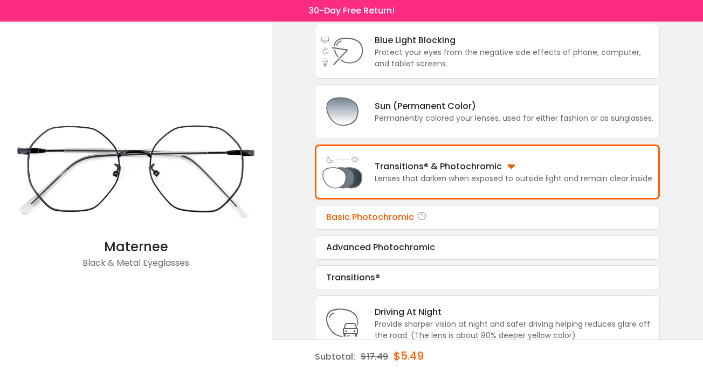
click at [384, 224] on div "Basic Photochromic" at bounding box center [487, 217] width 322 height 13
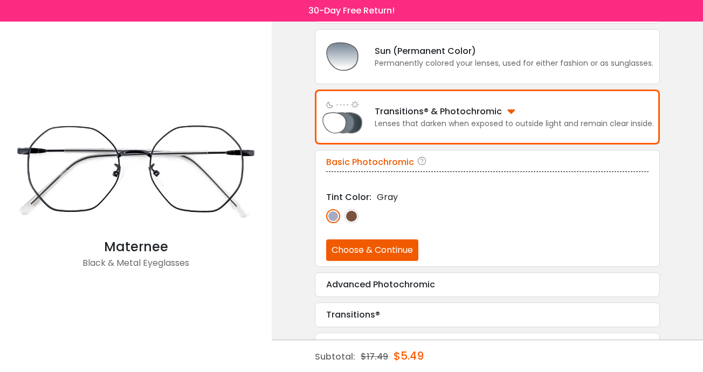
scroll to position [189, 0]
click at [366, 255] on button "Choose & Continue" at bounding box center [372, 250] width 92 height 22
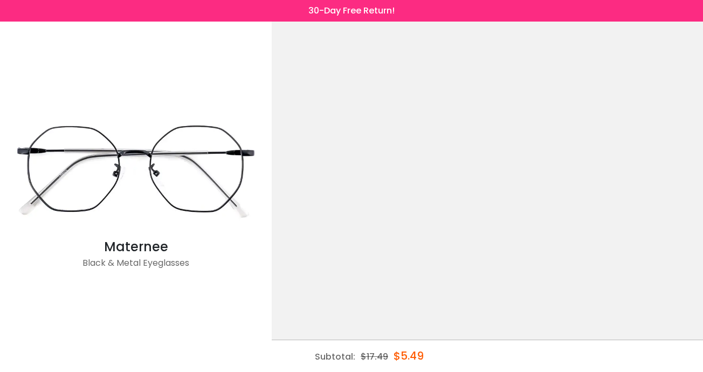
scroll to position [0, 0]
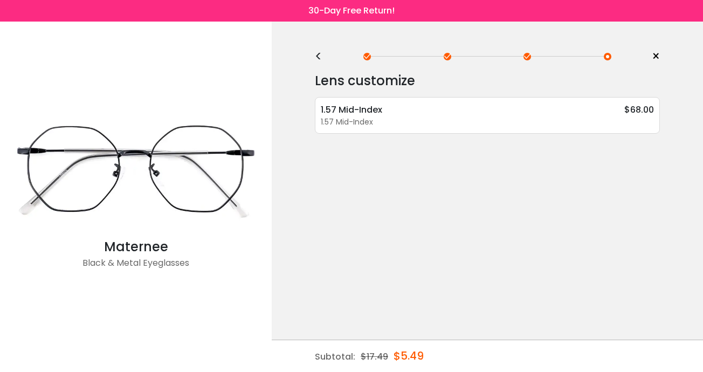
click at [317, 56] on div "<" at bounding box center [323, 56] width 16 height 9
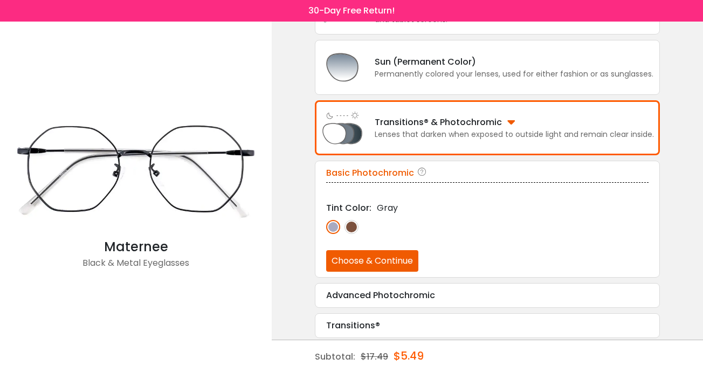
scroll to position [184, 0]
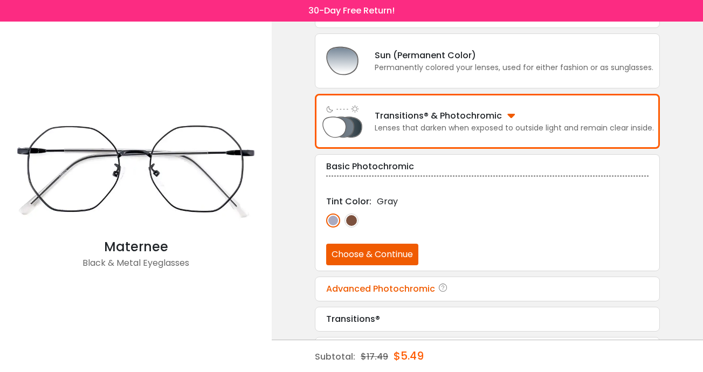
click at [374, 295] on div "Advanced Photochromic" at bounding box center [487, 288] width 322 height 13
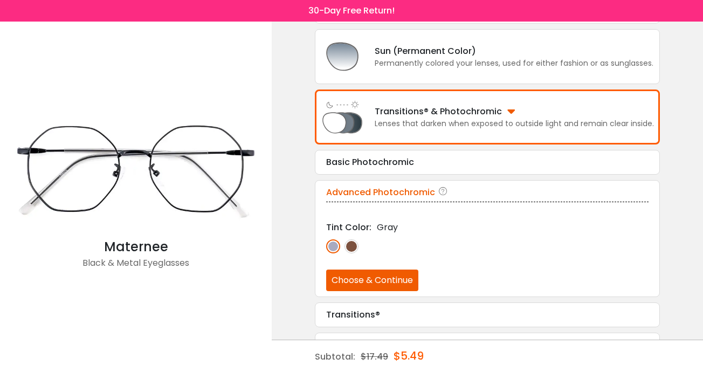
scroll to position [189, 0]
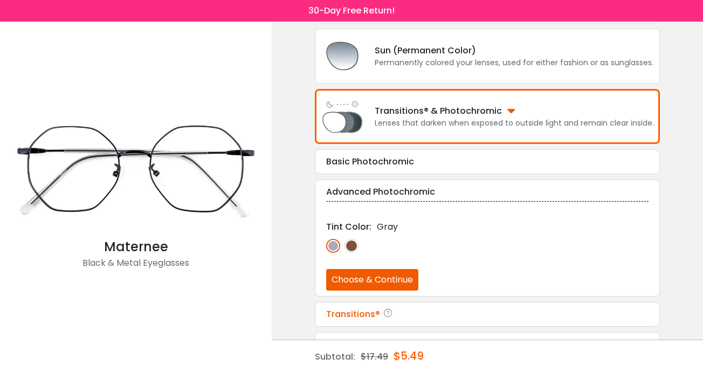
click at [365, 321] on div "Transitions®" at bounding box center [487, 314] width 322 height 13
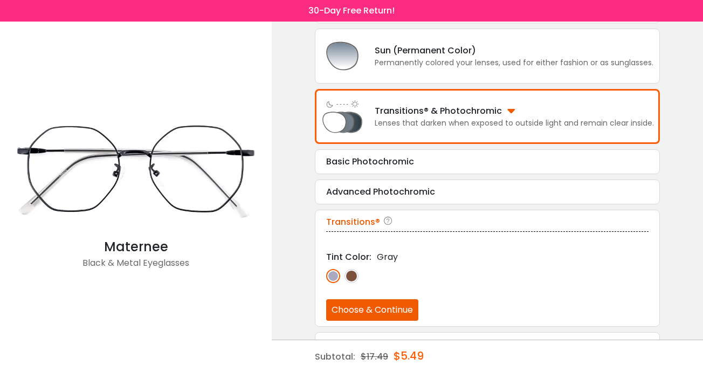
click at [352, 321] on button "Choose & Continue" at bounding box center [372, 310] width 92 height 22
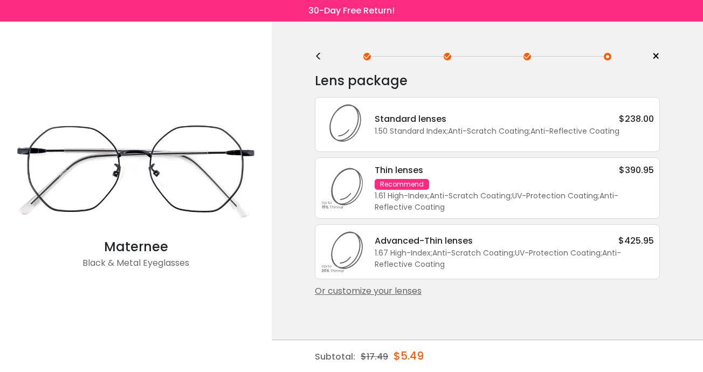
scroll to position [0, 0]
click at [315, 56] on div "<" at bounding box center [323, 56] width 16 height 9
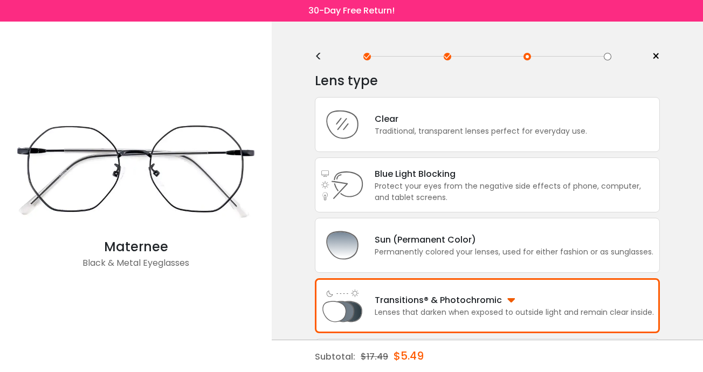
click at [316, 53] on div "<" at bounding box center [323, 56] width 16 height 9
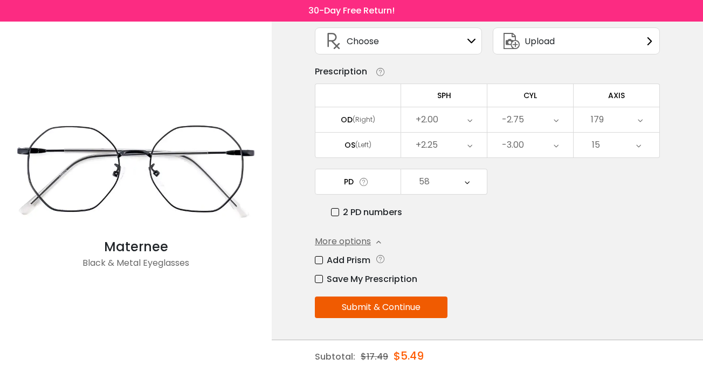
scroll to position [72, 0]
click at [378, 314] on button "Submit & Continue" at bounding box center [381, 307] width 133 height 22
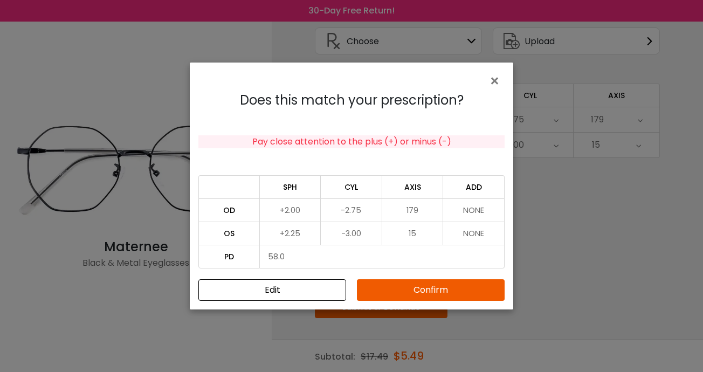
click at [403, 282] on button "Confirm" at bounding box center [431, 290] width 148 height 22
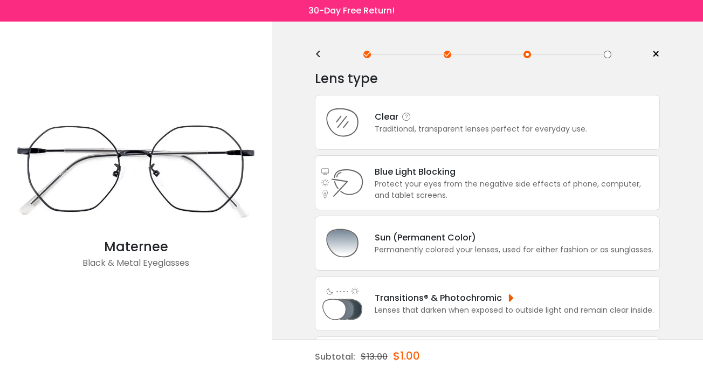
scroll to position [0, 0]
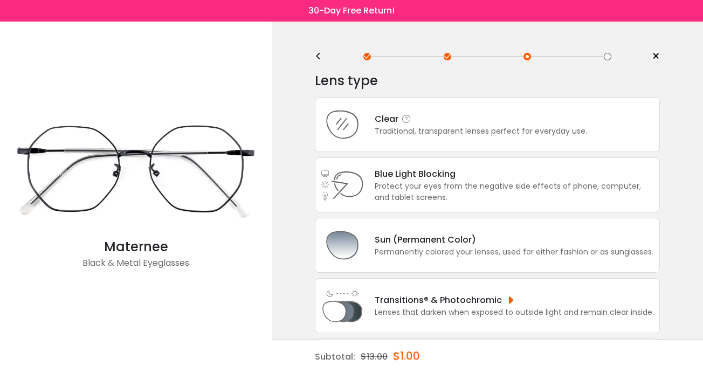
click at [399, 118] on div "Clear" at bounding box center [481, 118] width 212 height 13
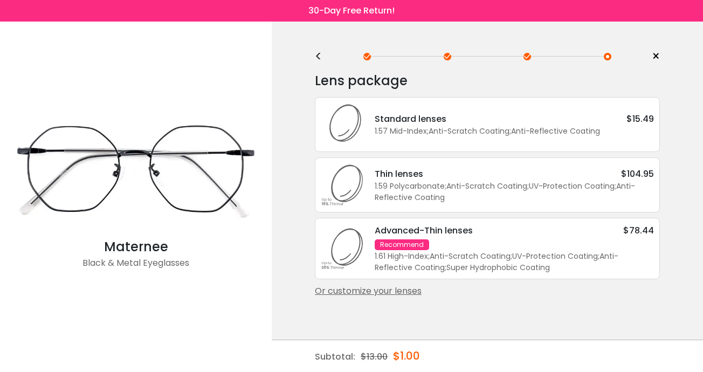
click at [399, 118] on div "Standard lenses" at bounding box center [411, 118] width 72 height 13
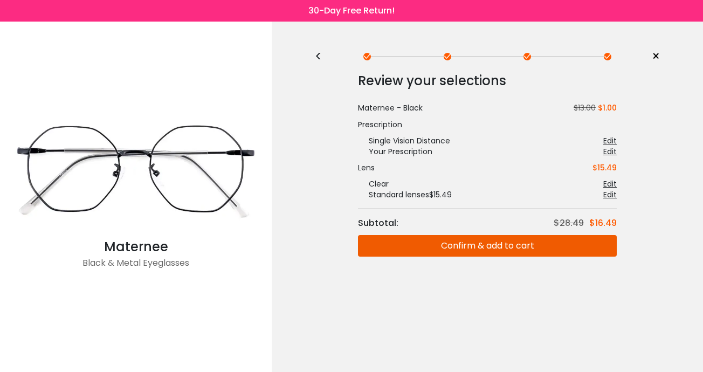
click at [470, 249] on button "Confirm & add to cart" at bounding box center [487, 246] width 259 height 22
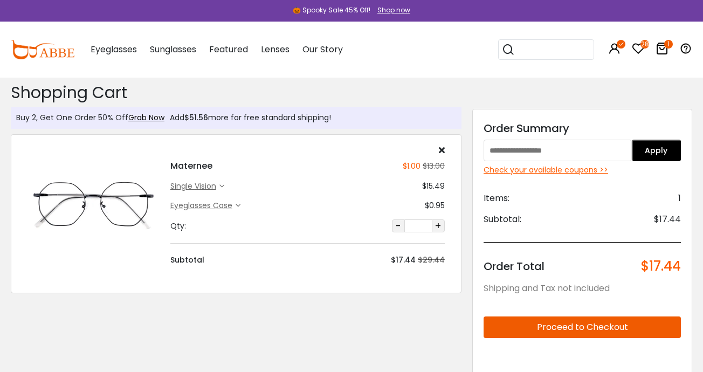
click at [537, 174] on div "Check your available coupons >>" at bounding box center [581, 169] width 197 height 11
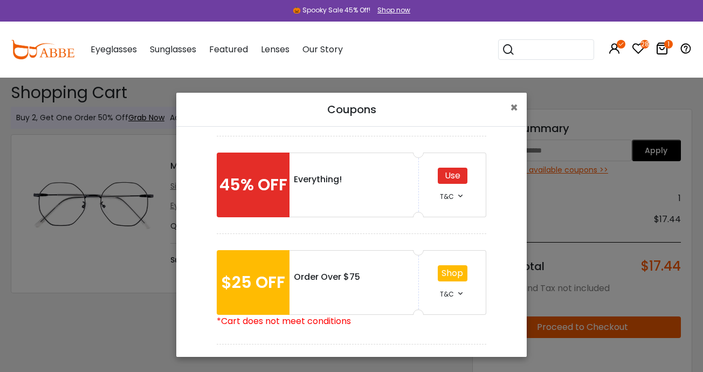
scroll to position [100, 0]
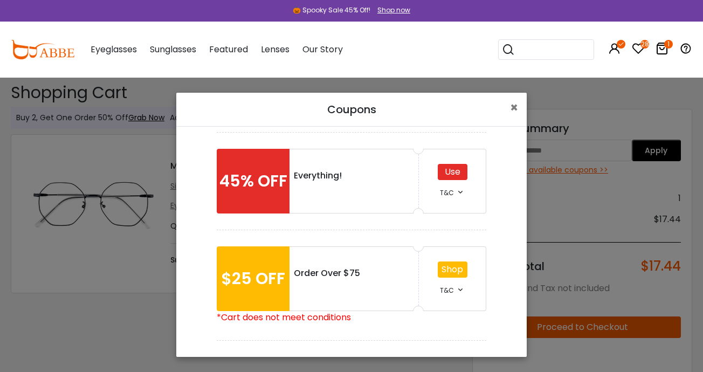
click at [455, 174] on div "Use" at bounding box center [453, 172] width 30 height 16
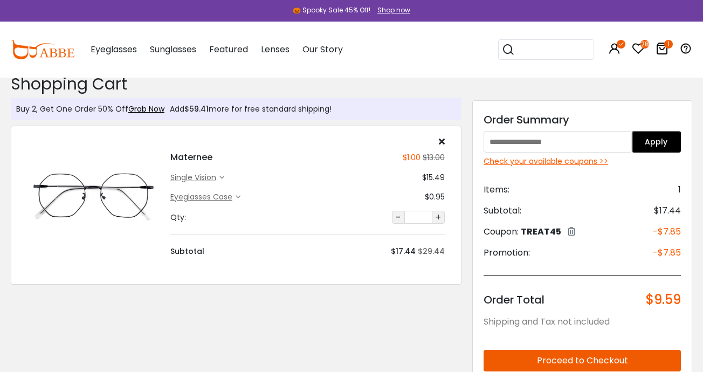
scroll to position [8, 0]
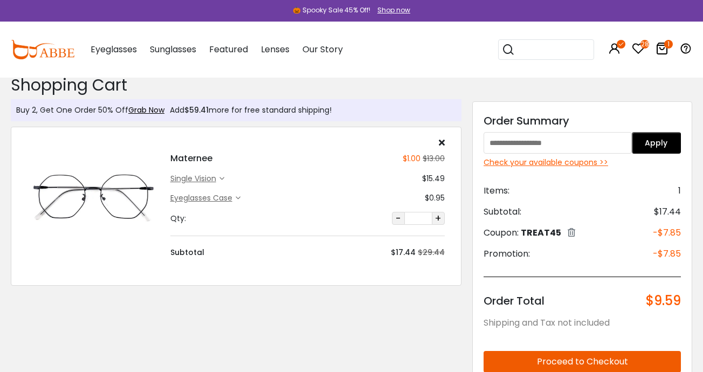
click at [576, 358] on button "Proceed to Checkout" at bounding box center [581, 362] width 197 height 22
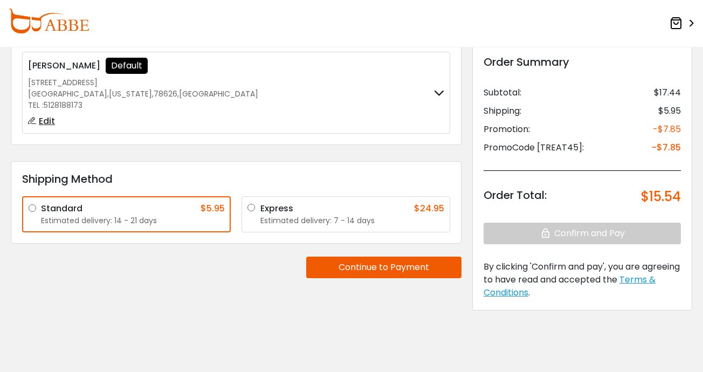
scroll to position [93, 0]
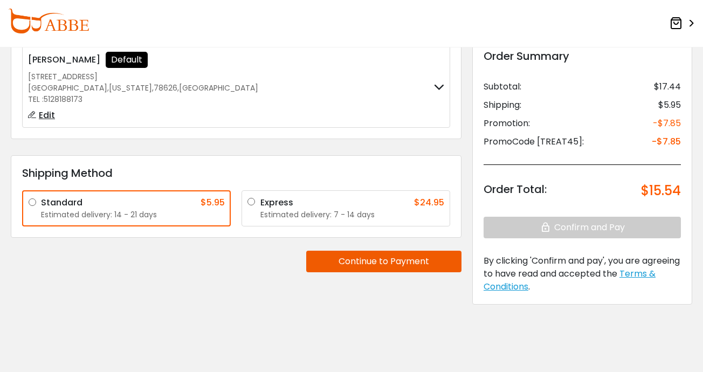
click at [380, 261] on button "Continue to Payment" at bounding box center [383, 262] width 155 height 22
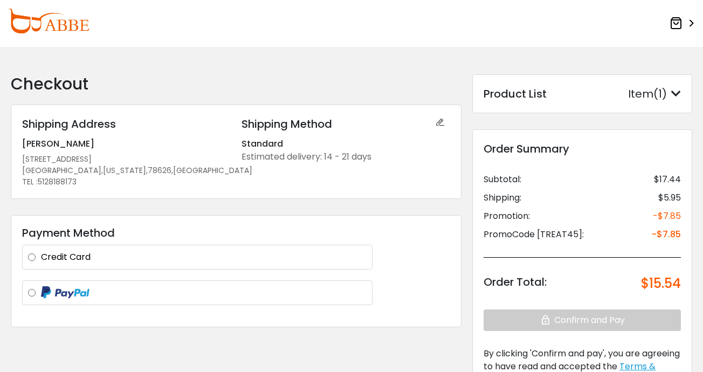
scroll to position [0, 0]
click at [41, 257] on label "Credit Card" at bounding box center [204, 257] width 326 height 13
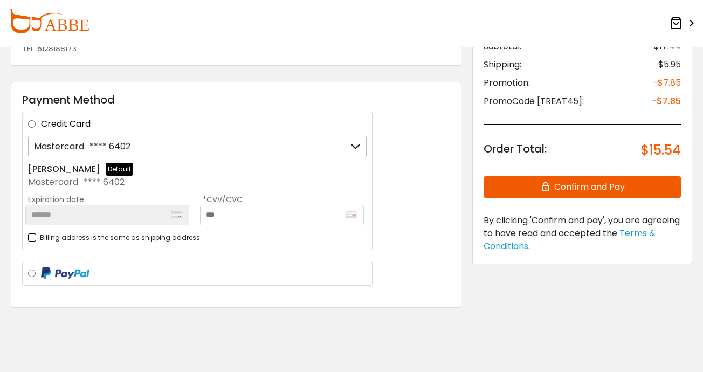
scroll to position [138, 0]
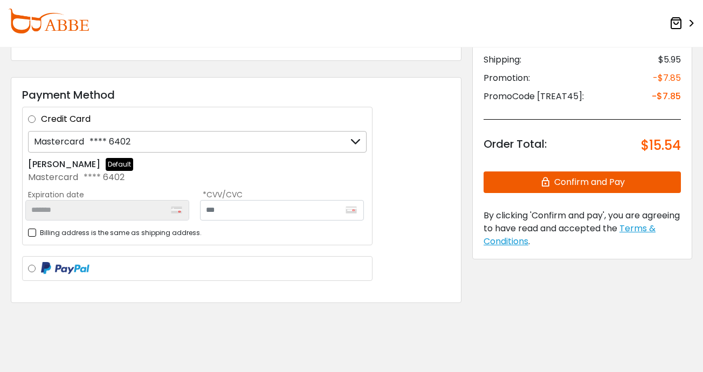
click at [584, 185] on button "Confirm and Pay" at bounding box center [581, 182] width 197 height 22
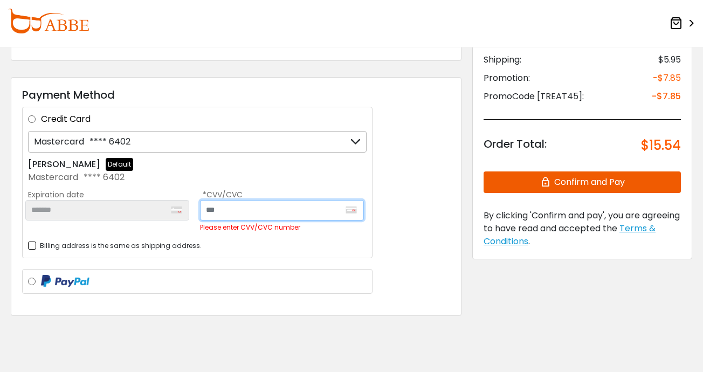
click at [251, 207] on input "text" at bounding box center [282, 210] width 164 height 20
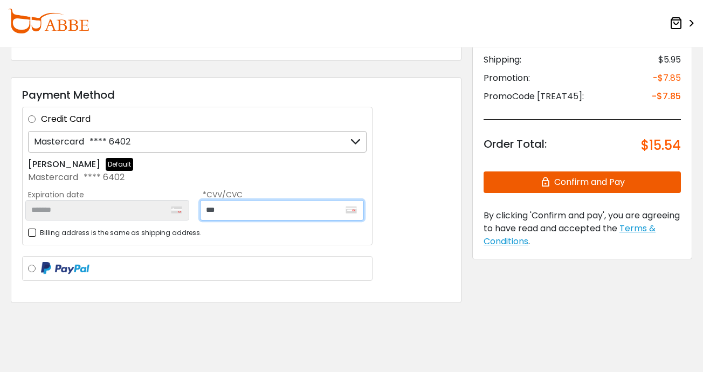
type input "***"
click at [586, 184] on button "Confirm and Pay" at bounding box center [581, 182] width 197 height 22
